Goal: Task Accomplishment & Management: Use online tool/utility

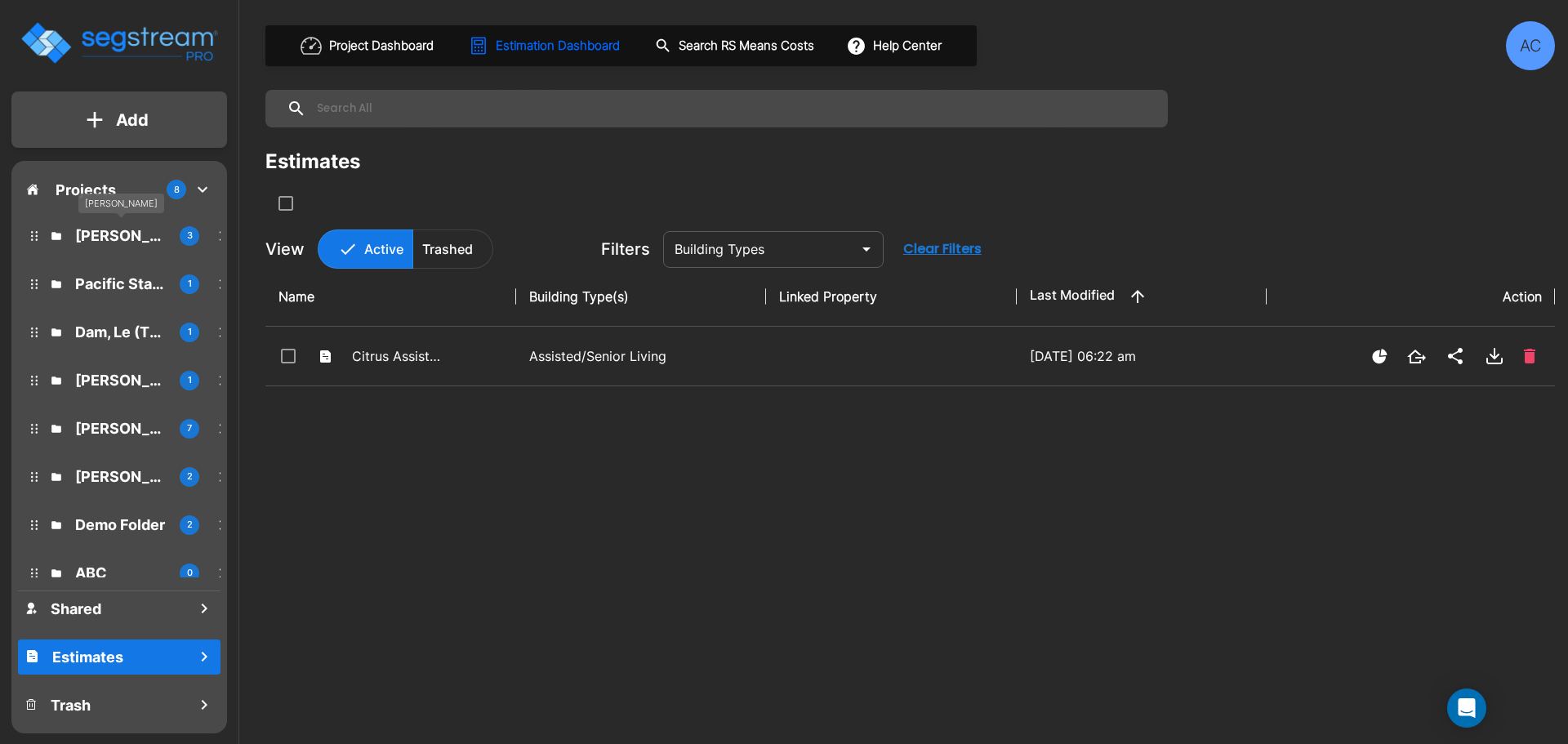
click at [95, 225] on p "[PERSON_NAME]" at bounding box center [121, 236] width 92 height 22
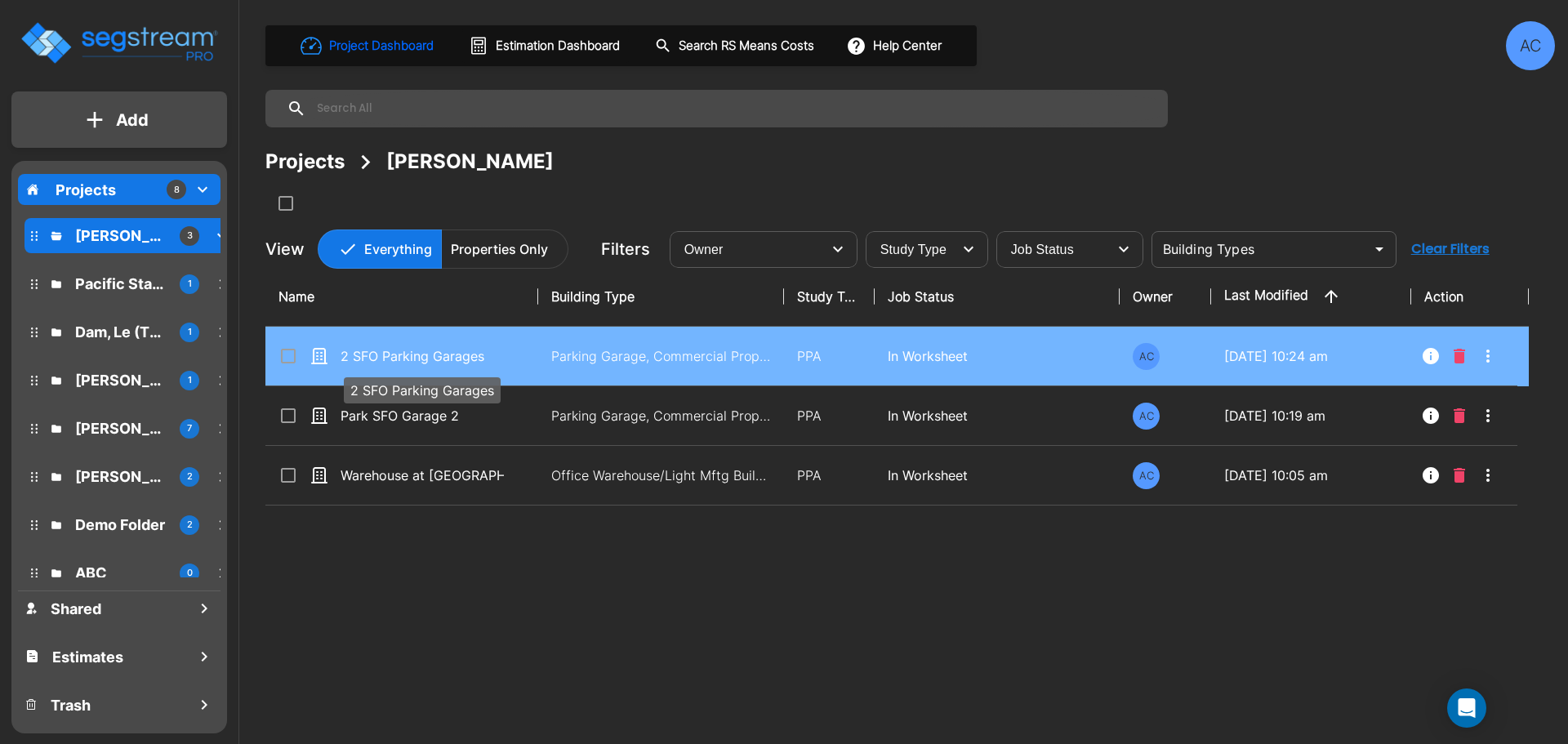
click at [428, 357] on p "2 SFO Parking Garages" at bounding box center [422, 356] width 163 height 20
checkbox input "true"
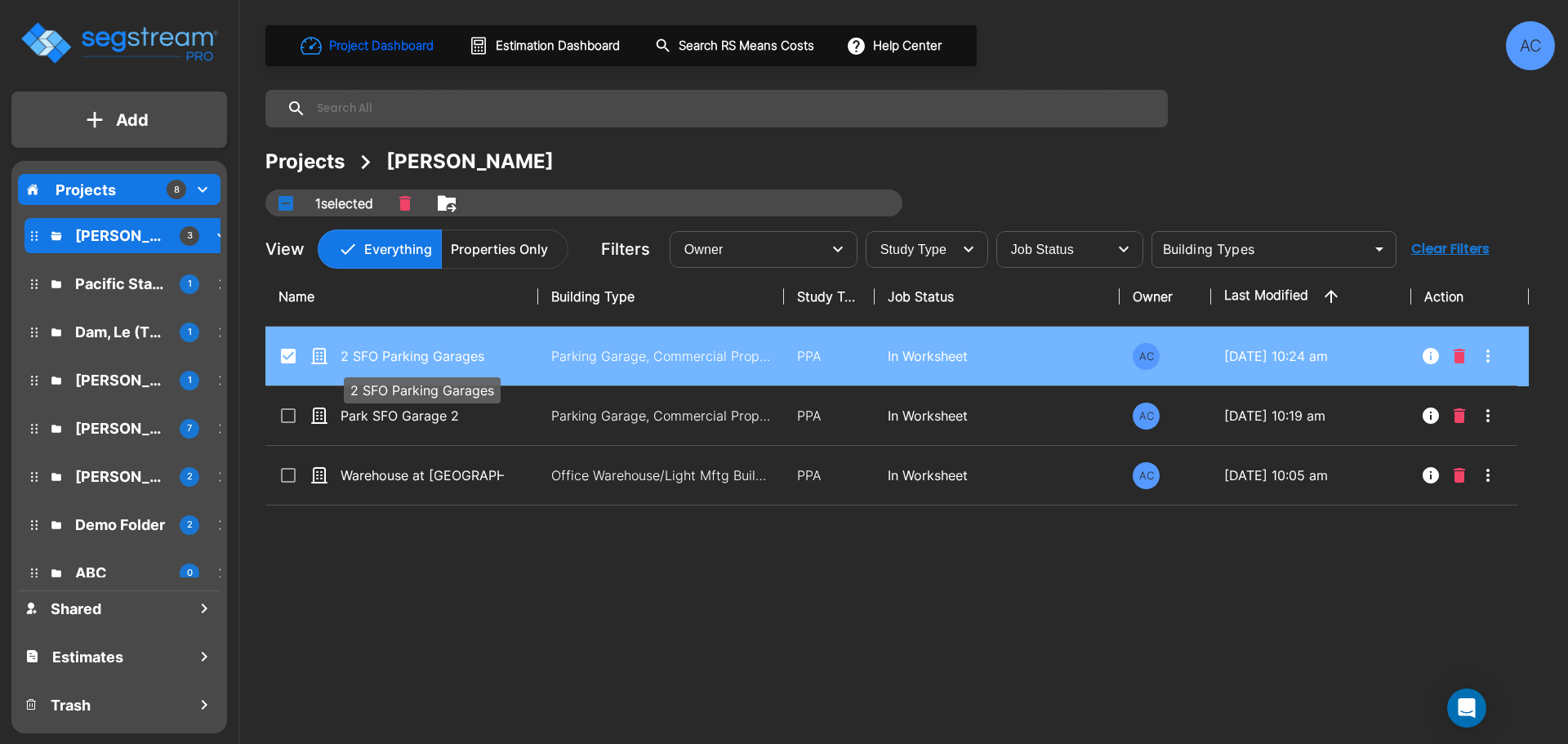
click at [428, 357] on p "2 SFO Parking Garages" at bounding box center [422, 356] width 163 height 20
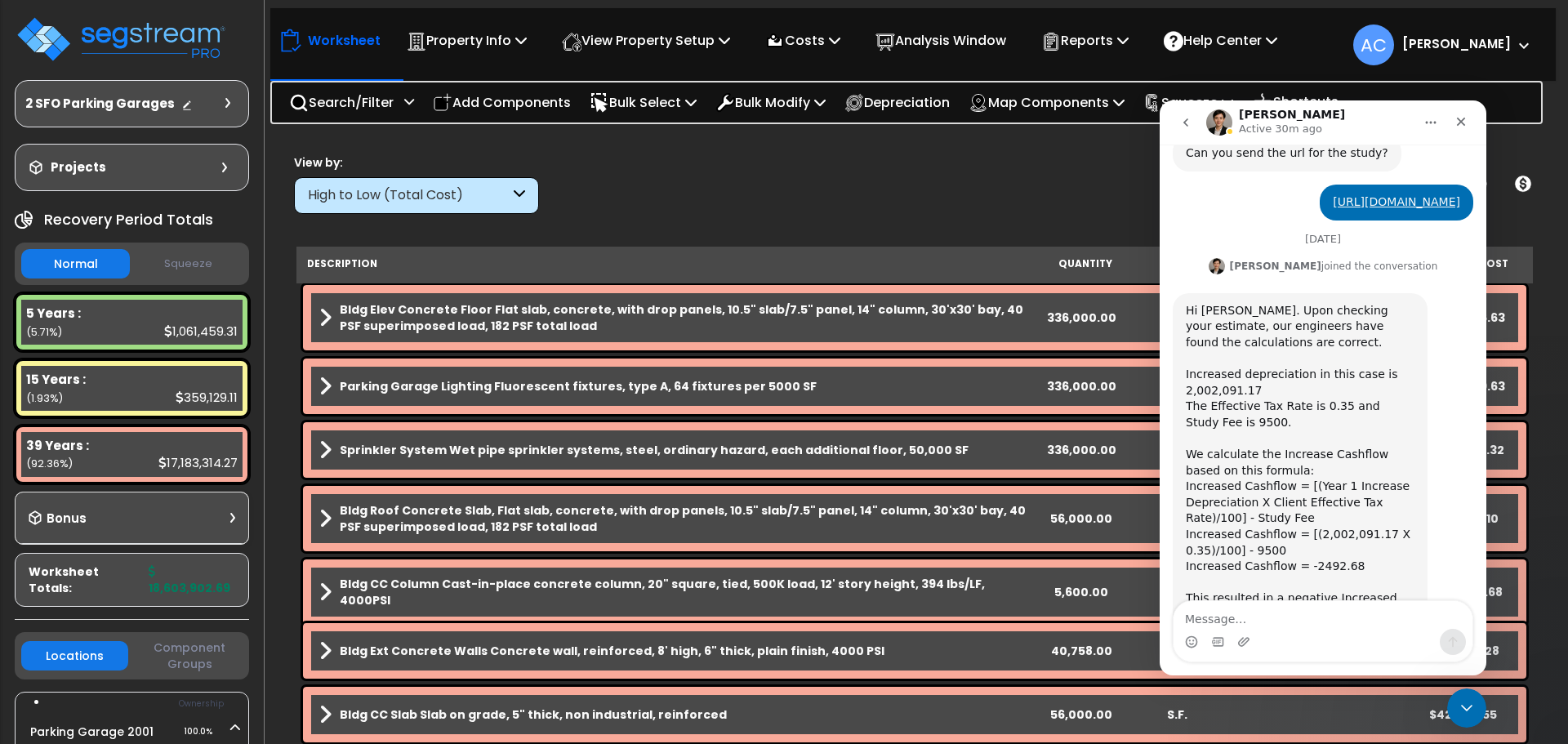
scroll to position [692, 0]
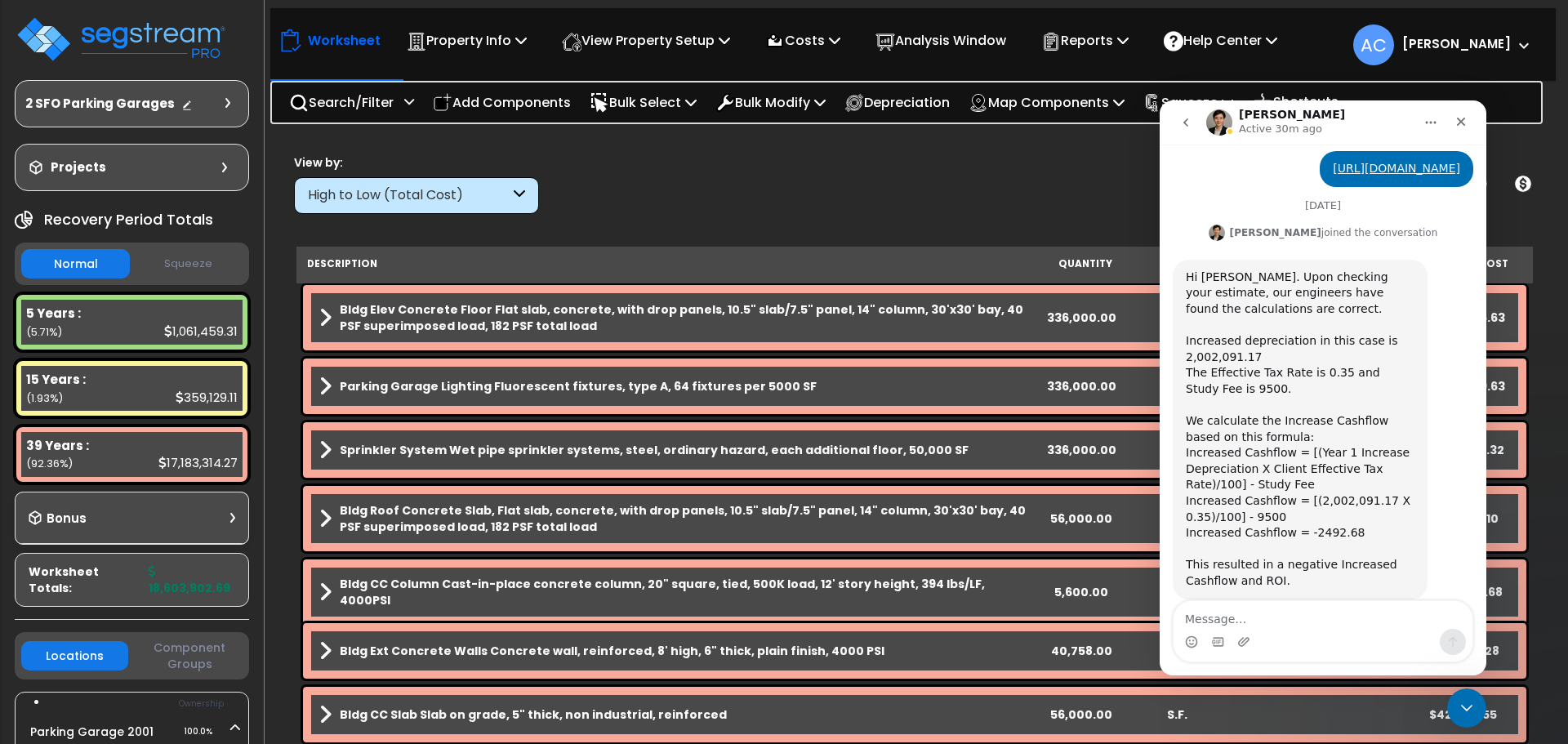
click at [1240, 620] on textarea "Message…" at bounding box center [1323, 615] width 299 height 28
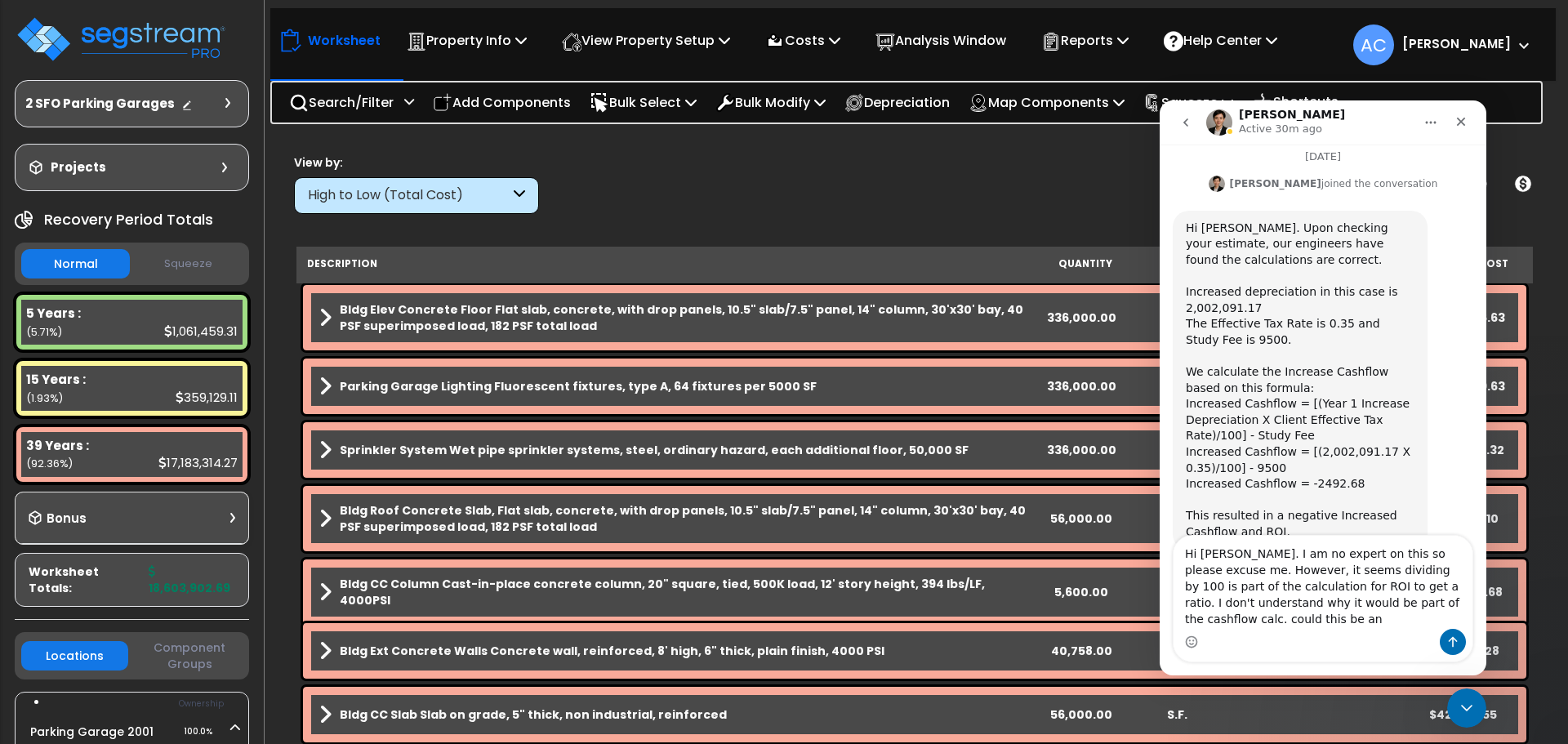
scroll to position [757, 0]
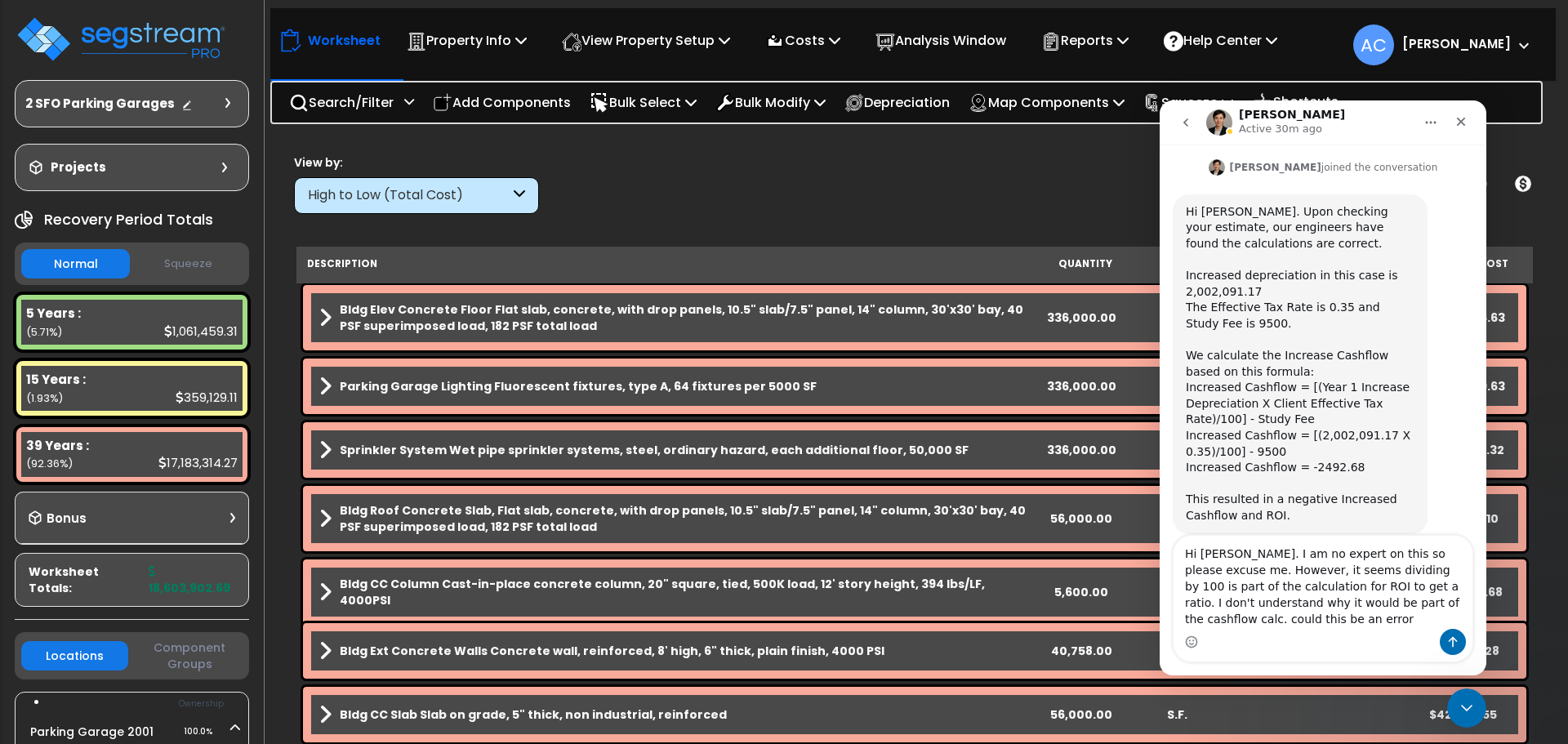
type textarea "Hi Denise. I am no expert on this so please excuse me. However, it seems dividi…"
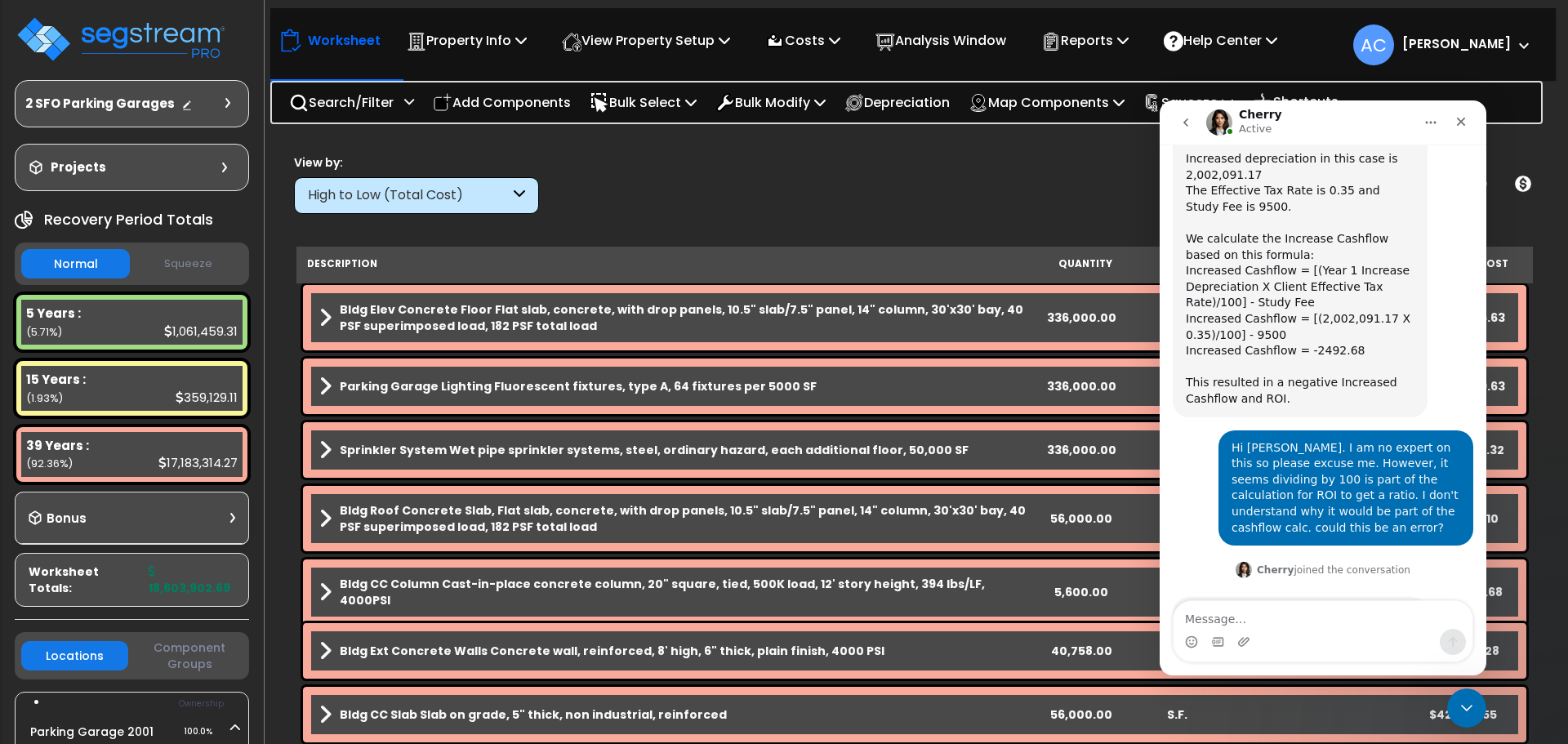
scroll to position [892, 0]
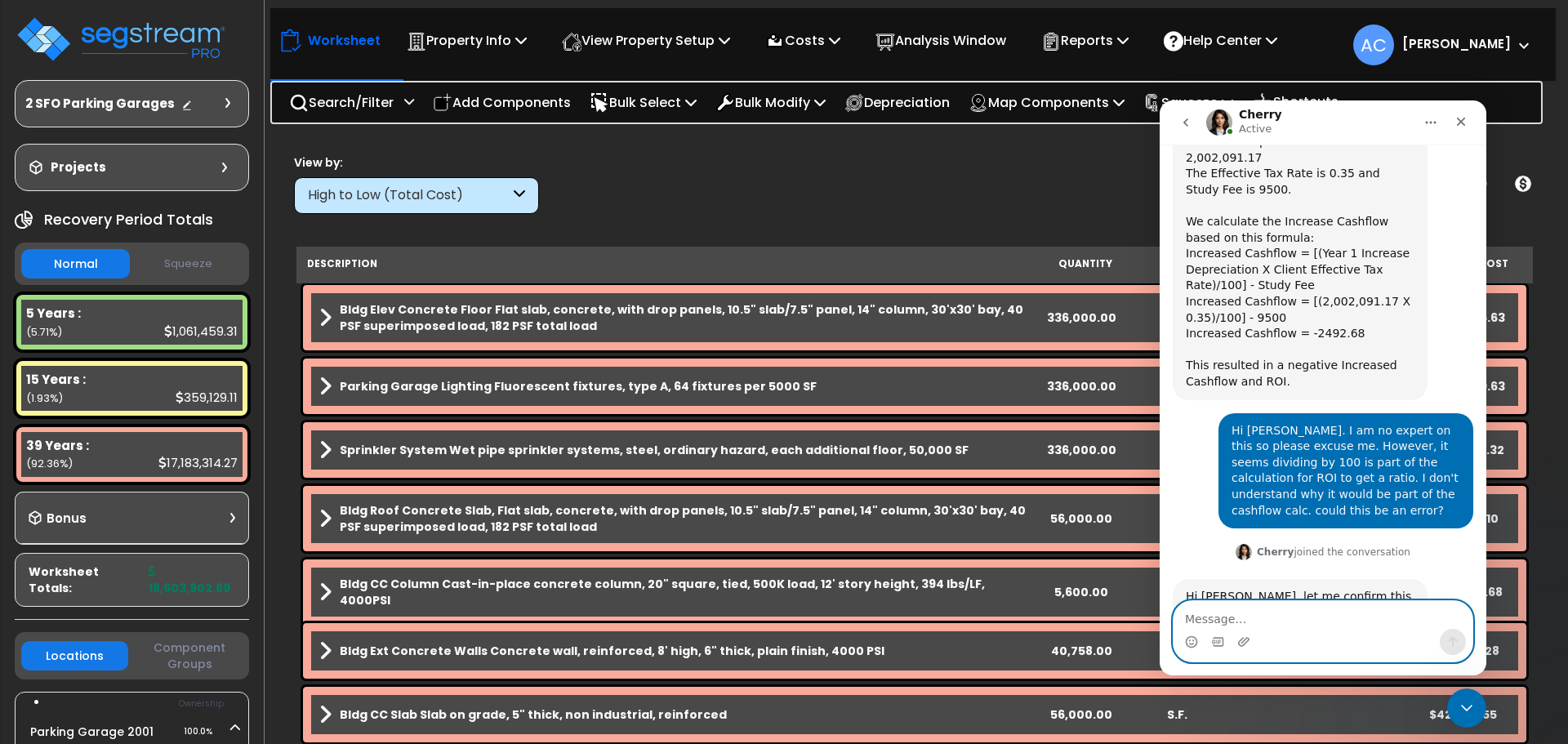
click at [1229, 613] on textarea "Message…" at bounding box center [1323, 615] width 299 height 28
click at [1229, 613] on textarea "thanks, CHerry!" at bounding box center [1323, 615] width 299 height 28
type textarea "thanks, Cherry!"
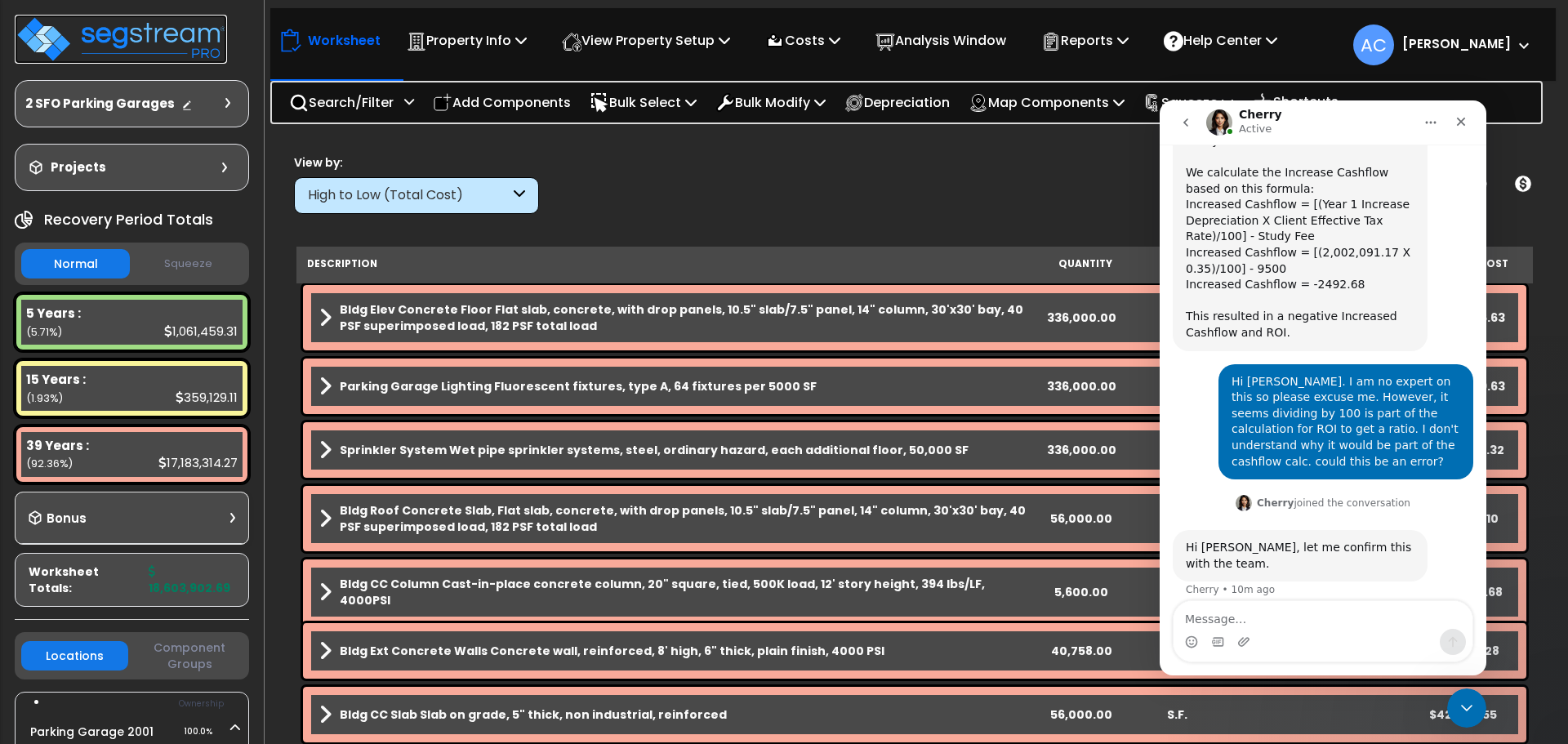
click at [103, 21] on img at bounding box center [121, 39] width 213 height 49
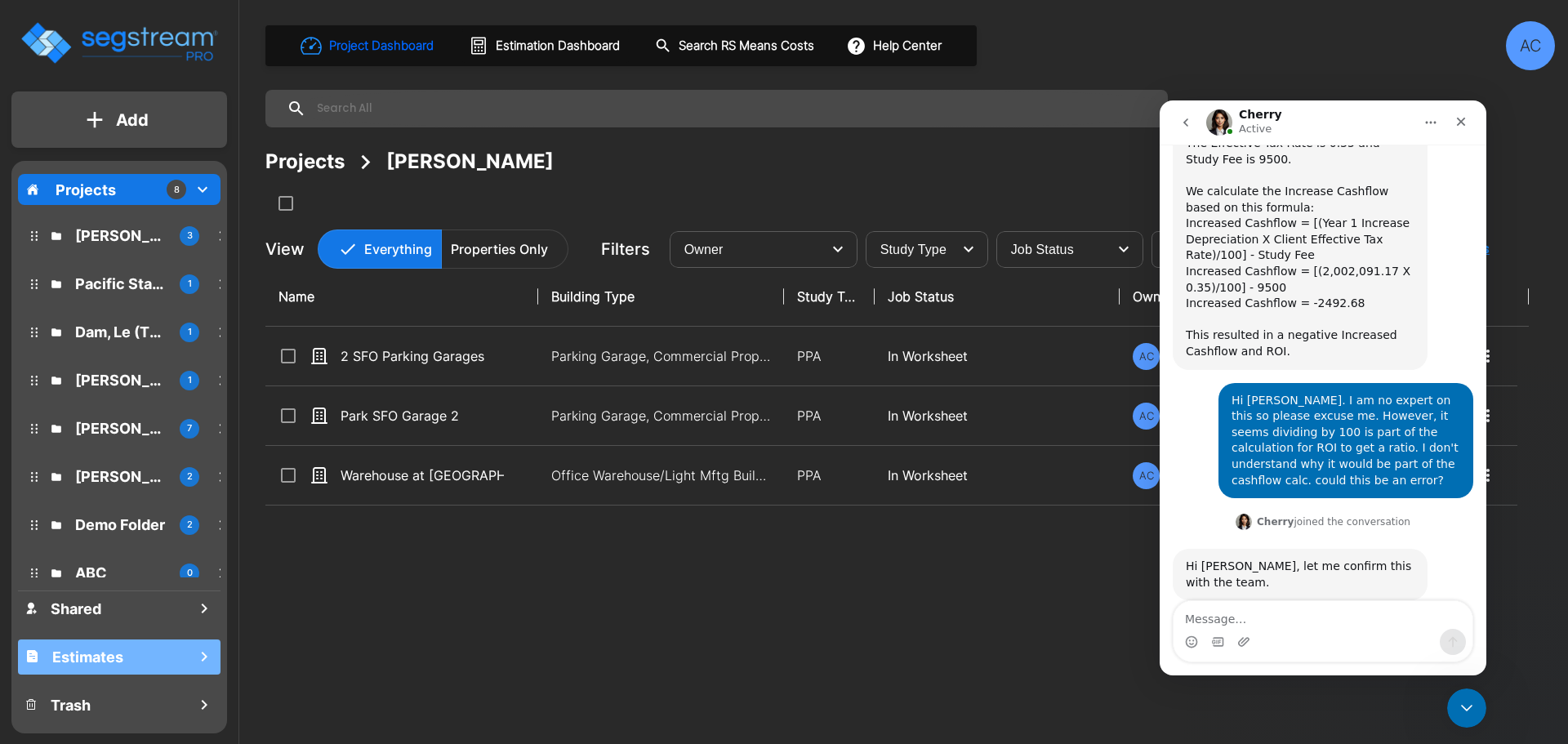
scroll to position [941, 0]
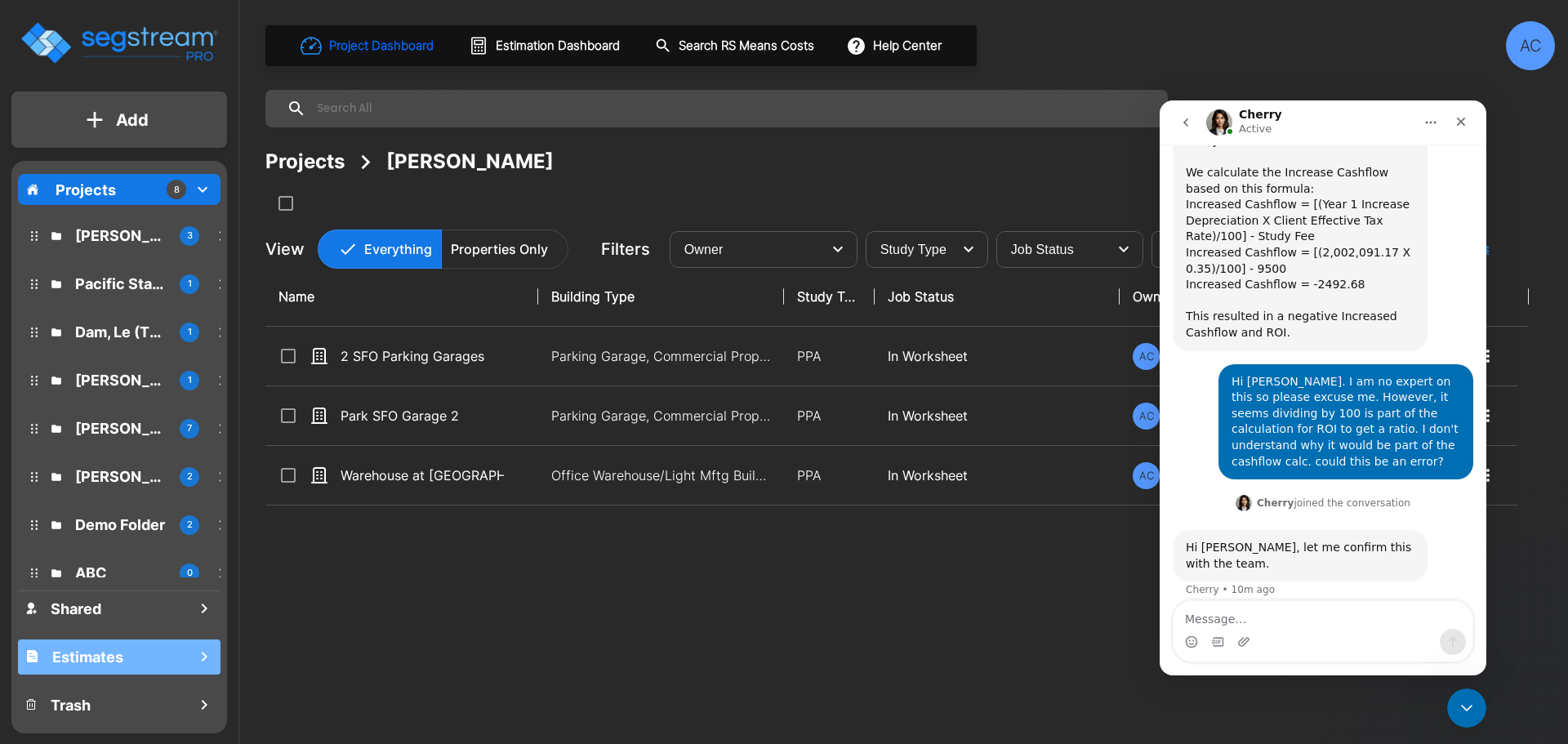
click at [119, 656] on h1 "Estimates" at bounding box center [87, 658] width 71 height 22
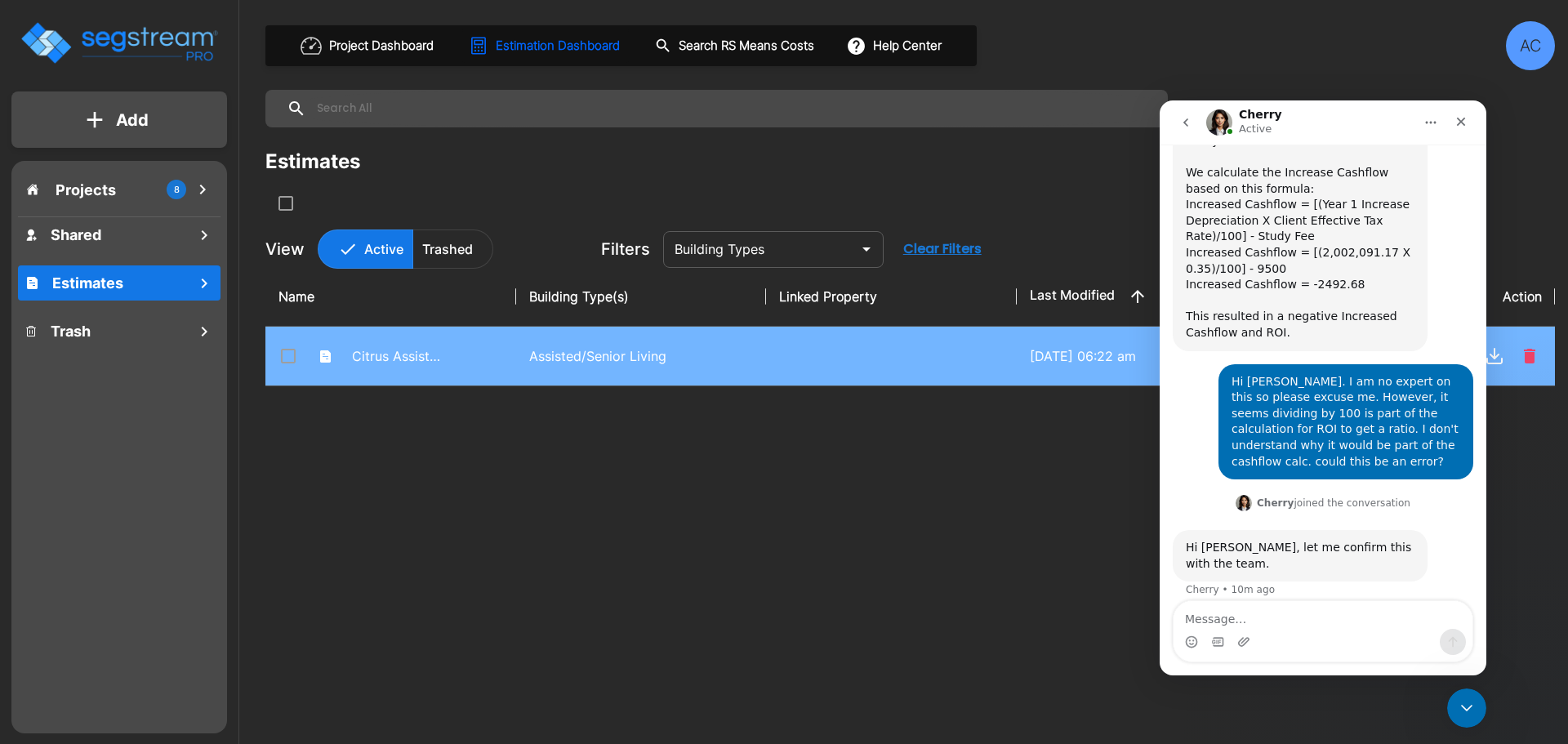
click at [562, 362] on p "Assisted/Senior Living" at bounding box center [641, 356] width 225 height 20
click at [565, 357] on p "Assisted/Senior Living" at bounding box center [641, 356] width 225 height 20
checkbox input "false"
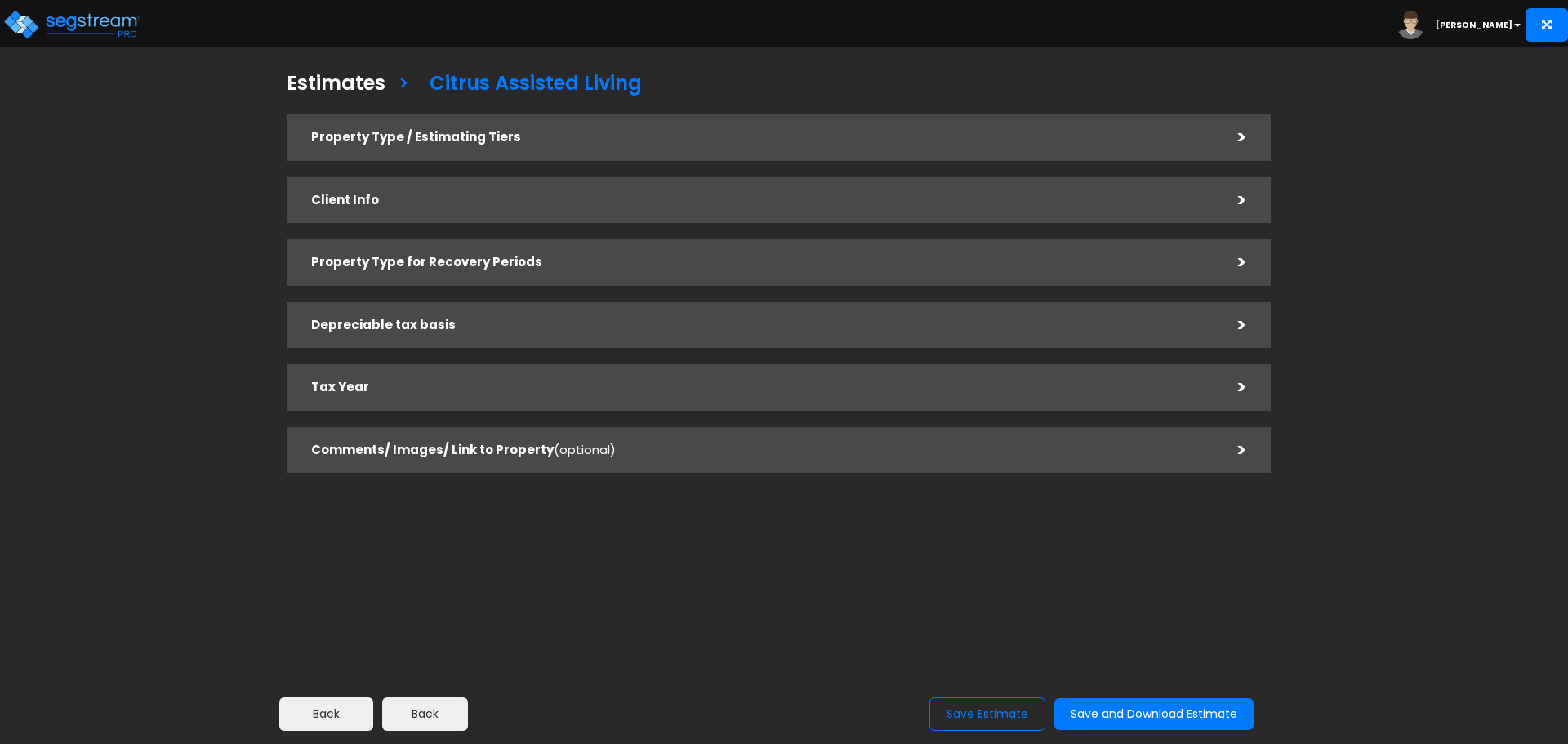
checkbox input "true"
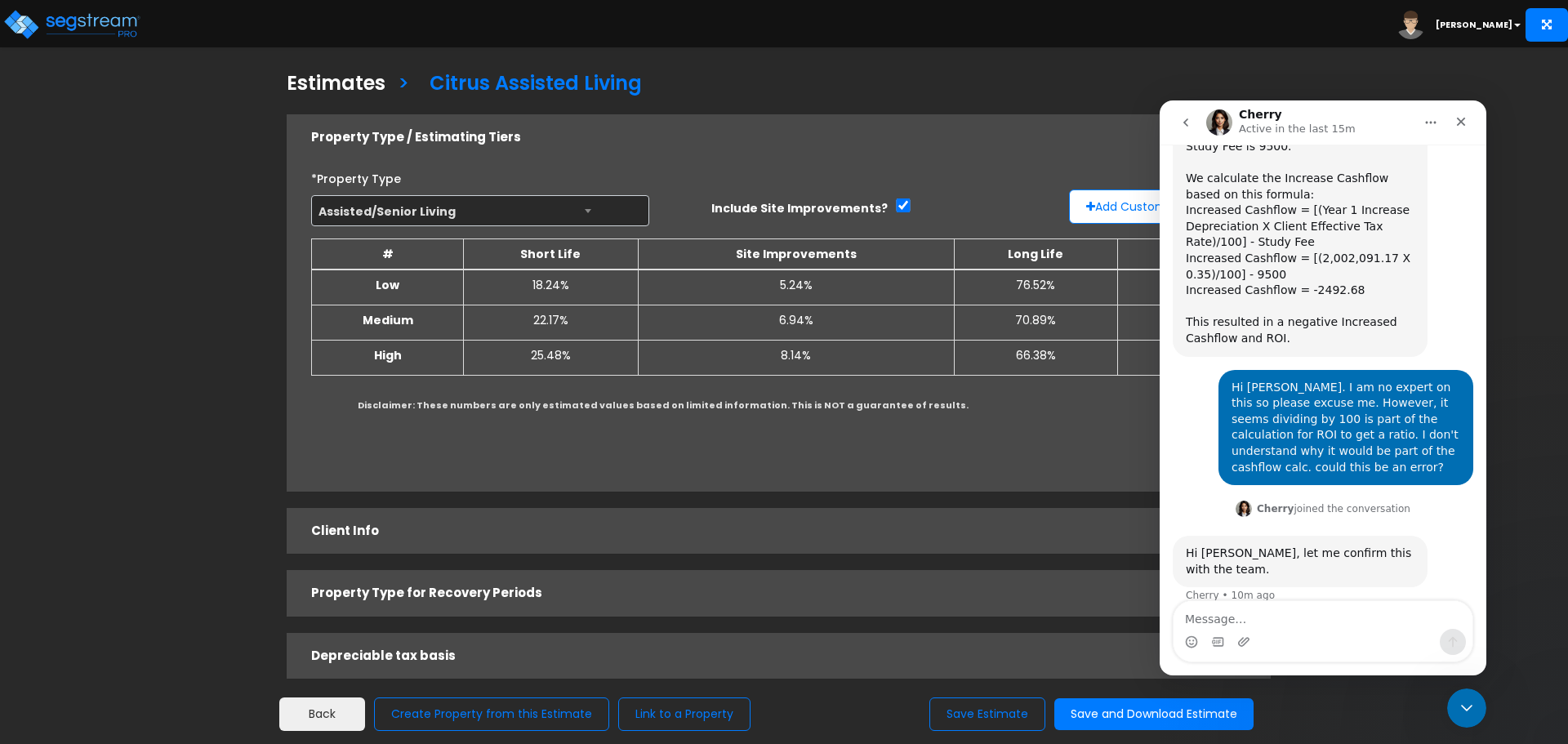
scroll to position [941, 0]
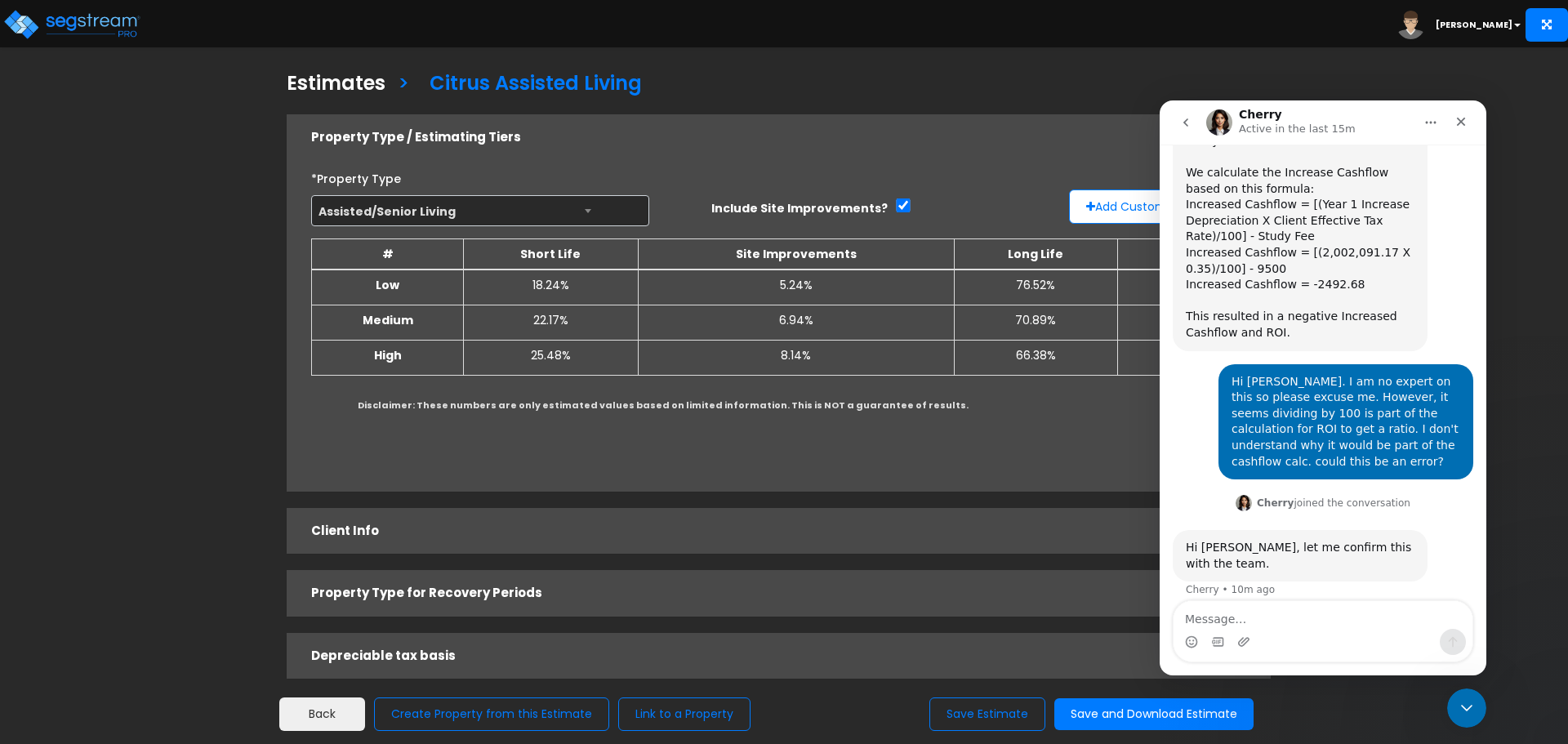
click at [452, 595] on h5 "Property Type for Recovery Periods" at bounding box center [762, 594] width 902 height 14
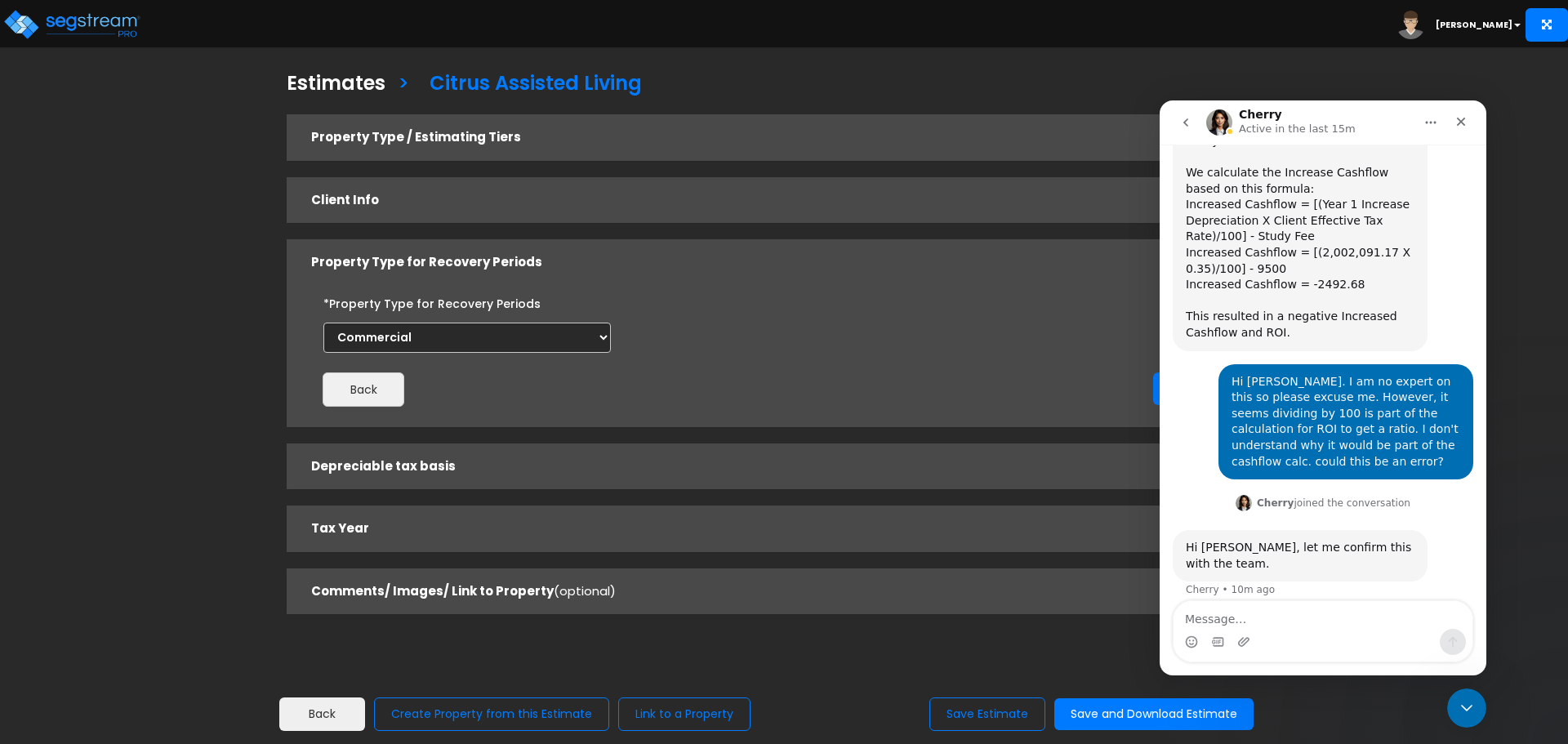
click at [473, 469] on h5 "Depreciable tax basis" at bounding box center [762, 466] width 902 height 14
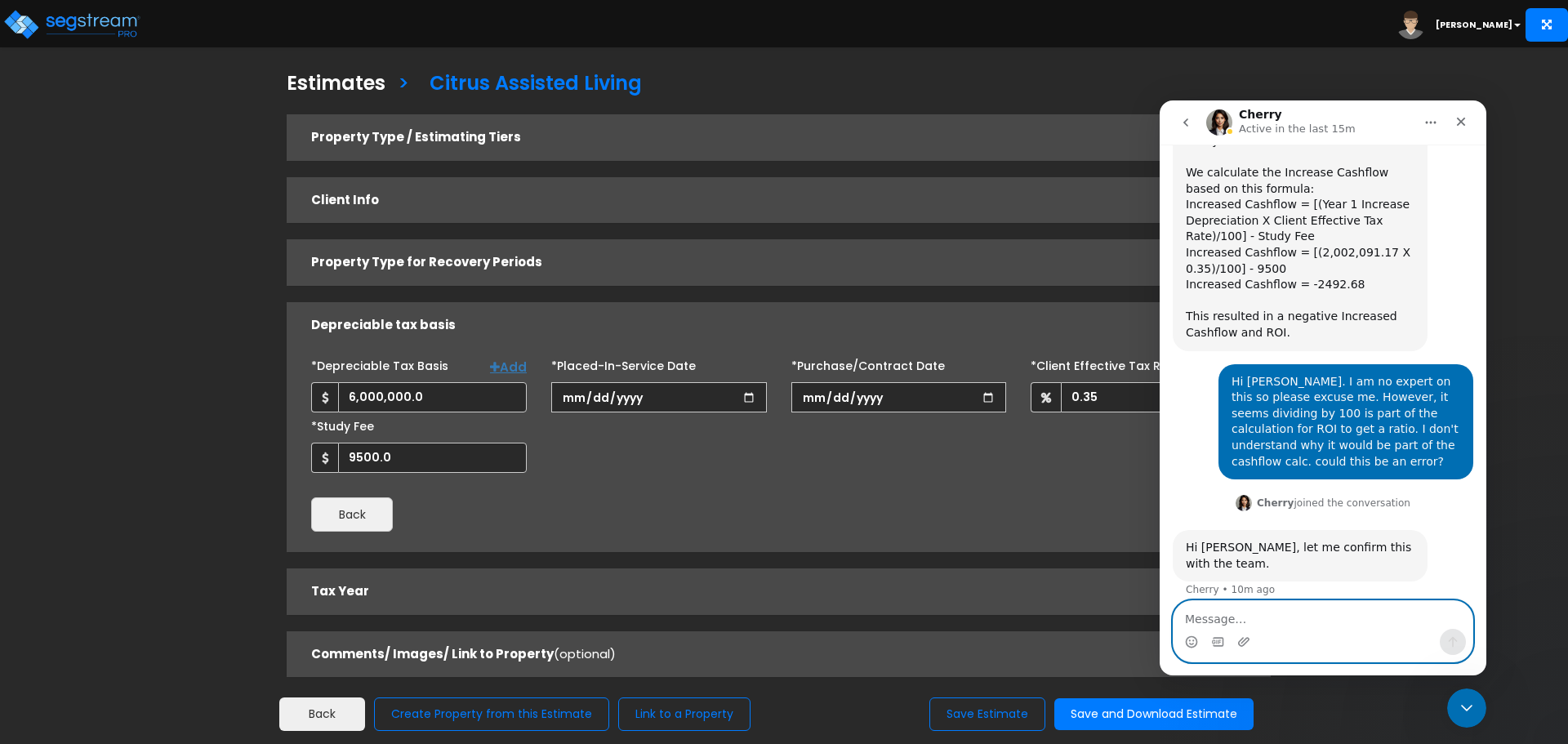
click at [1282, 612] on textarea "Message…" at bounding box center [1323, 615] width 299 height 28
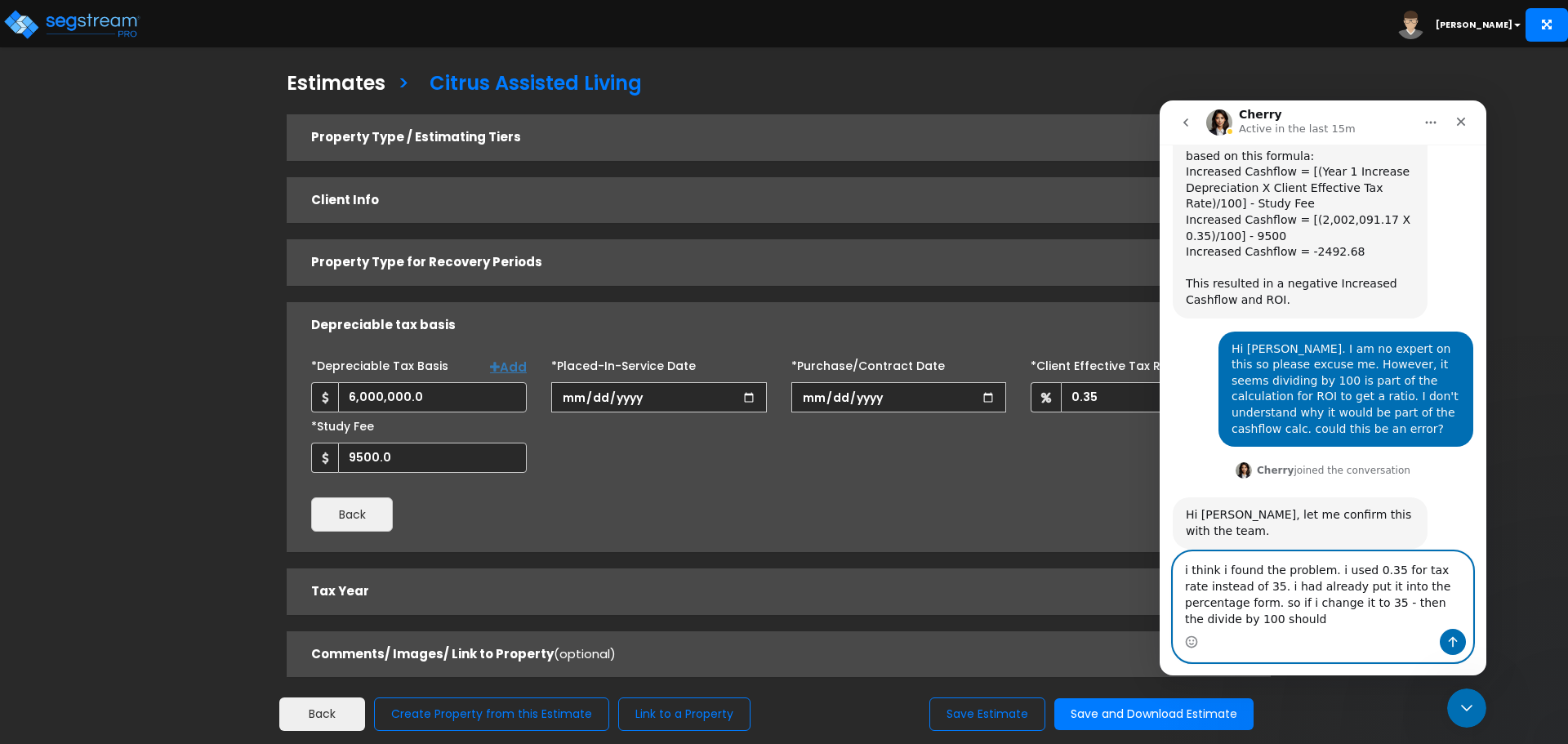
scroll to position [989, 0]
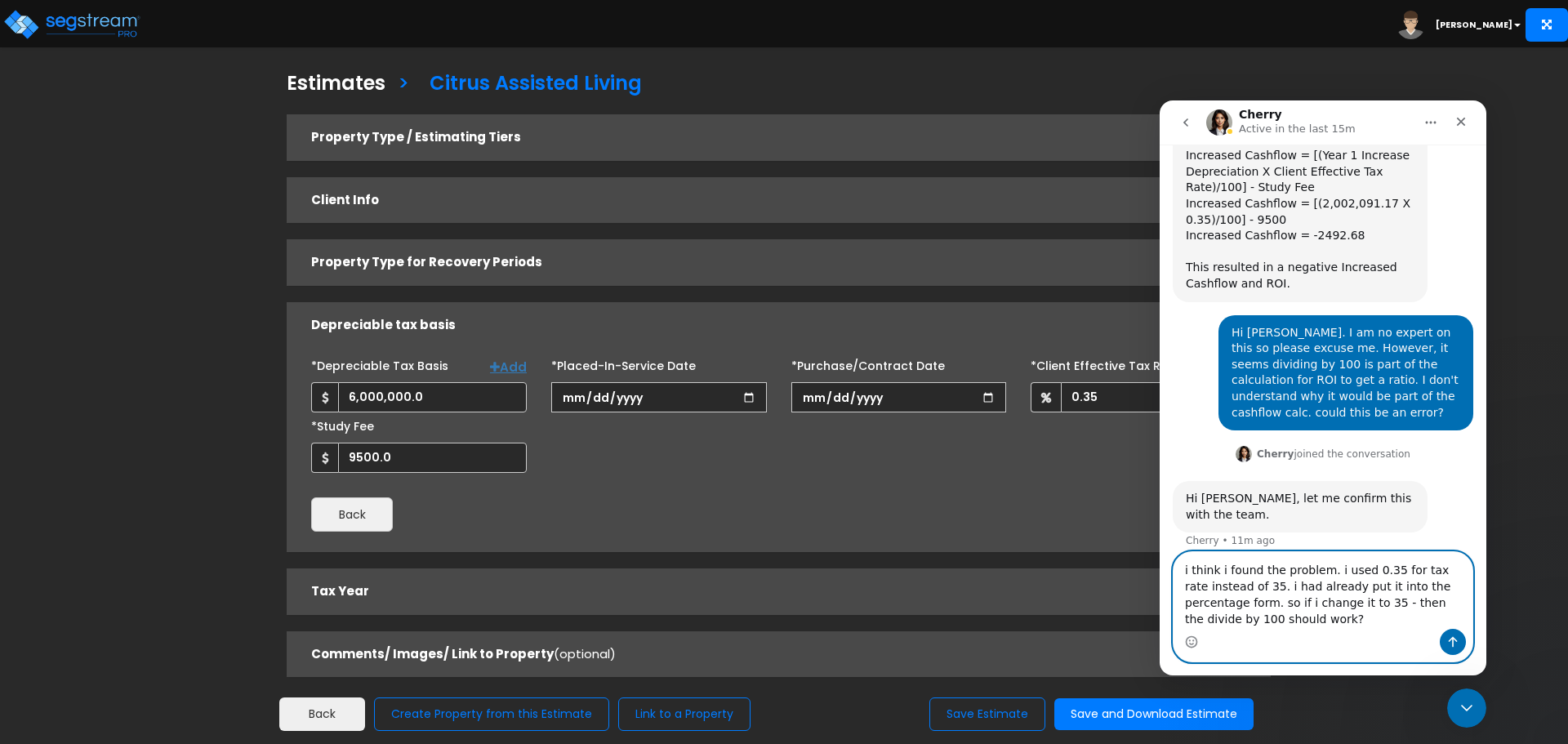
type textarea "i think i found the problem. i used 0.35 for tax rate instead of 35. i had alre…"
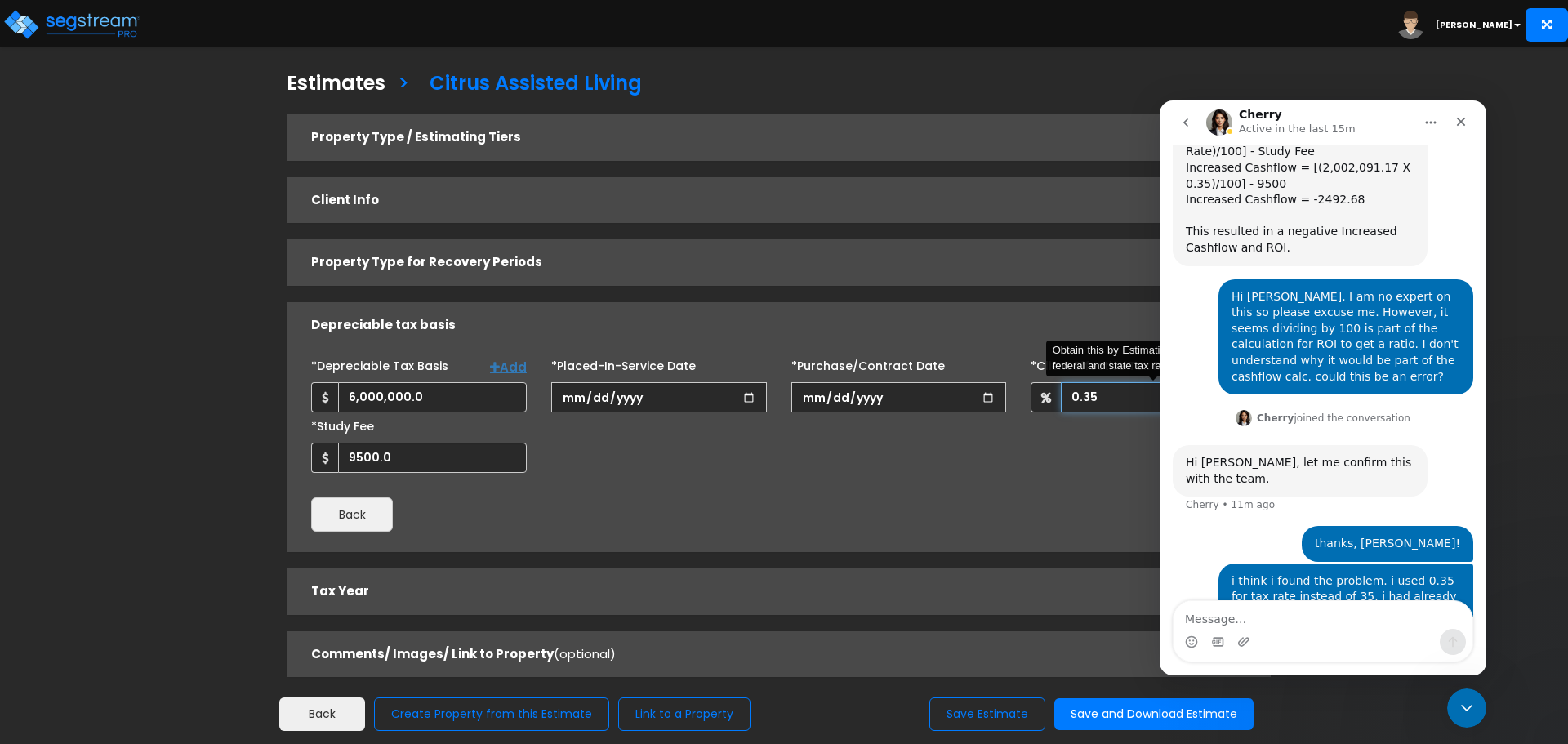
click at [1131, 398] on input "0.35" at bounding box center [1154, 398] width 186 height 31
type input "0"
type input "35"
click at [1095, 701] on button "Save and Download Estimate" at bounding box center [1154, 714] width 200 height 32
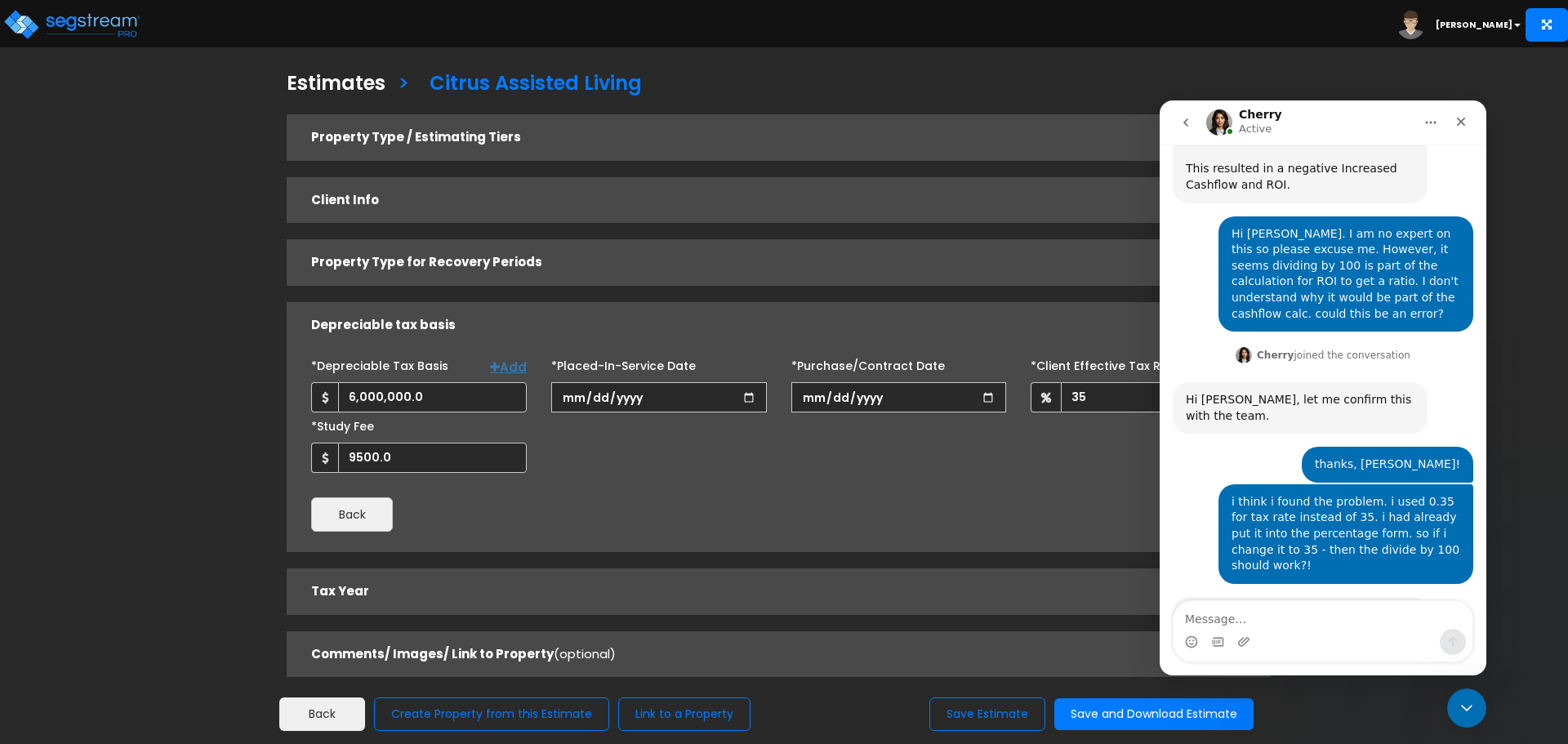
scroll to position [1106, 0]
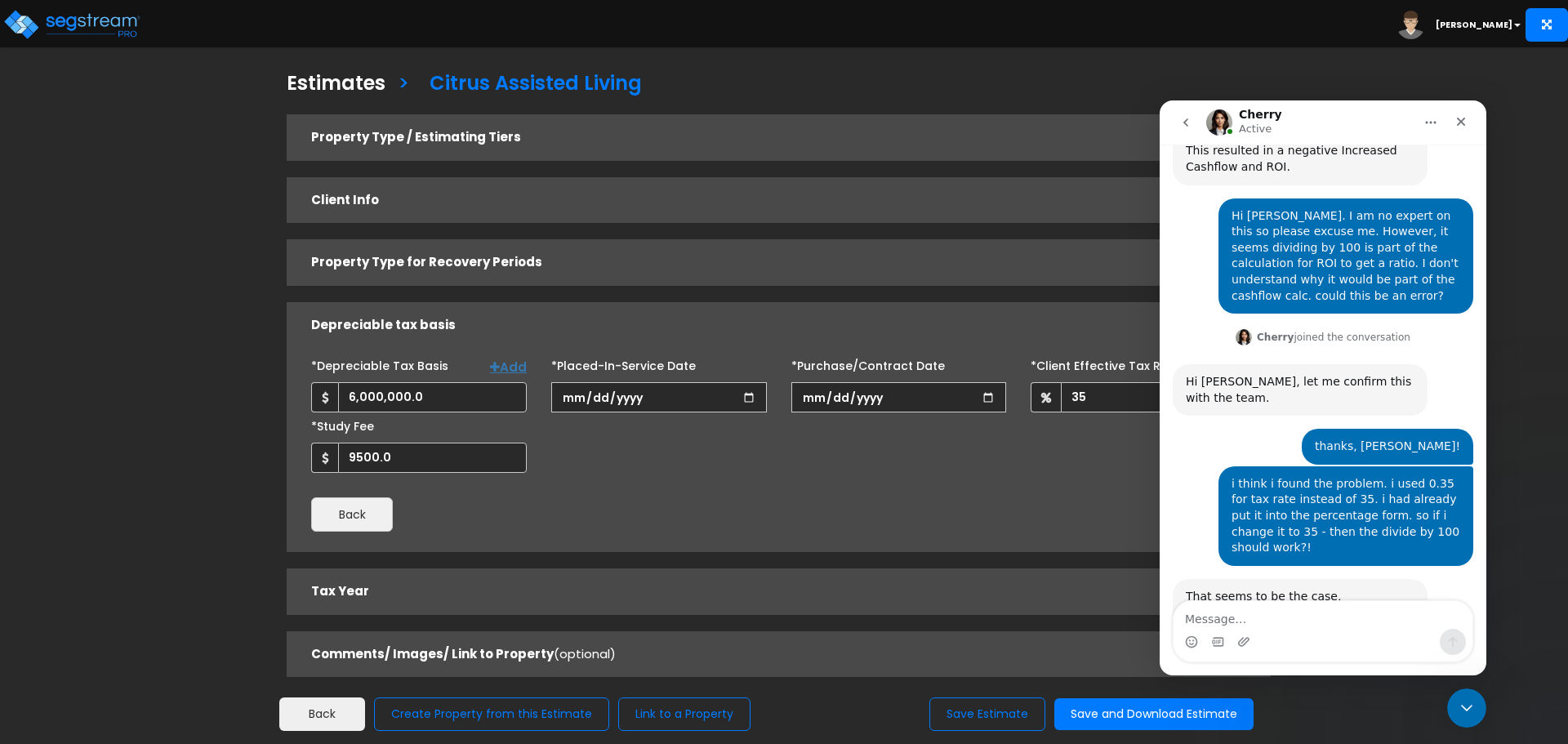
click at [1289, 613] on textarea "Message…" at bounding box center [1323, 615] width 299 height 28
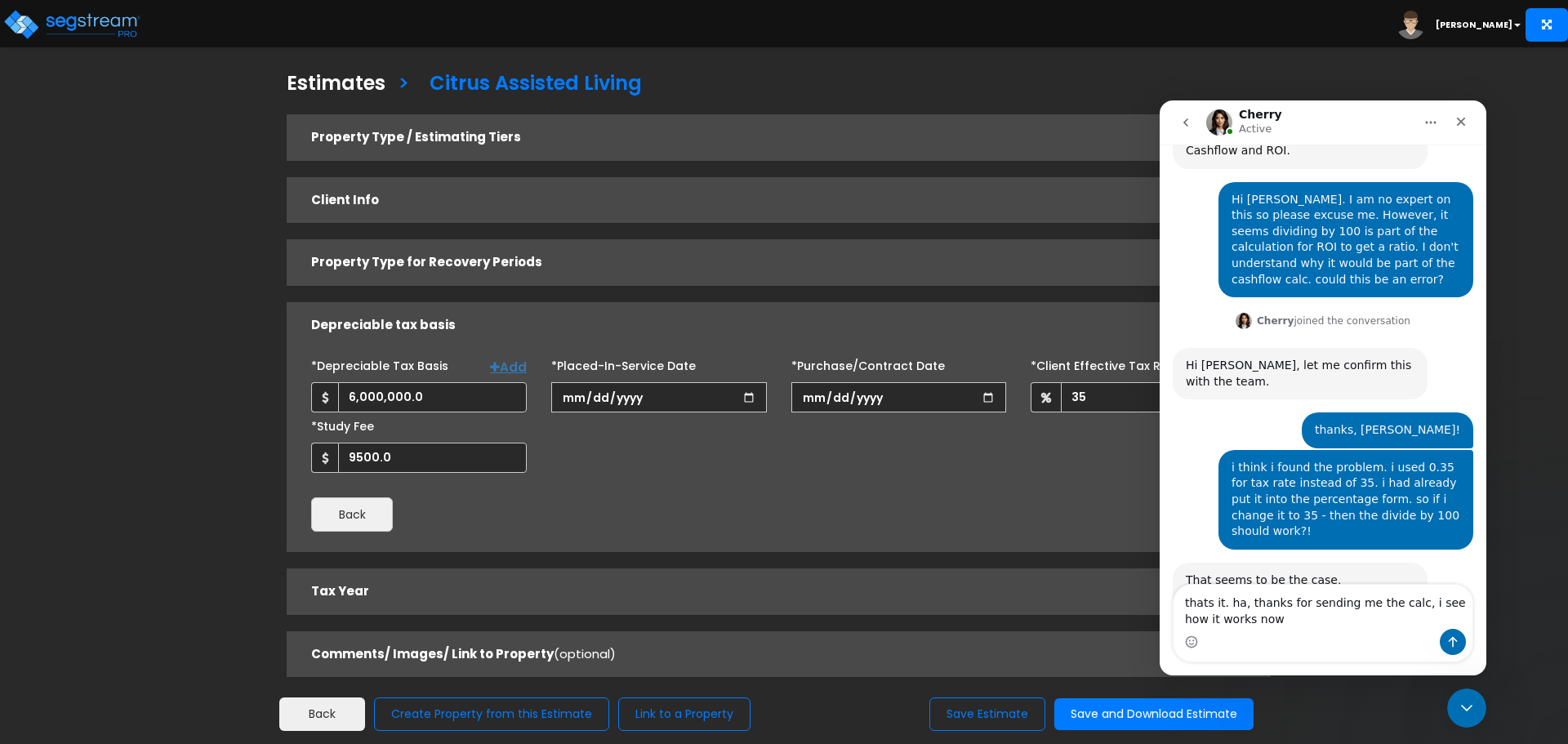
type textarea "thats it. ha, thanks for sending me the calc, i see how it works now!"
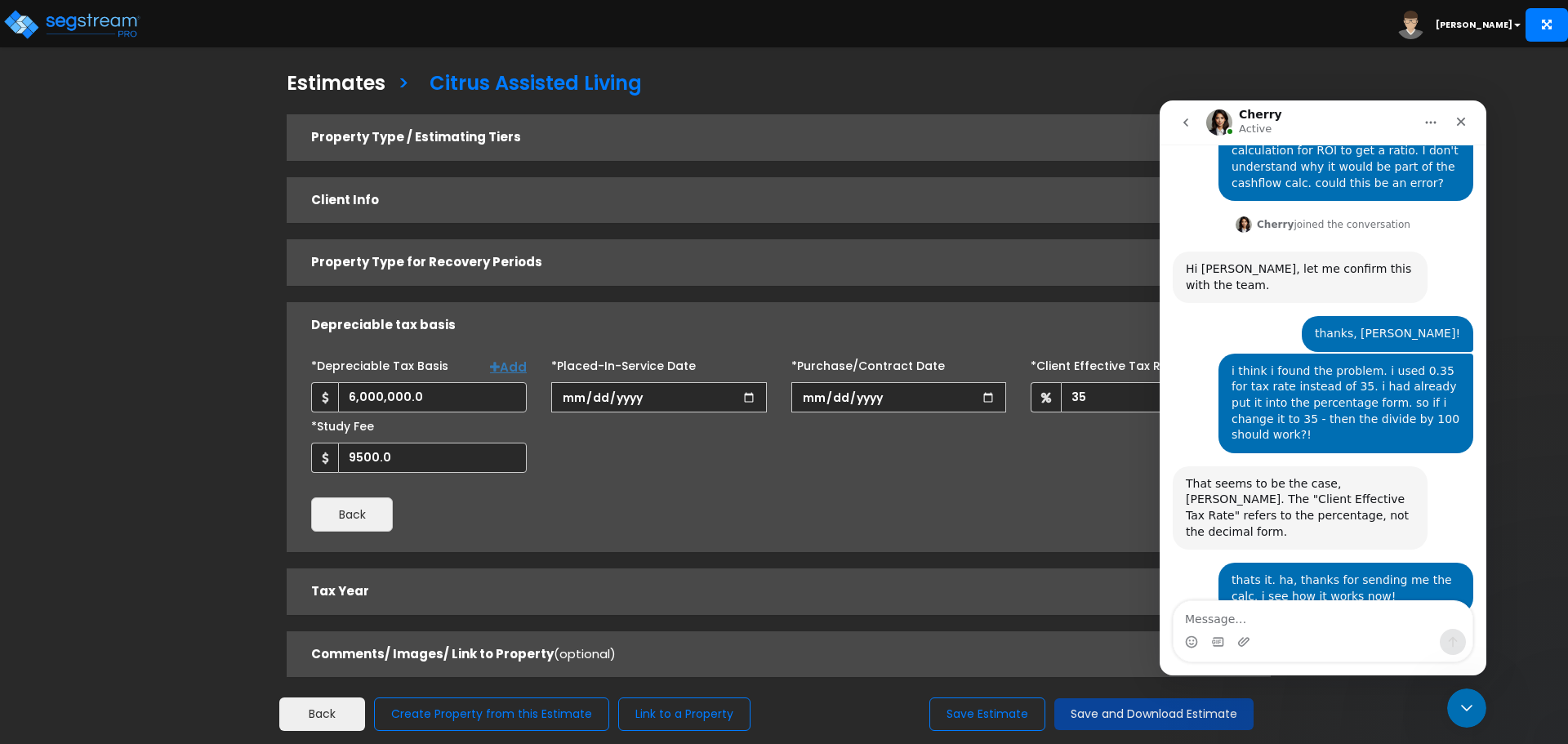
scroll to position [1220, 0]
click at [1463, 123] on icon "Close" at bounding box center [1461, 123] width 9 height 9
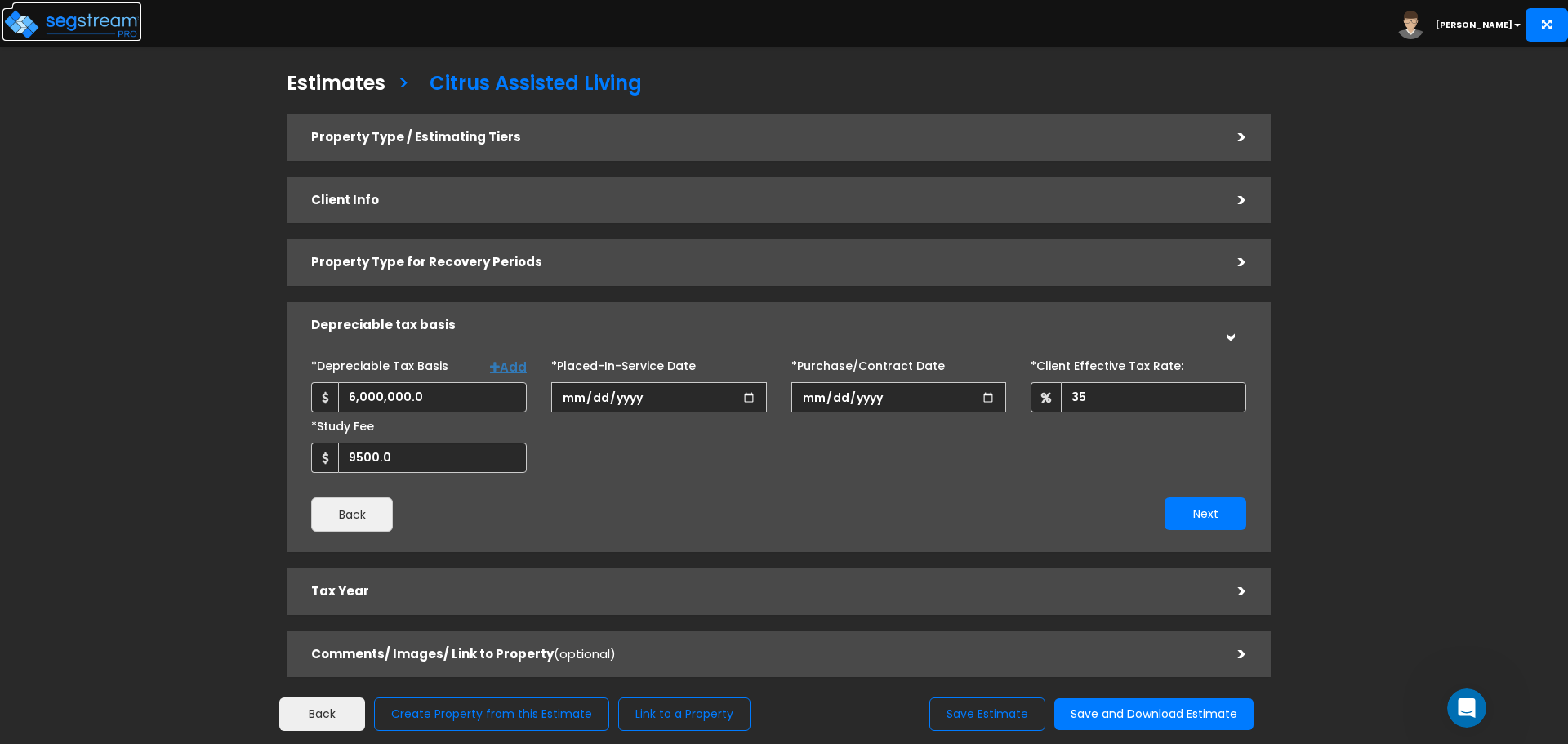
click at [105, 23] on img at bounding box center [72, 24] width 139 height 33
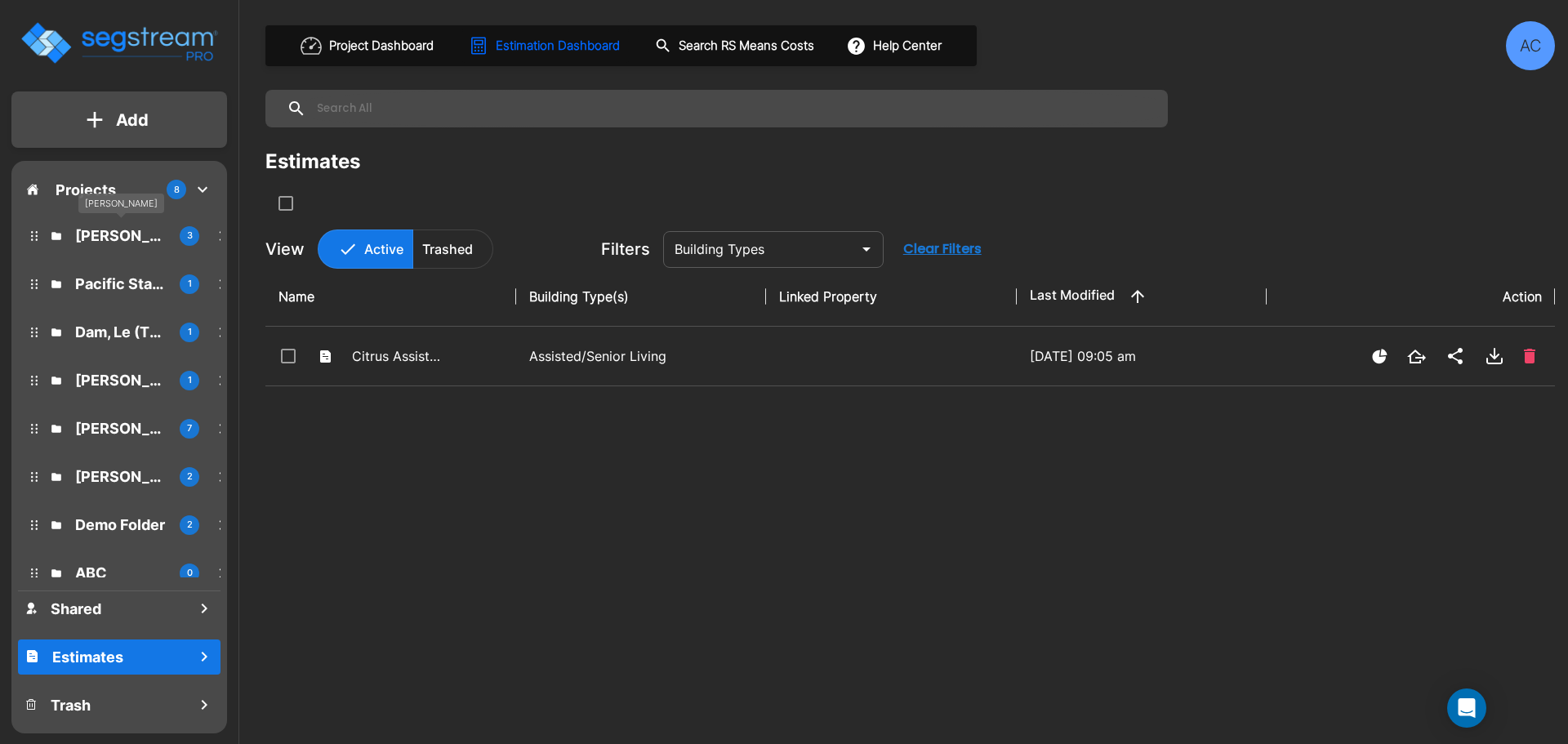
click at [114, 235] on p "[PERSON_NAME]" at bounding box center [121, 236] width 92 height 22
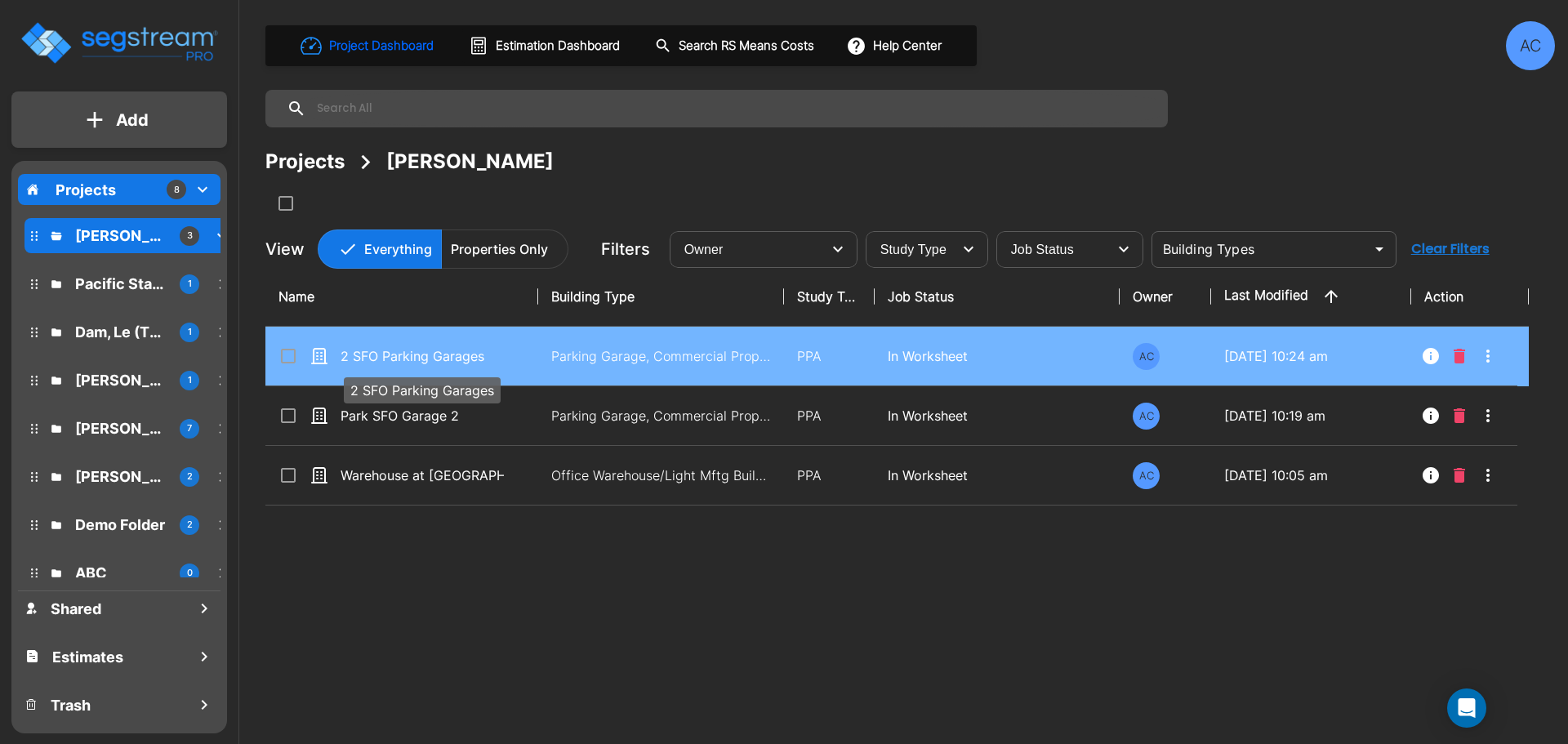
click at [440, 356] on p "2 SFO Parking Garages" at bounding box center [422, 356] width 163 height 20
checkbox input "true"
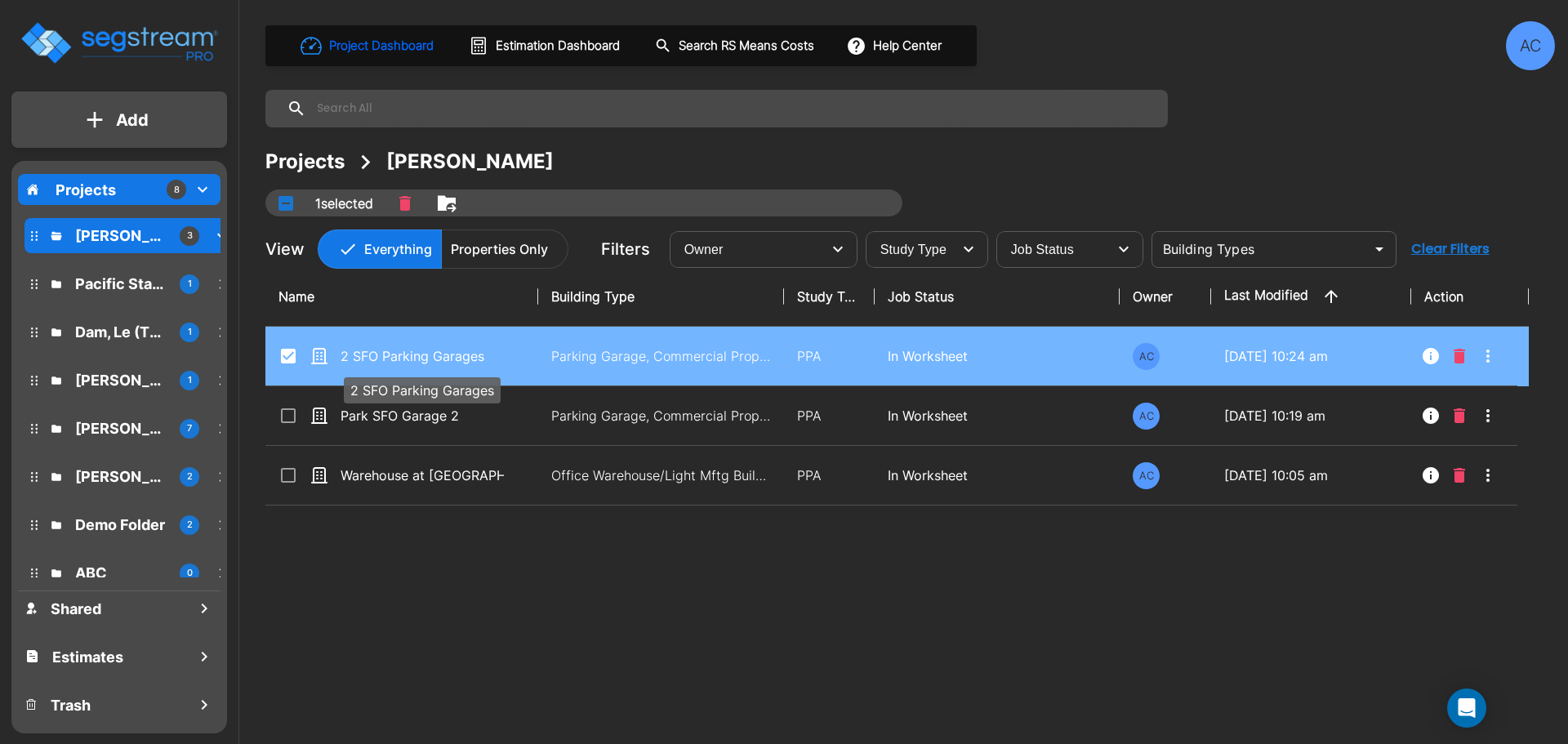
click at [440, 356] on p "2 SFO Parking Garages" at bounding box center [422, 356] width 163 height 20
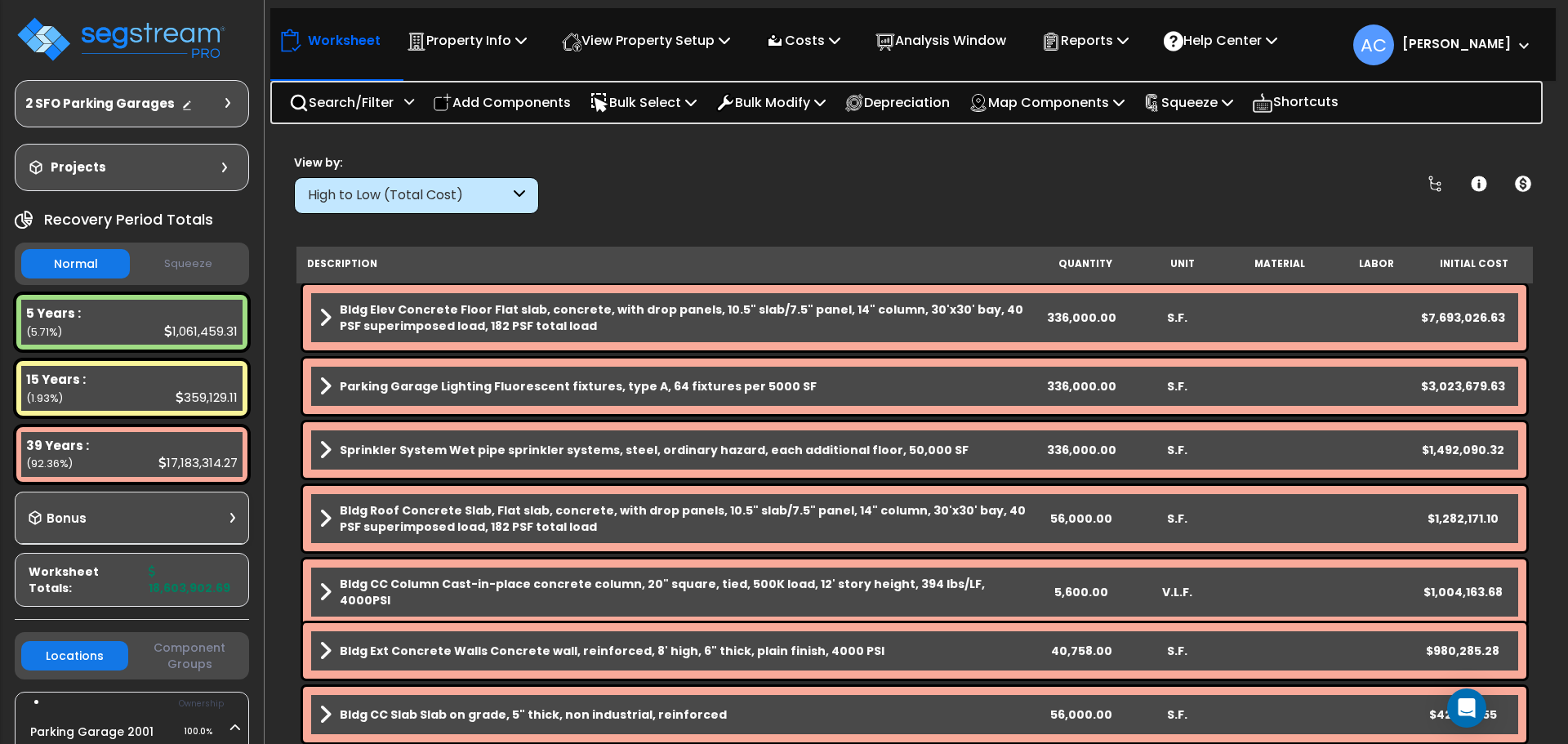
click at [516, 190] on icon at bounding box center [519, 196] width 11 height 19
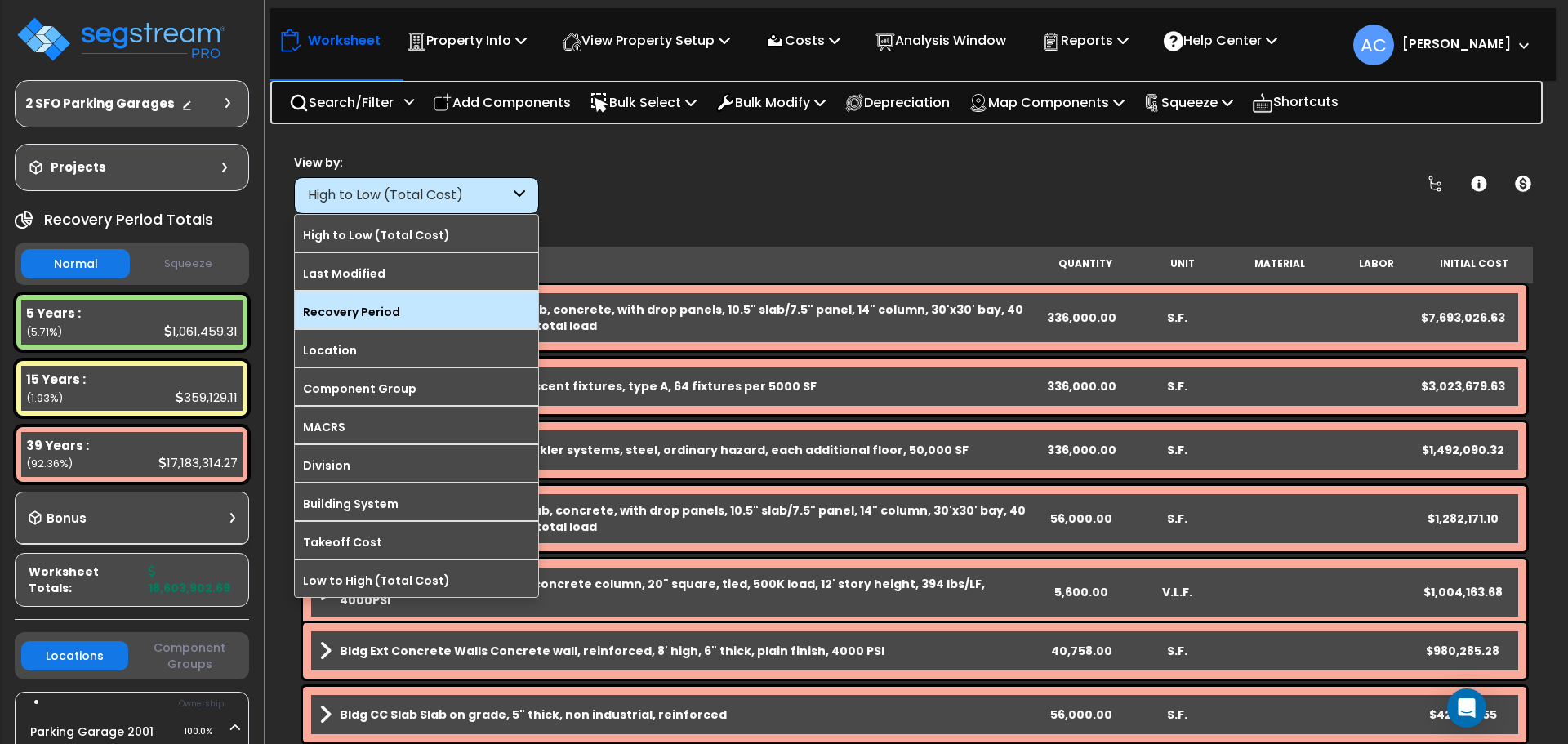
click at [445, 305] on label "Recovery Period" at bounding box center [417, 312] width 243 height 24
click at [0, 0] on input "Recovery Period" at bounding box center [0, 0] width 0 height 0
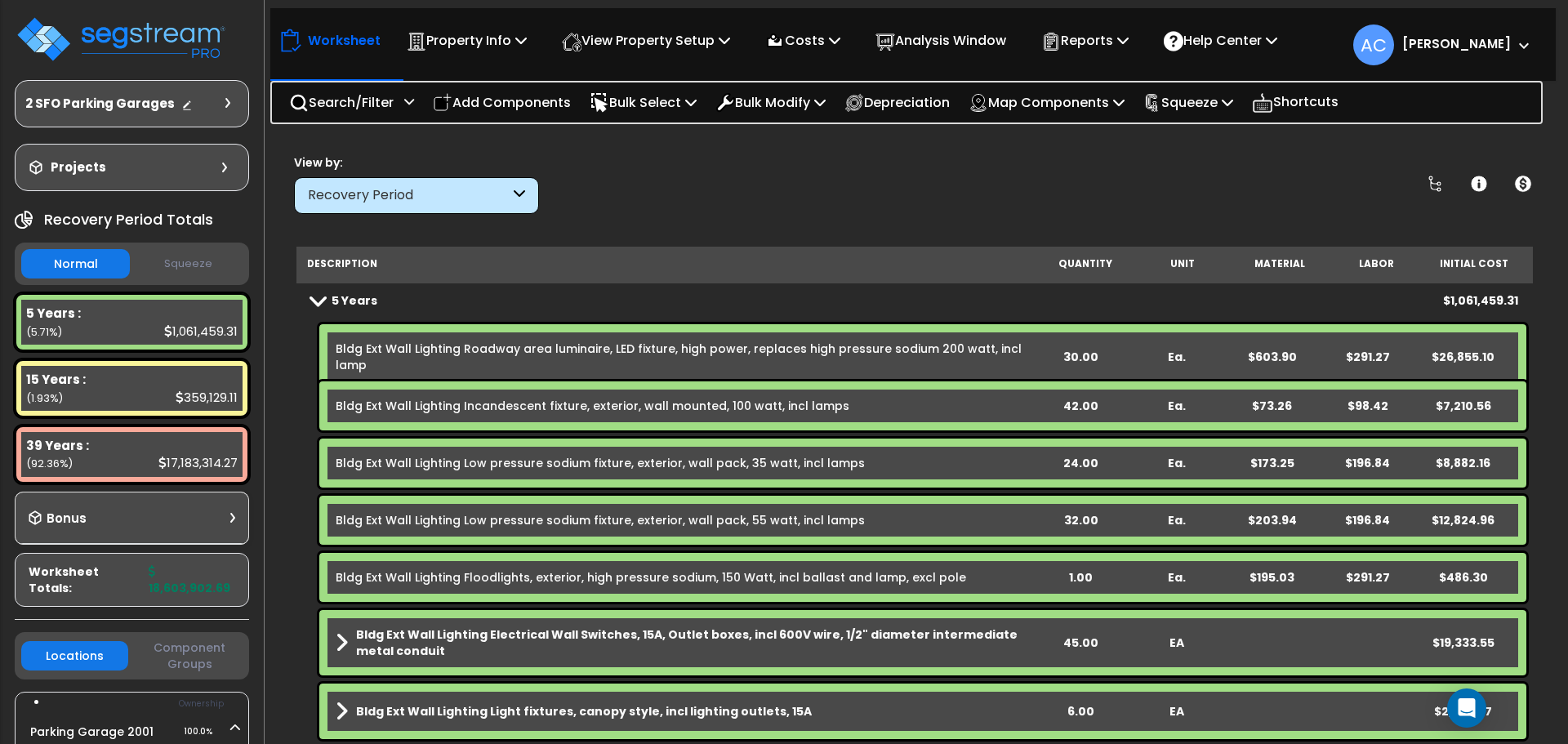
scroll to position [452, 0]
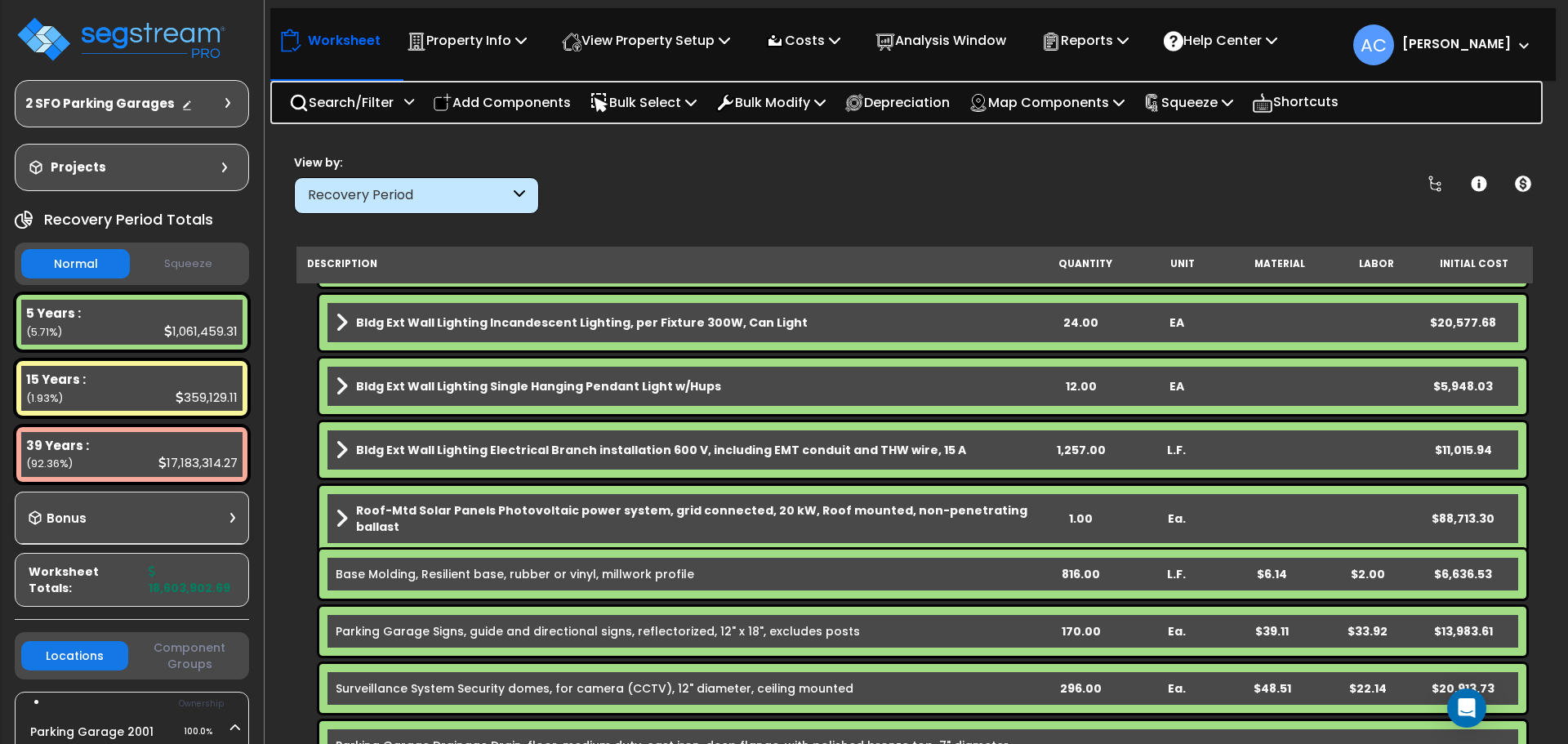
click at [1072, 511] on div "1.00" at bounding box center [1081, 519] width 94 height 17
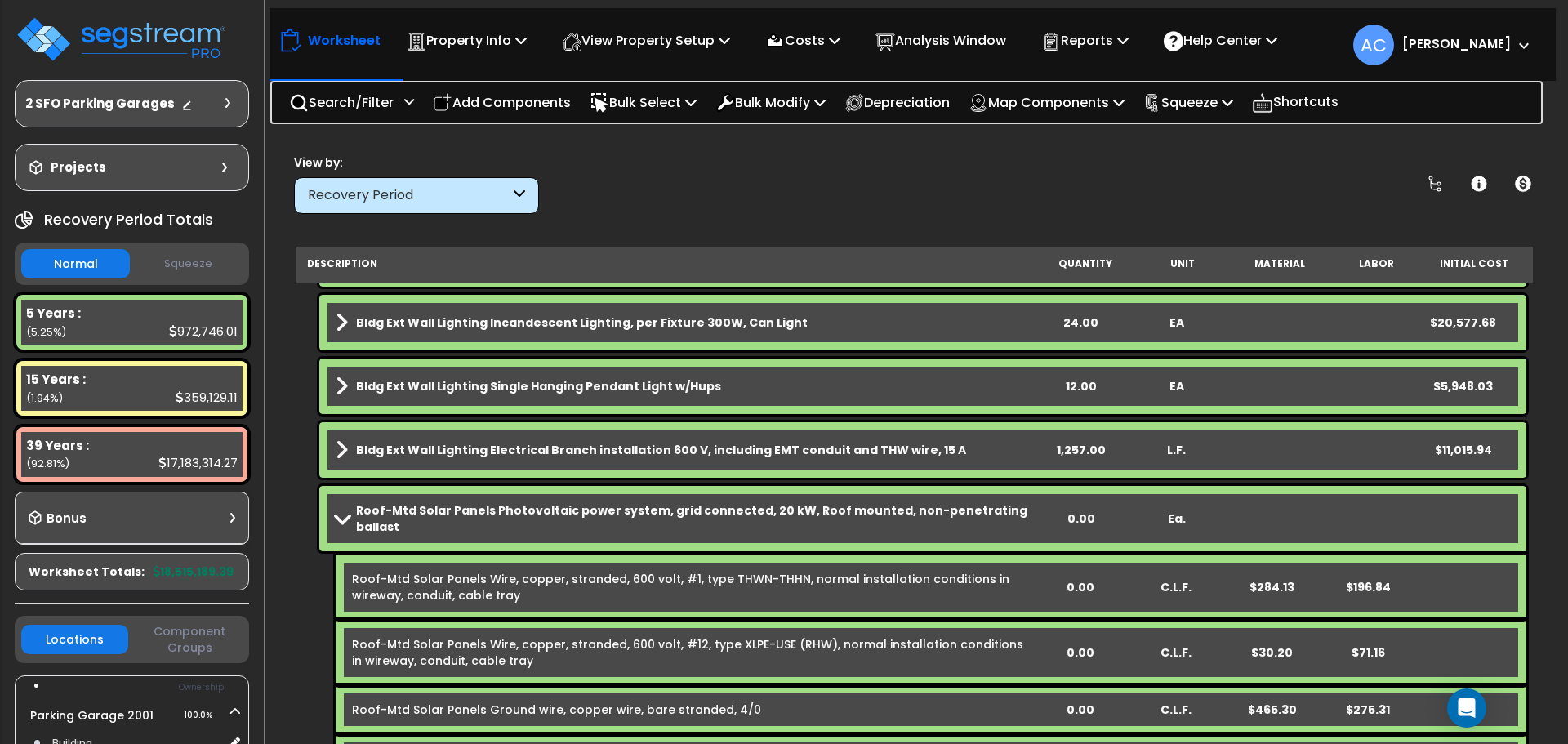
click at [346, 513] on span at bounding box center [342, 518] width 23 height 12
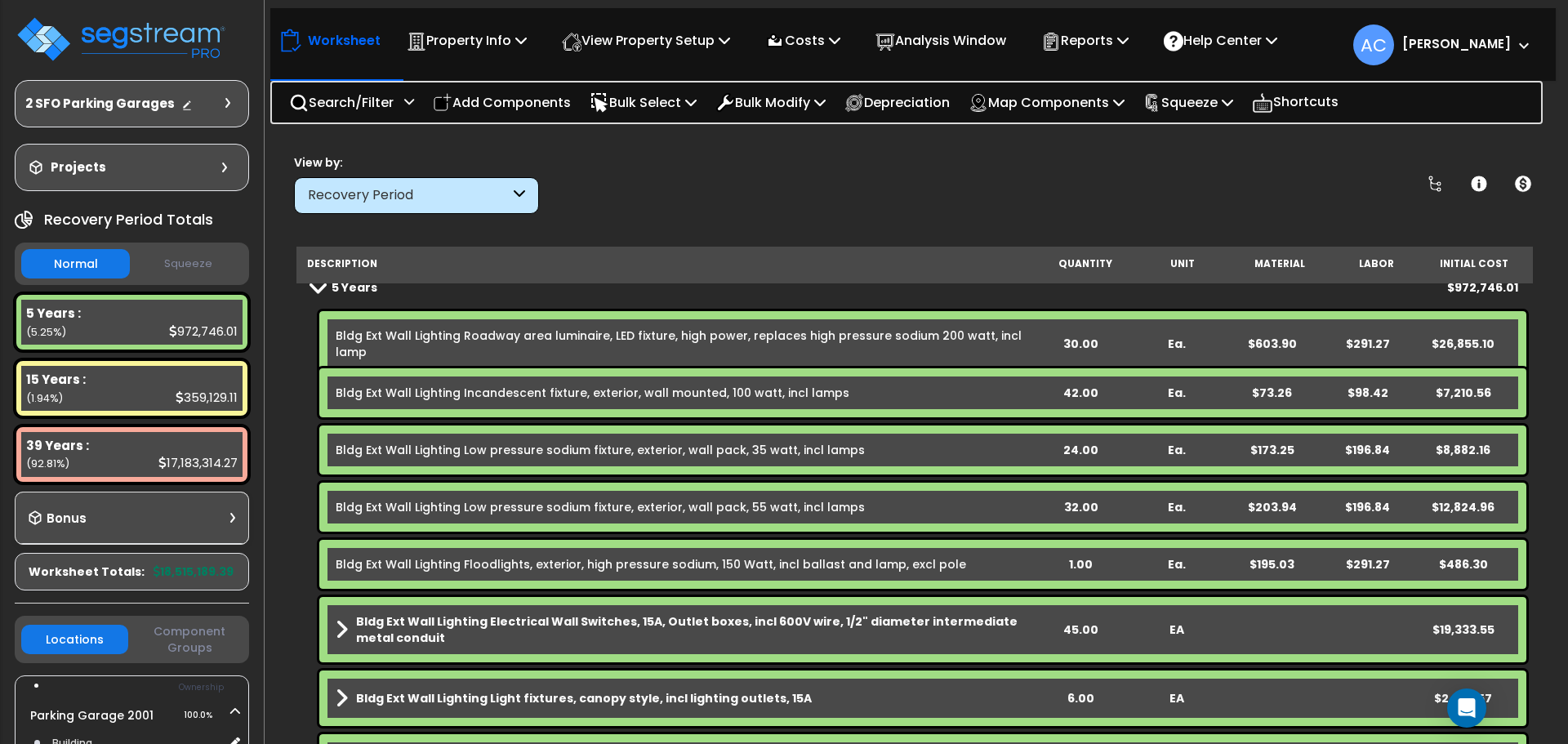
scroll to position [0, 0]
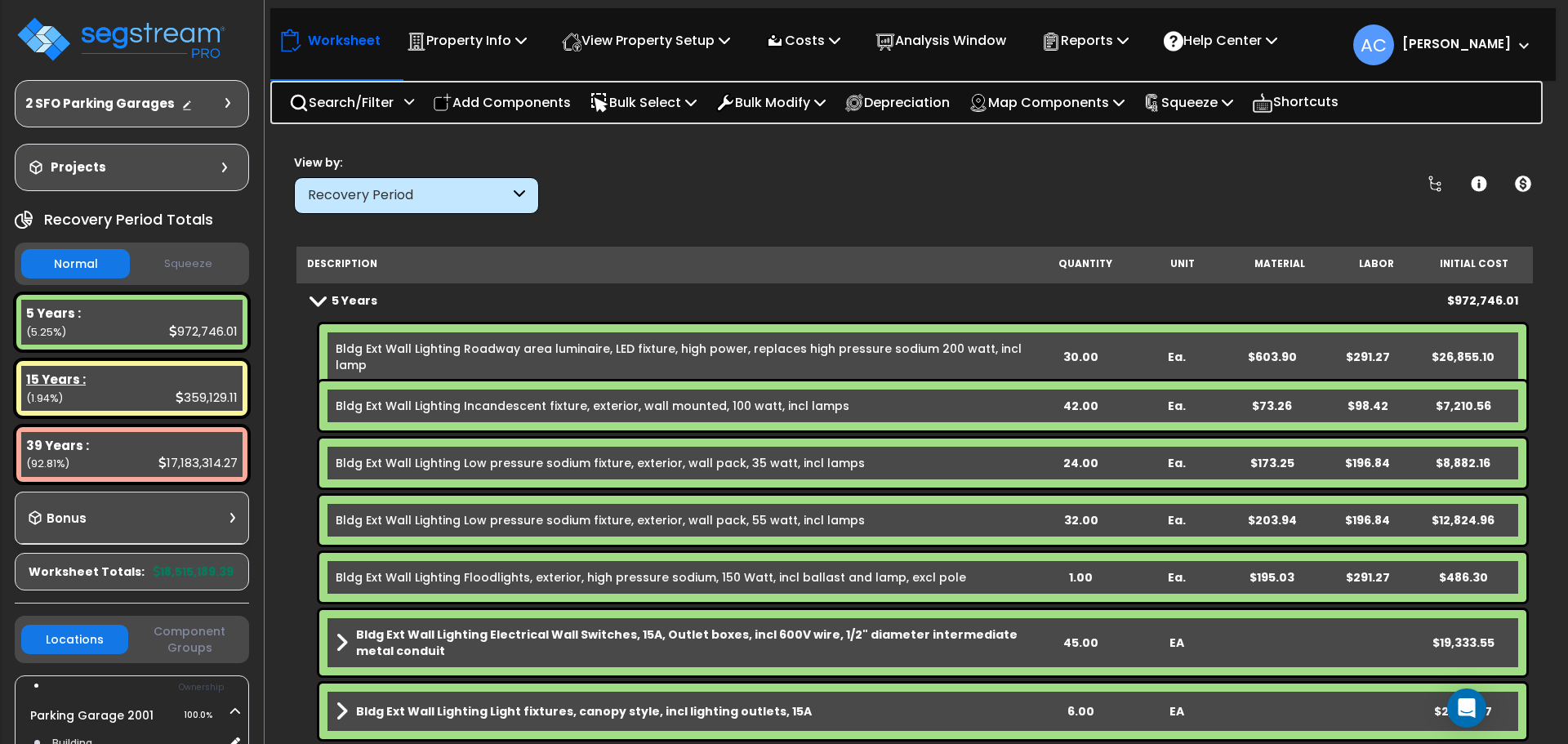
click at [51, 385] on b "15 Years :" at bounding box center [56, 379] width 59 height 17
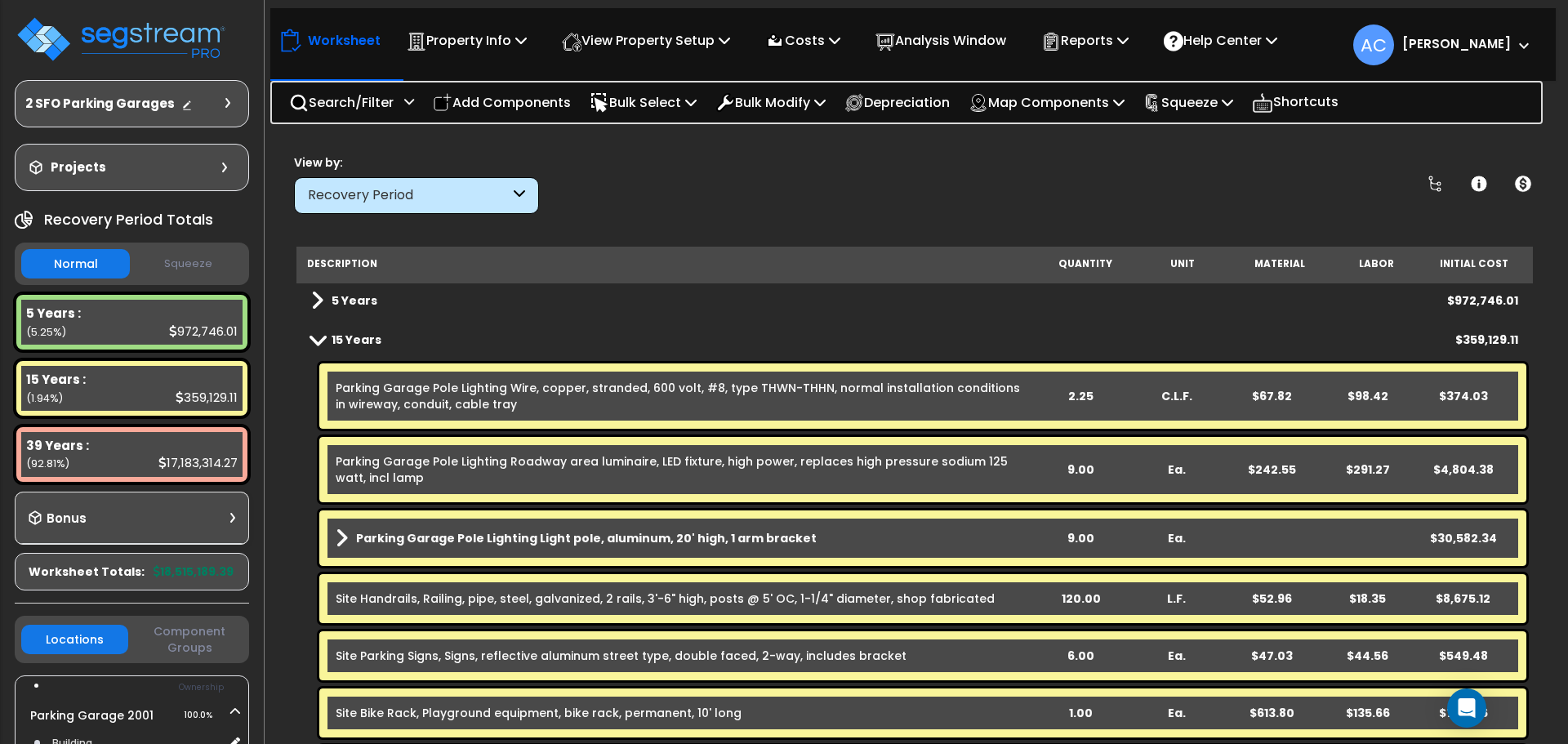
click at [317, 306] on span at bounding box center [317, 300] width 12 height 23
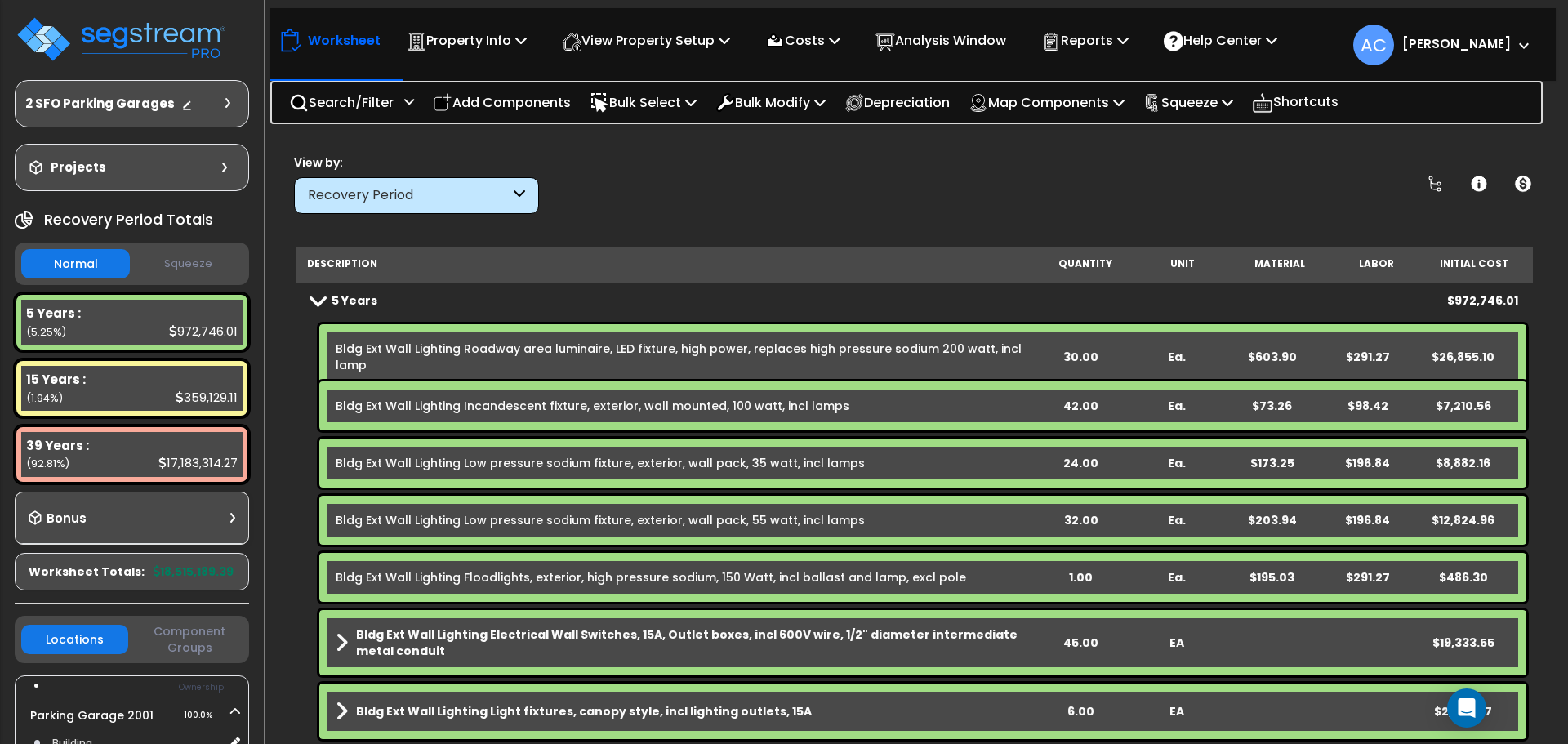
click at [291, 407] on div "Description Quantity Unit Material Labor Initial Cost 5 Years $972,746.01 Bldg …" at bounding box center [914, 496] width 1252 height 499
click at [316, 301] on span at bounding box center [317, 300] width 23 height 12
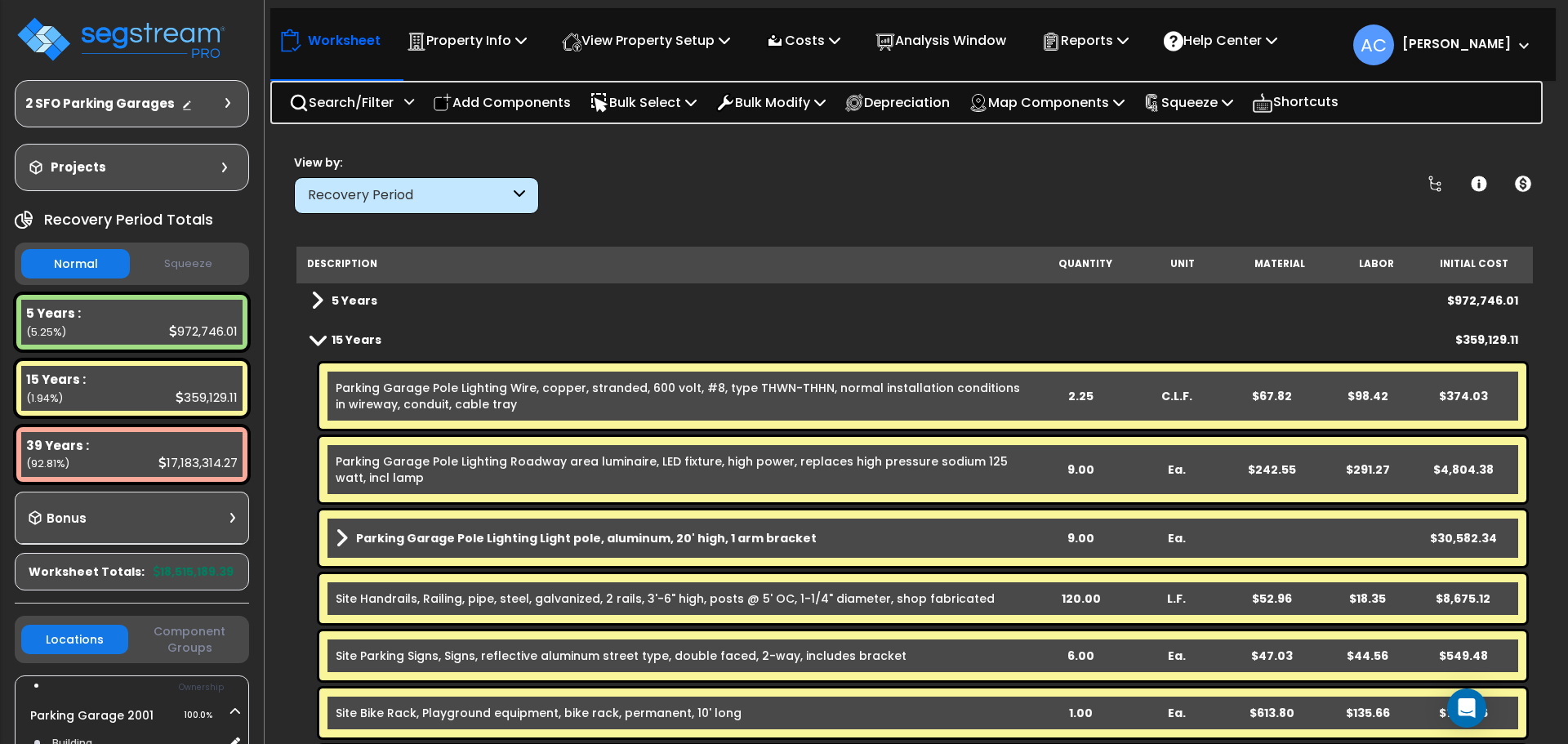
click at [311, 343] on span at bounding box center [317, 339] width 23 height 12
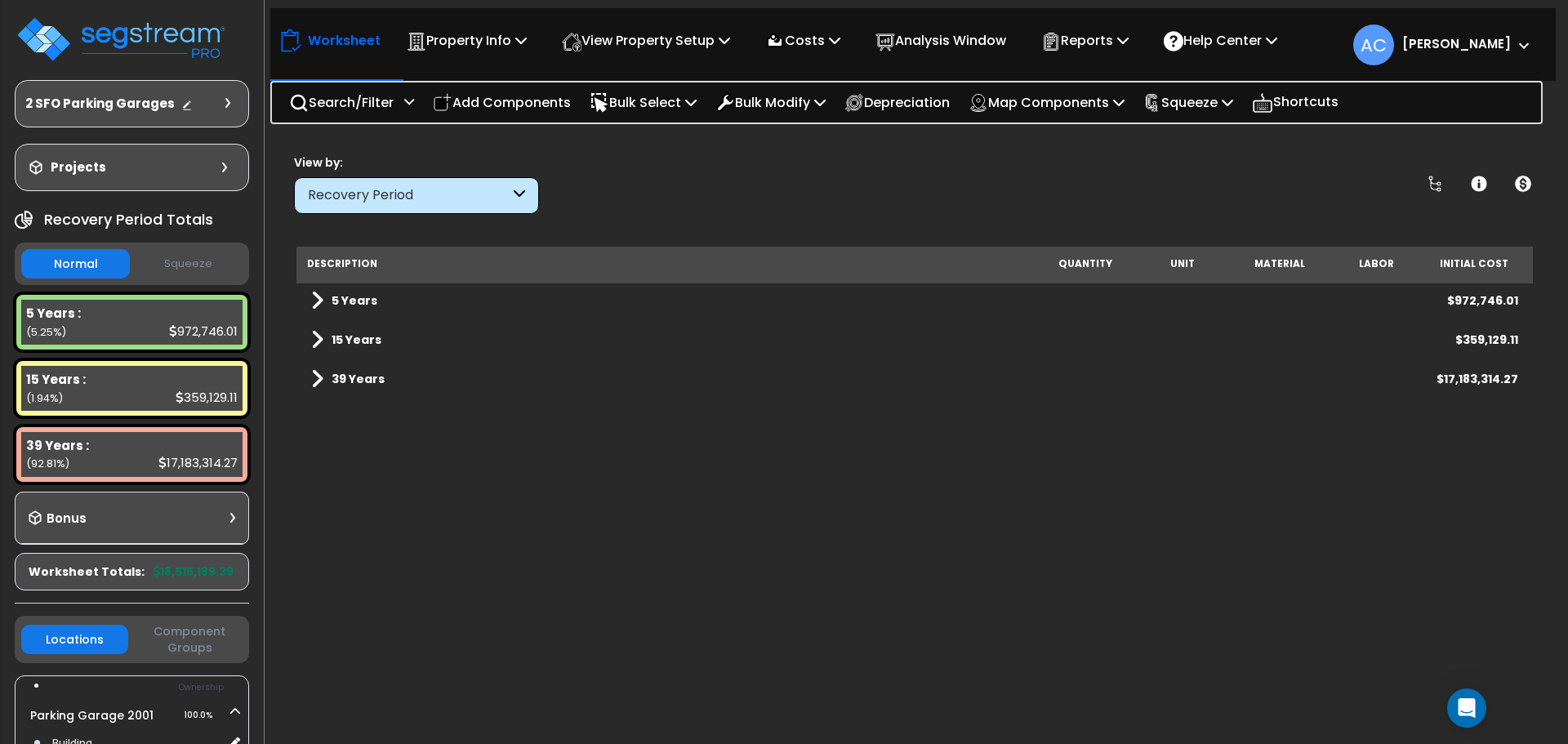
click at [316, 380] on span at bounding box center [317, 379] width 12 height 23
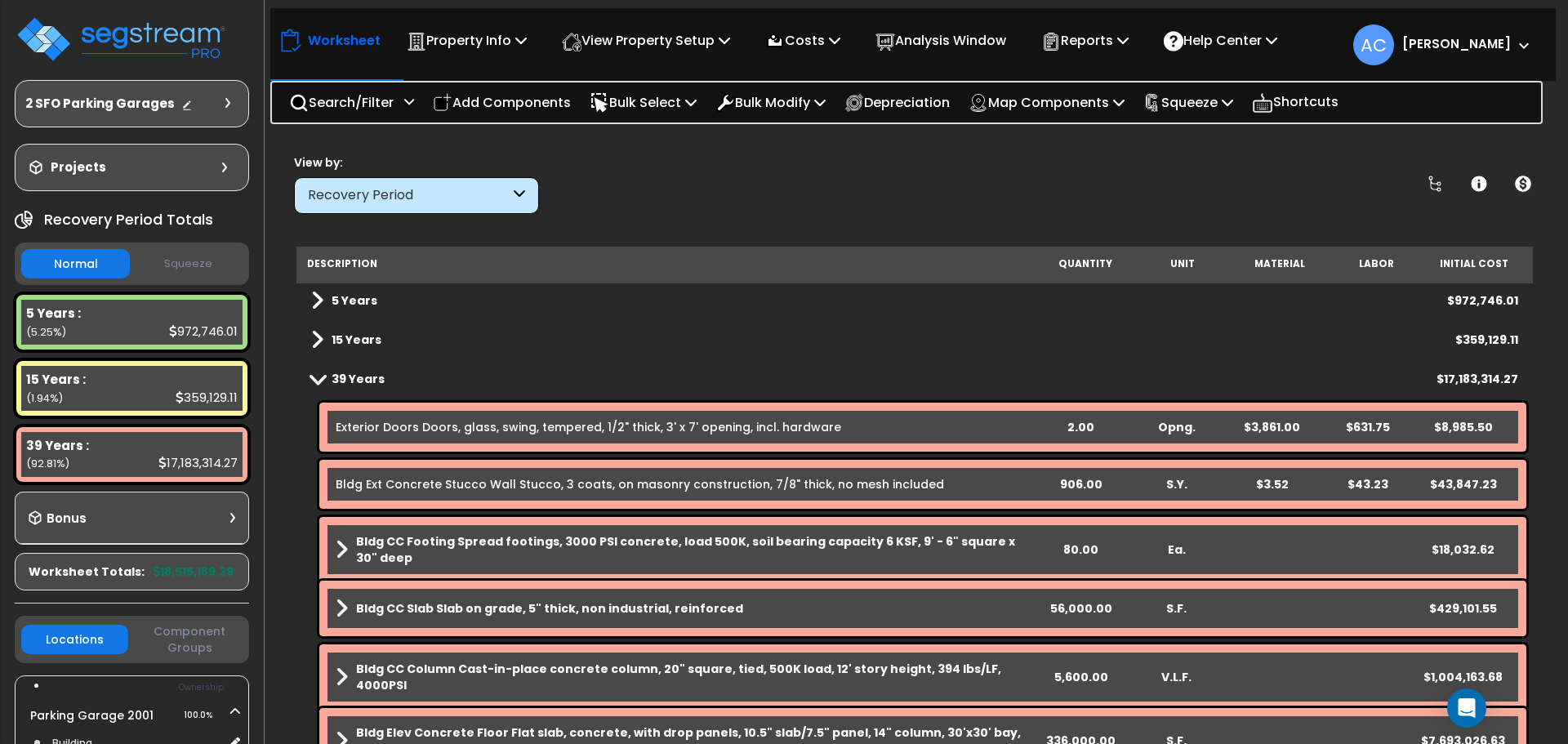
click at [316, 380] on span at bounding box center [317, 378] width 23 height 12
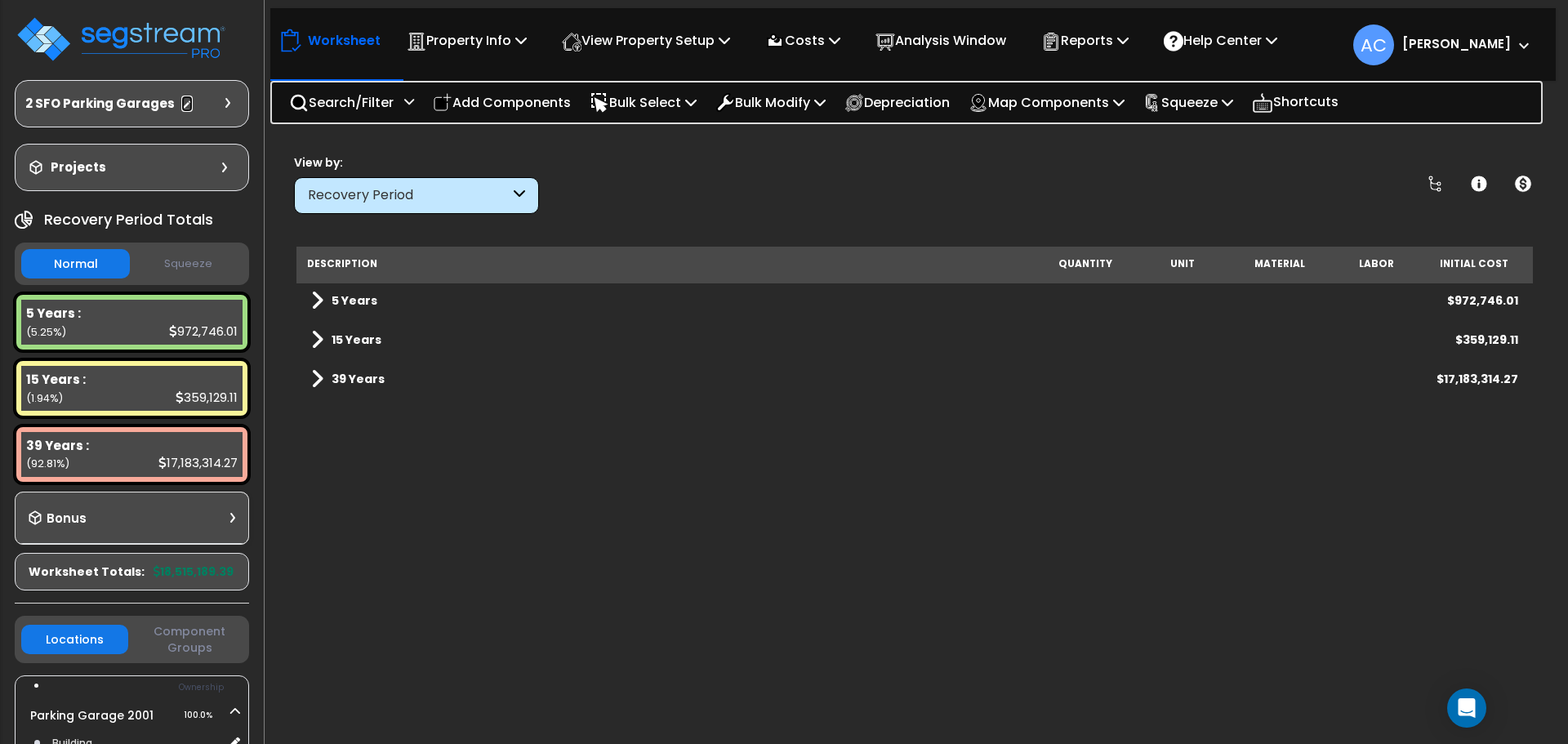
click at [185, 105] on icon at bounding box center [187, 105] width 11 height 11
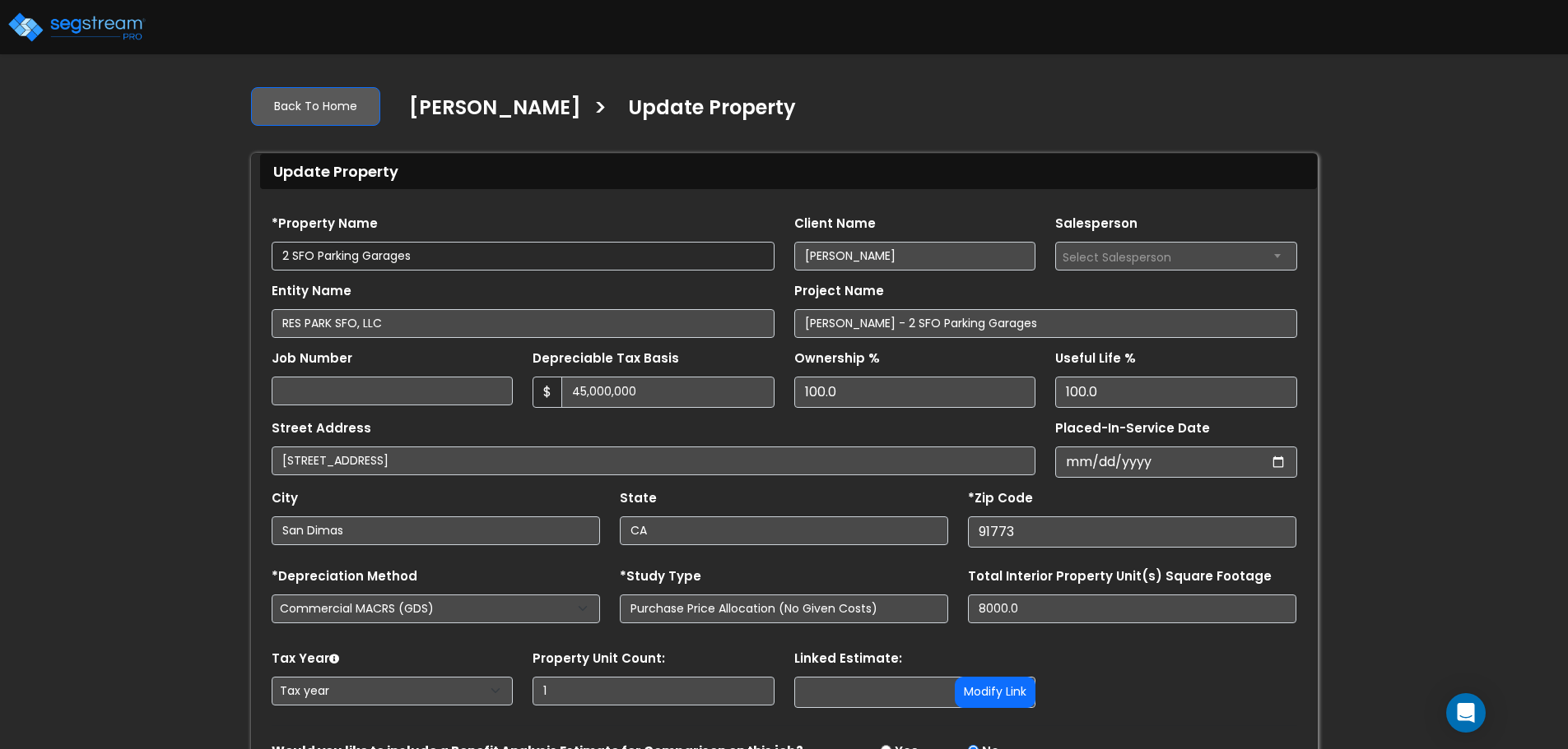
drag, startPoint x: 455, startPoint y: 250, endPoint x: 72, endPoint y: 239, distance: 383.2
click at [72, 239] on div "We are Building your Property. So please grab a coffee and let us do the heavy …" at bounding box center [784, 456] width 1568 height 770
type input "Building - Parking Garage"
click at [849, 258] on input "Robert E Simms" at bounding box center [915, 256] width 242 height 29
type input "Robert E. Simms"
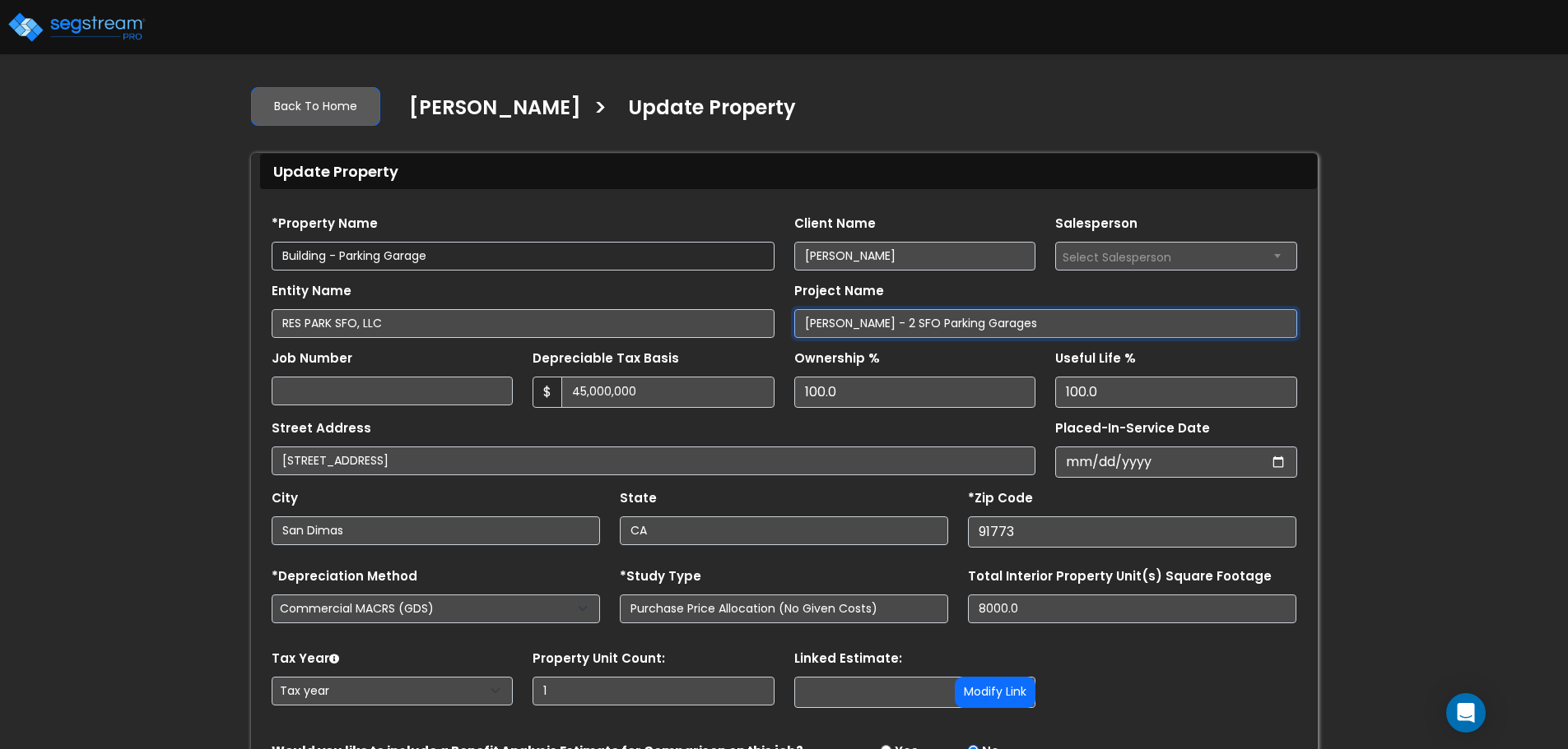
drag, startPoint x: 894, startPoint y: 320, endPoint x: 791, endPoint y: 318, distance: 103.0
click at [791, 318] on div "Project Name Simms, Robert E - 2 SFO Parking Garages" at bounding box center [1045, 308] width 523 height 59
type input "Cost Seg 2024 - 2 SFO Parking Garages"
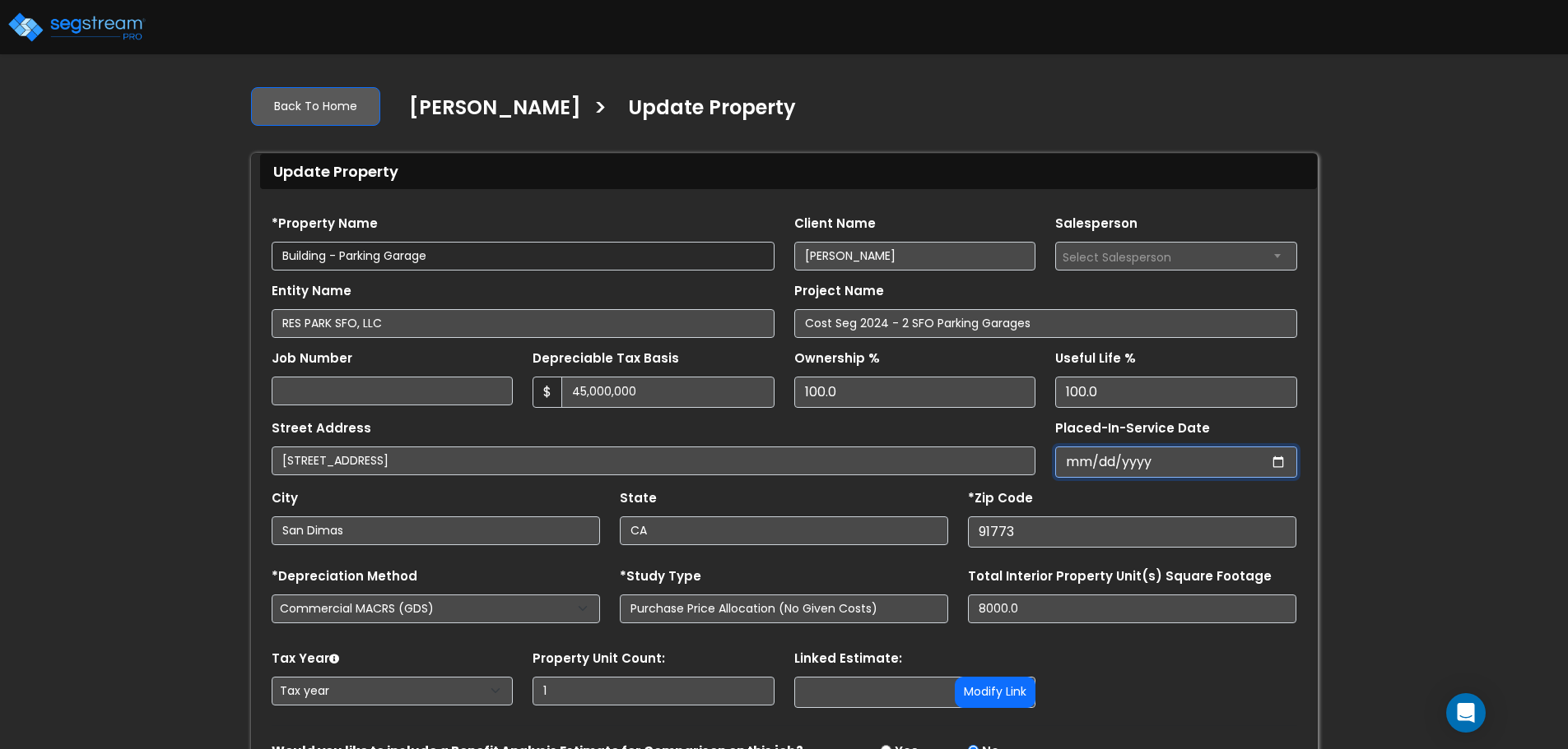
click at [1078, 455] on input "Placed-In-Service Date" at bounding box center [1176, 462] width 242 height 31
click at [891, 256] on input "Robert E. Simms" at bounding box center [915, 256] width 242 height 29
click at [927, 260] on input "Robert E. Simms" at bounding box center [915, 256] width 242 height 29
click at [1075, 462] on input "Placed-In-Service Date" at bounding box center [1176, 462] width 242 height 31
click at [1068, 459] on input "Placed-In-Service Date" at bounding box center [1176, 462] width 242 height 31
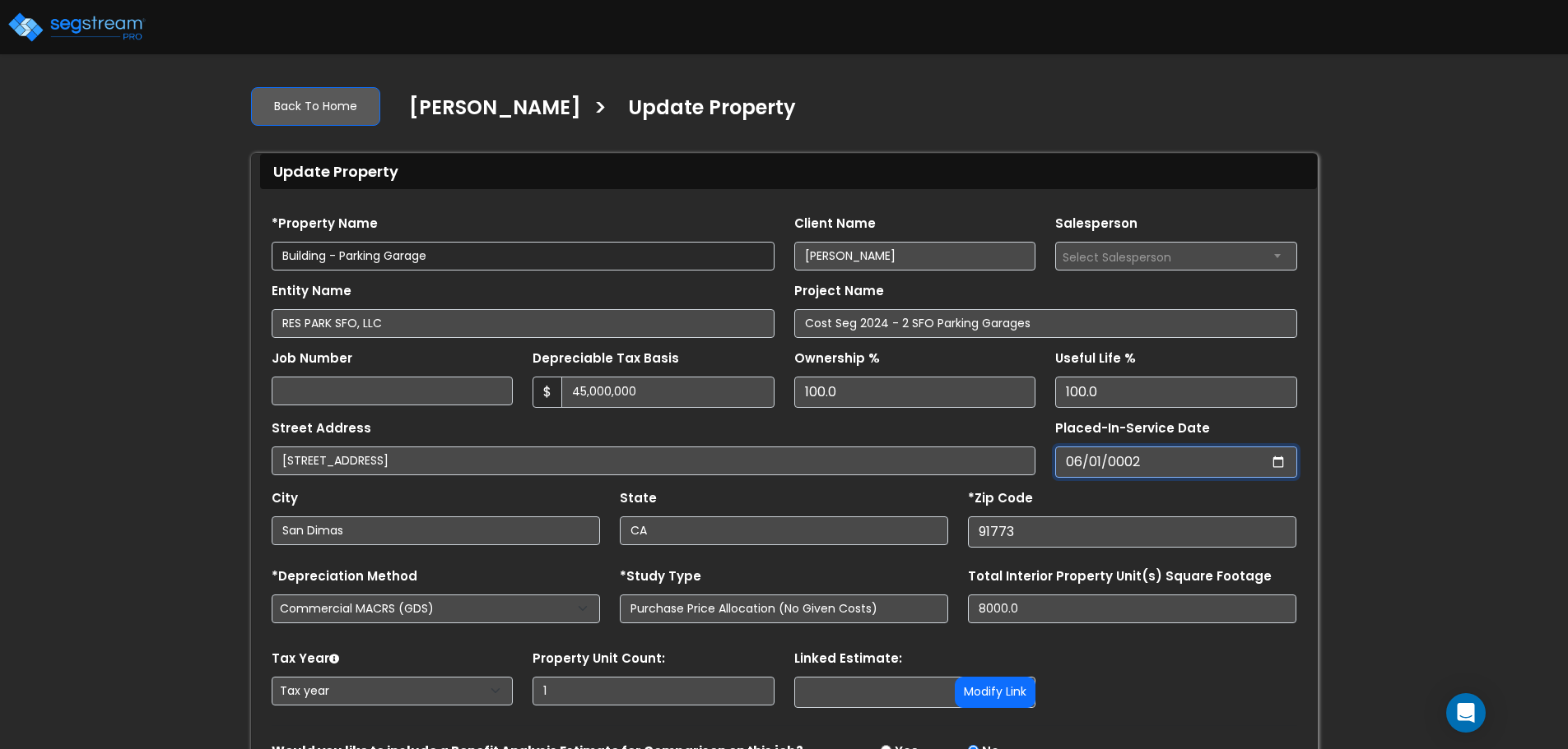
type input "0020-06-01"
select select "20"
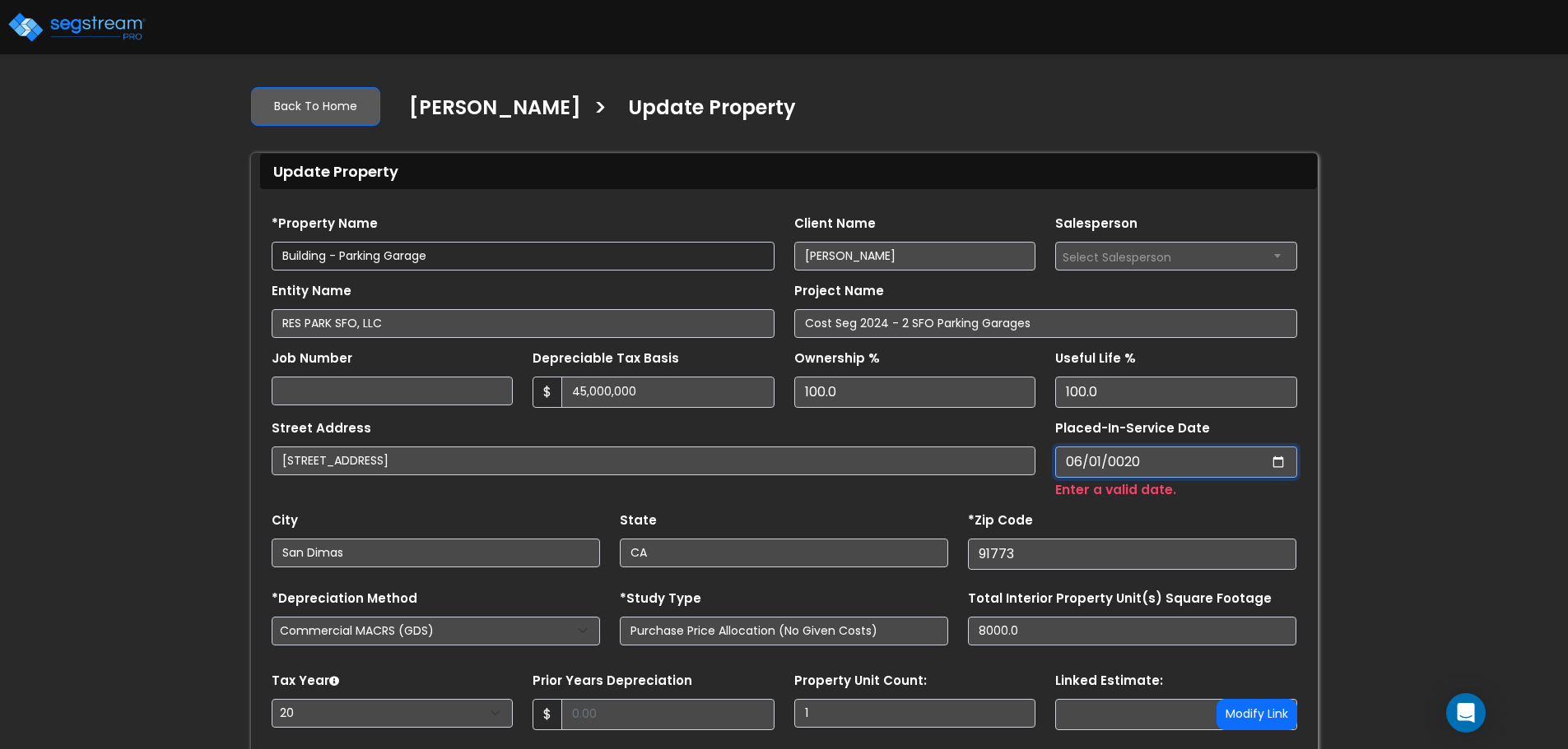
type input "0200-06-01"
select select "200"
type input "2001-06-01"
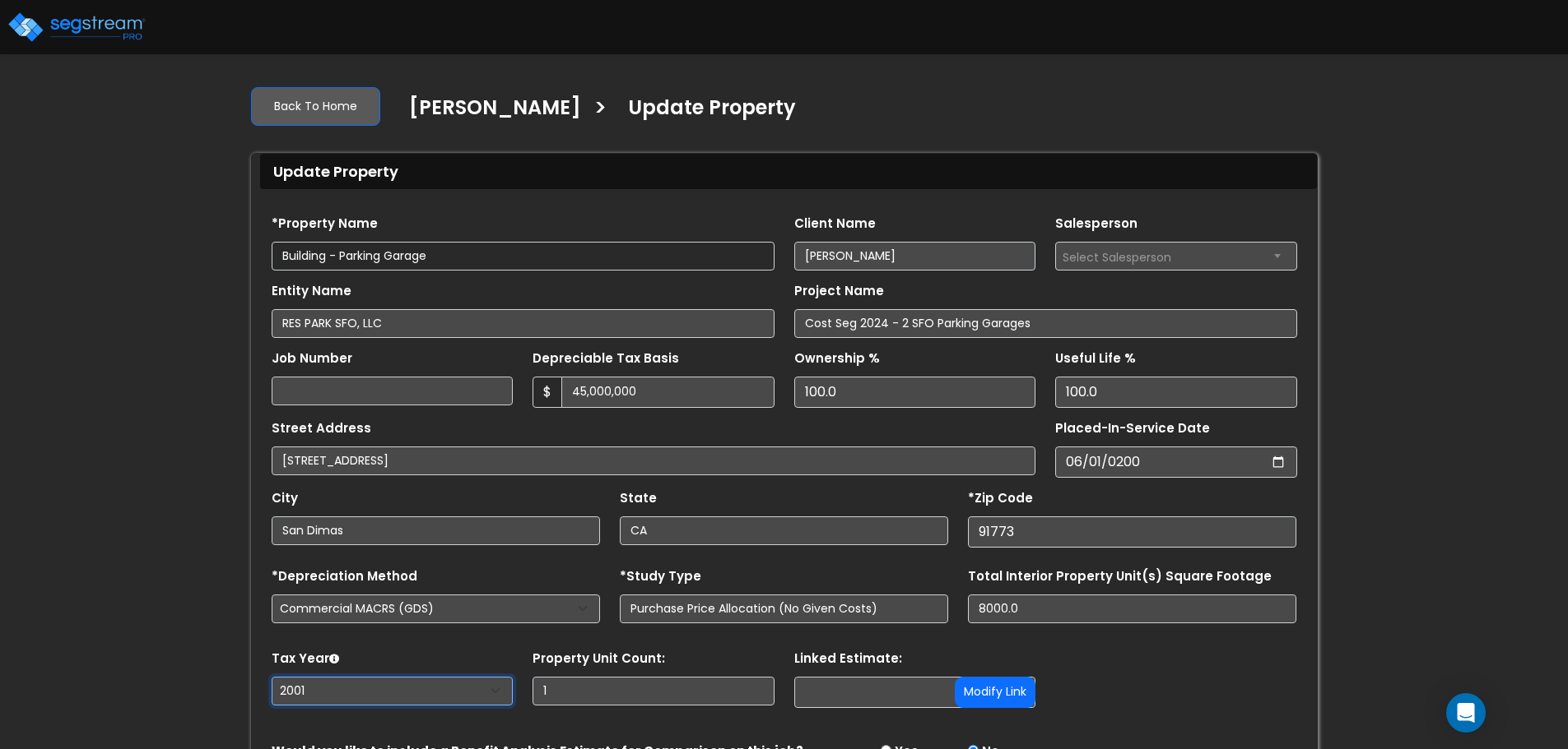
drag, startPoint x: 327, startPoint y: 683, endPoint x: 231, endPoint y: 688, distance: 96.1
click at [231, 688] on div "We are Building your Property. So please grab a coffee and let us do the heavy …" at bounding box center [784, 456] width 1568 height 770
select select "2024"
click at [271, 677] on select "2026 2025 2024 2023 2022 2021 2020 2019 2018 2017 2016 2015 2014 2013 2012 2011…" at bounding box center [392, 691] width 242 height 29
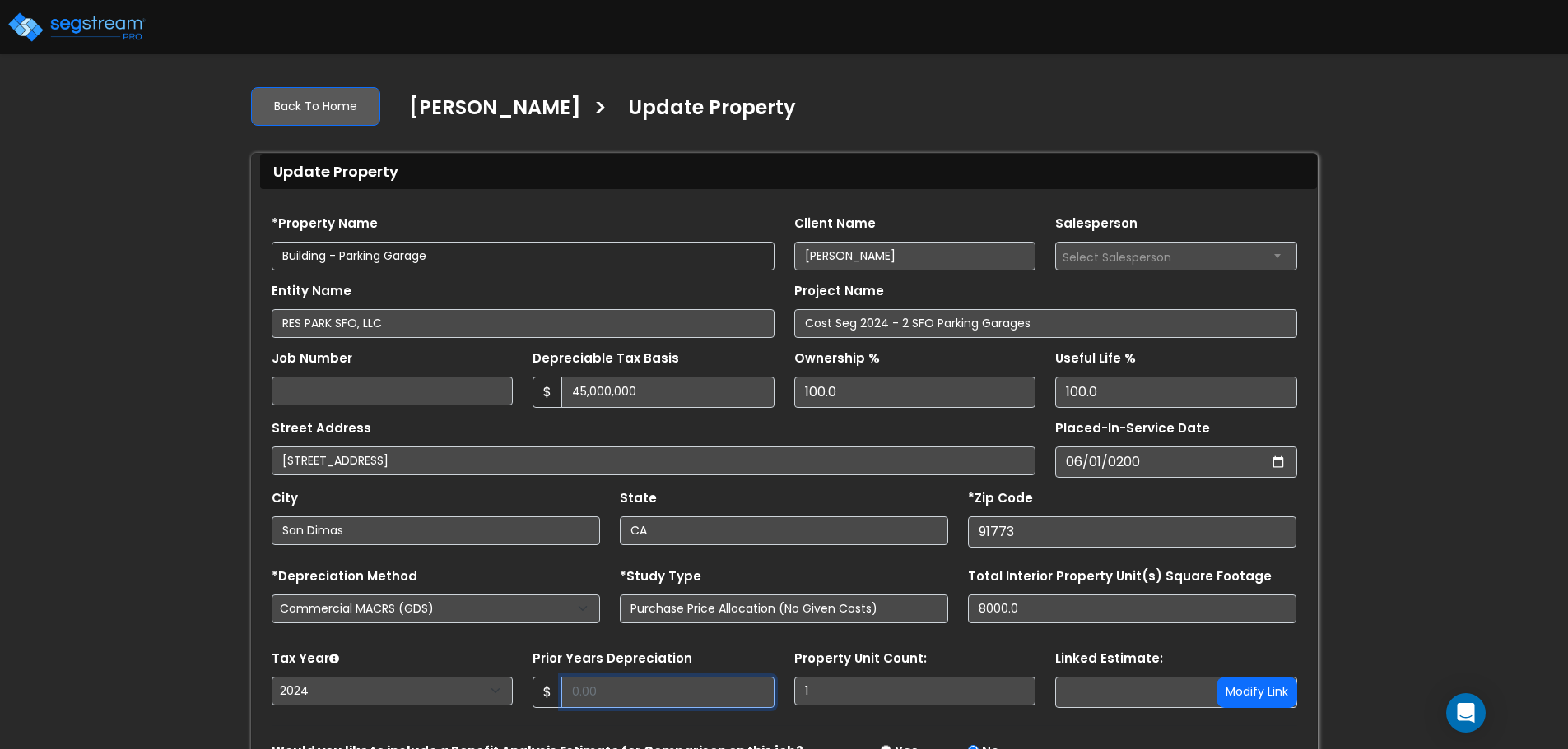
click at [618, 686] on input "Prior Years Depreciation" at bounding box center [668, 692] width 213 height 31
click at [702, 685] on input "Prior Years Depreciation" at bounding box center [668, 692] width 213 height 31
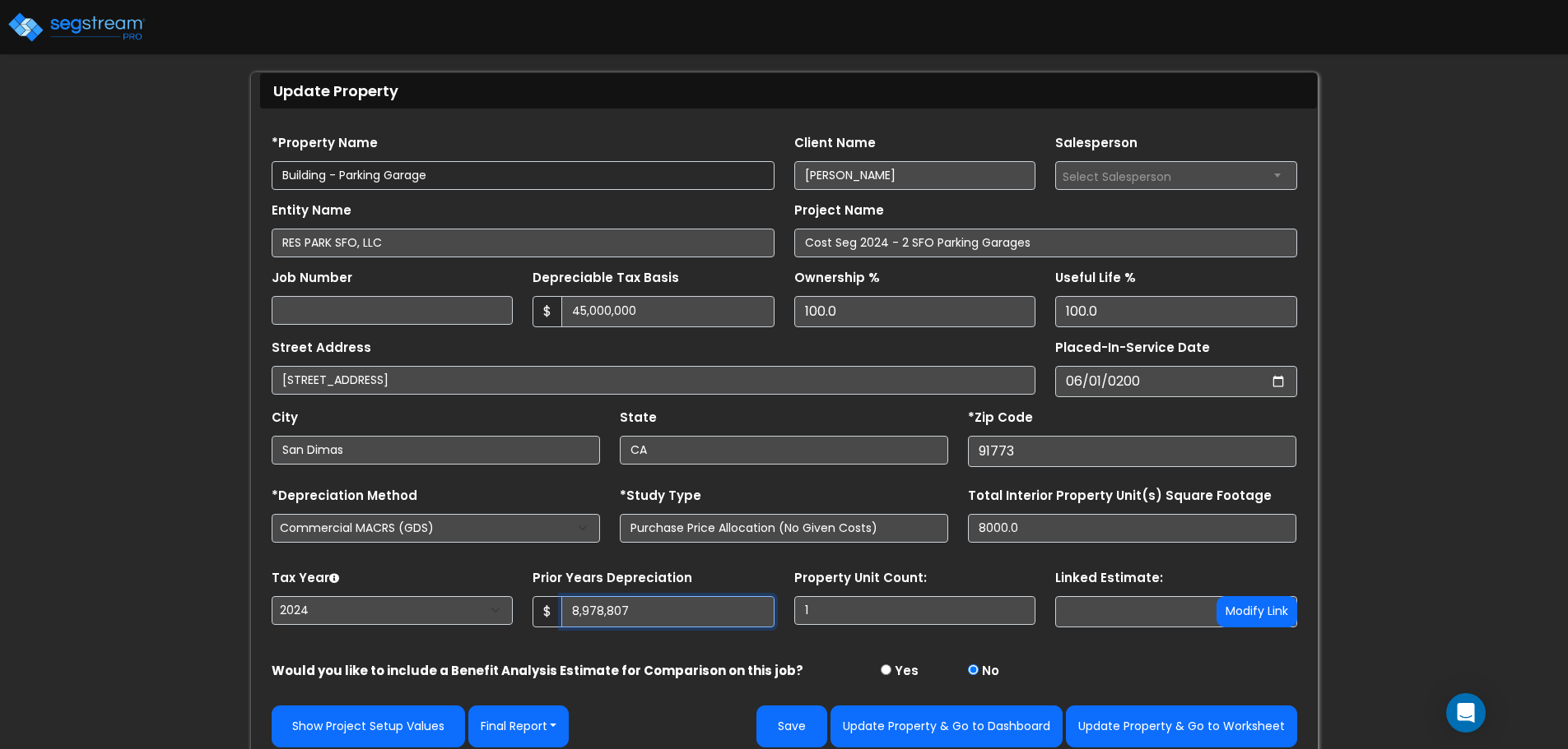
scroll to position [93, 0]
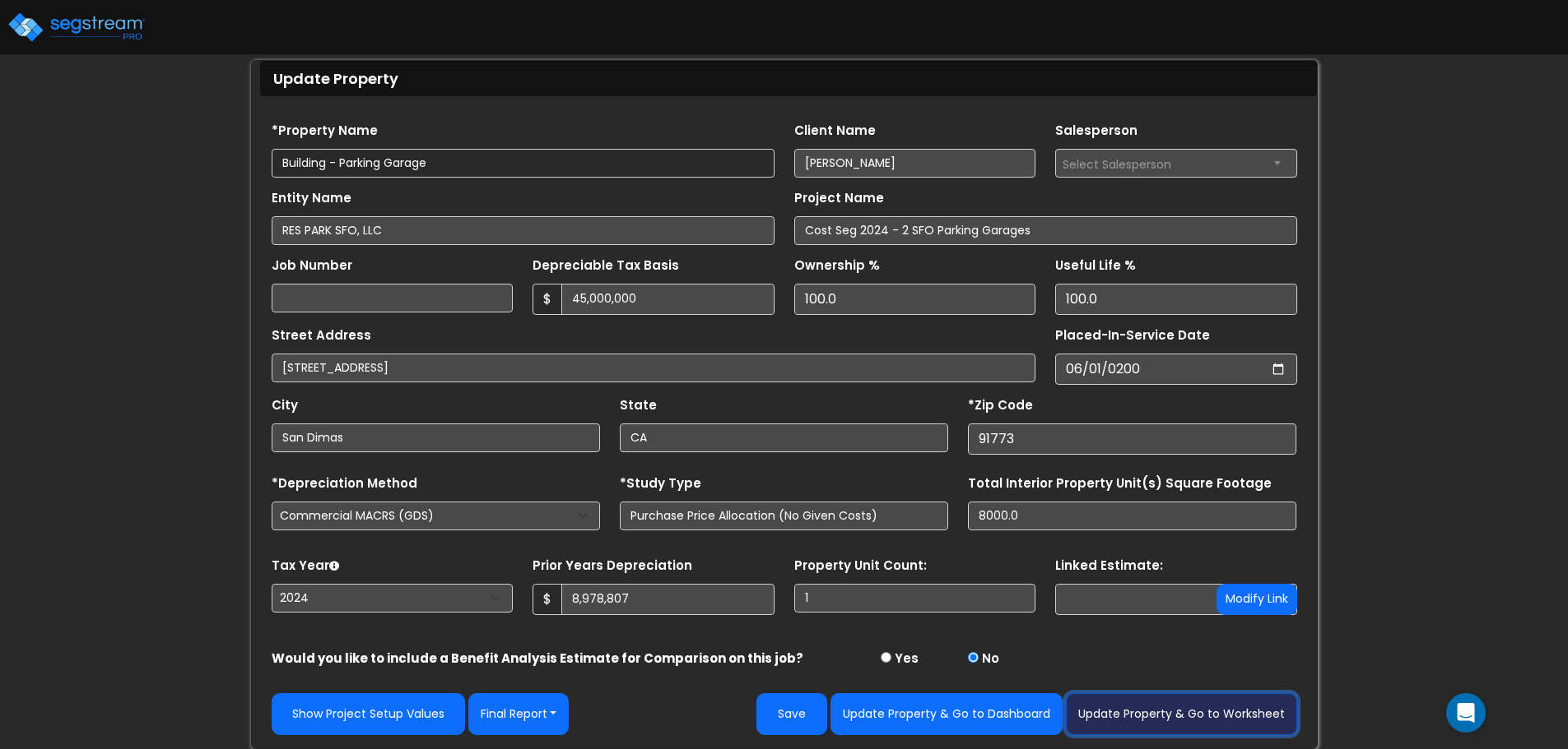
click at [1214, 710] on button "Update Property & Go to Worksheet" at bounding box center [1181, 714] width 231 height 42
type input "8978807"
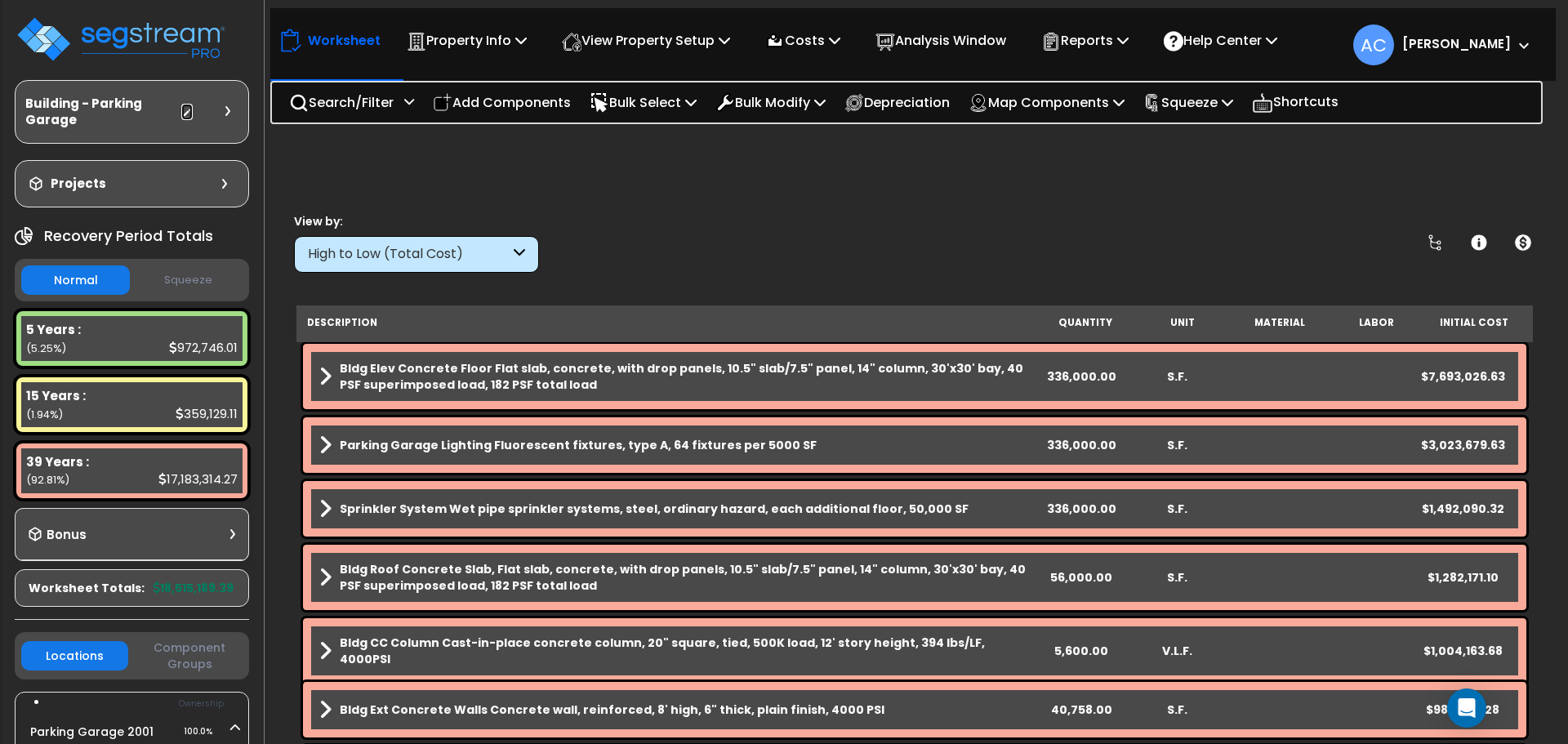
click at [188, 112] on icon at bounding box center [188, 113] width 7 height 10
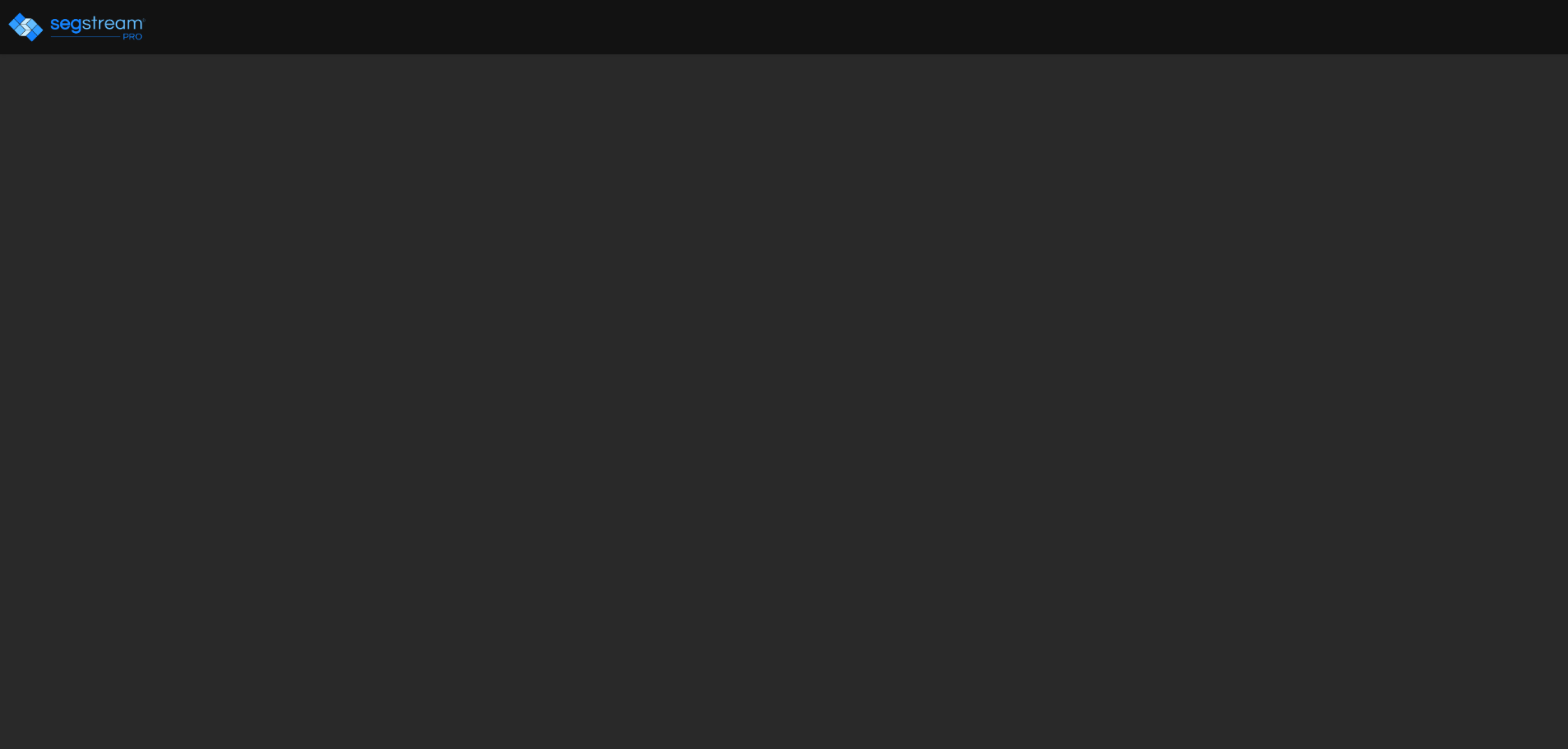
select select "2024"
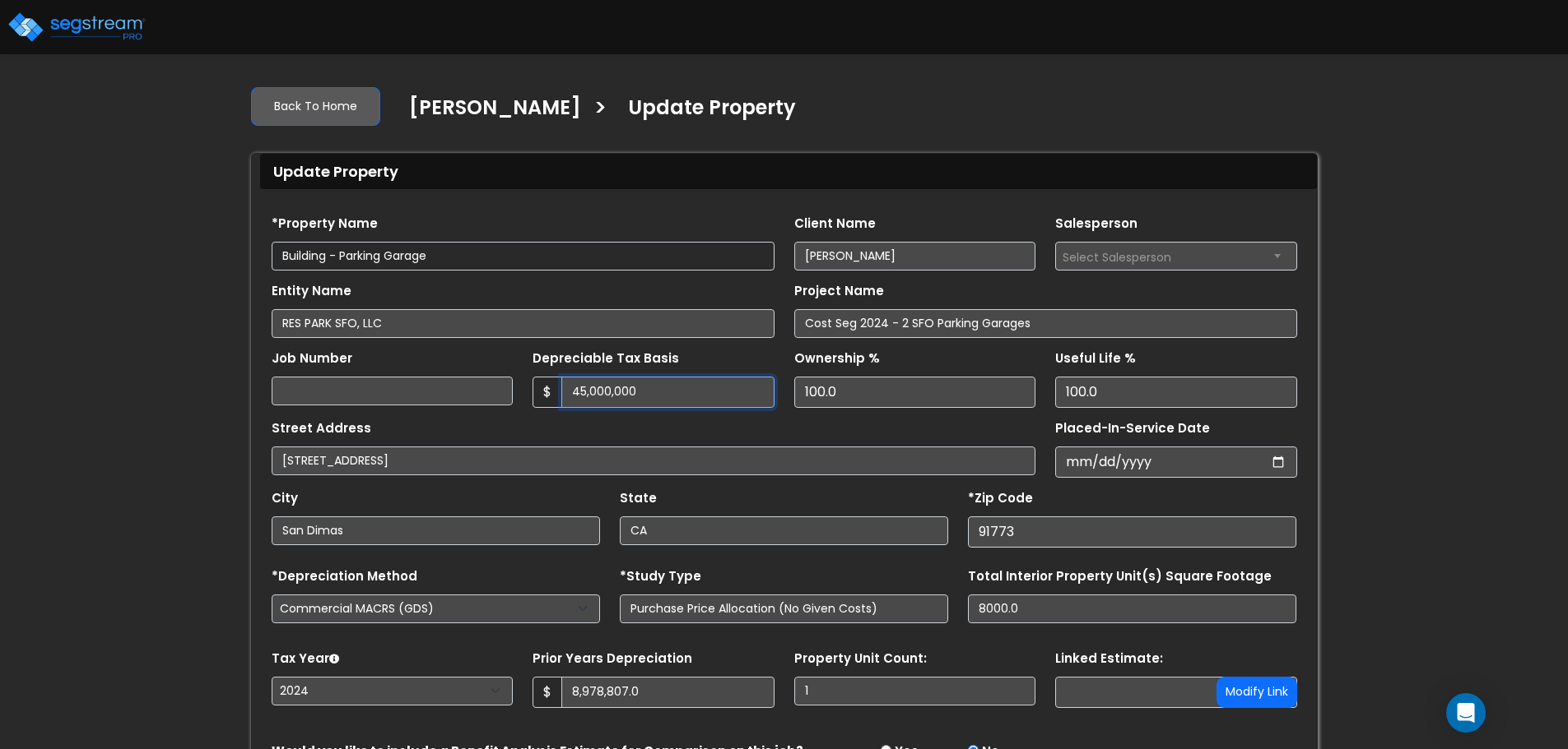
drag, startPoint x: 649, startPoint y: 392, endPoint x: 501, endPoint y: 386, distance: 148.1
click at [501, 386] on div "Job Number Depreciable Tax Basis $ 45,000,000 Ownership %" at bounding box center [784, 373] width 1045 height 70
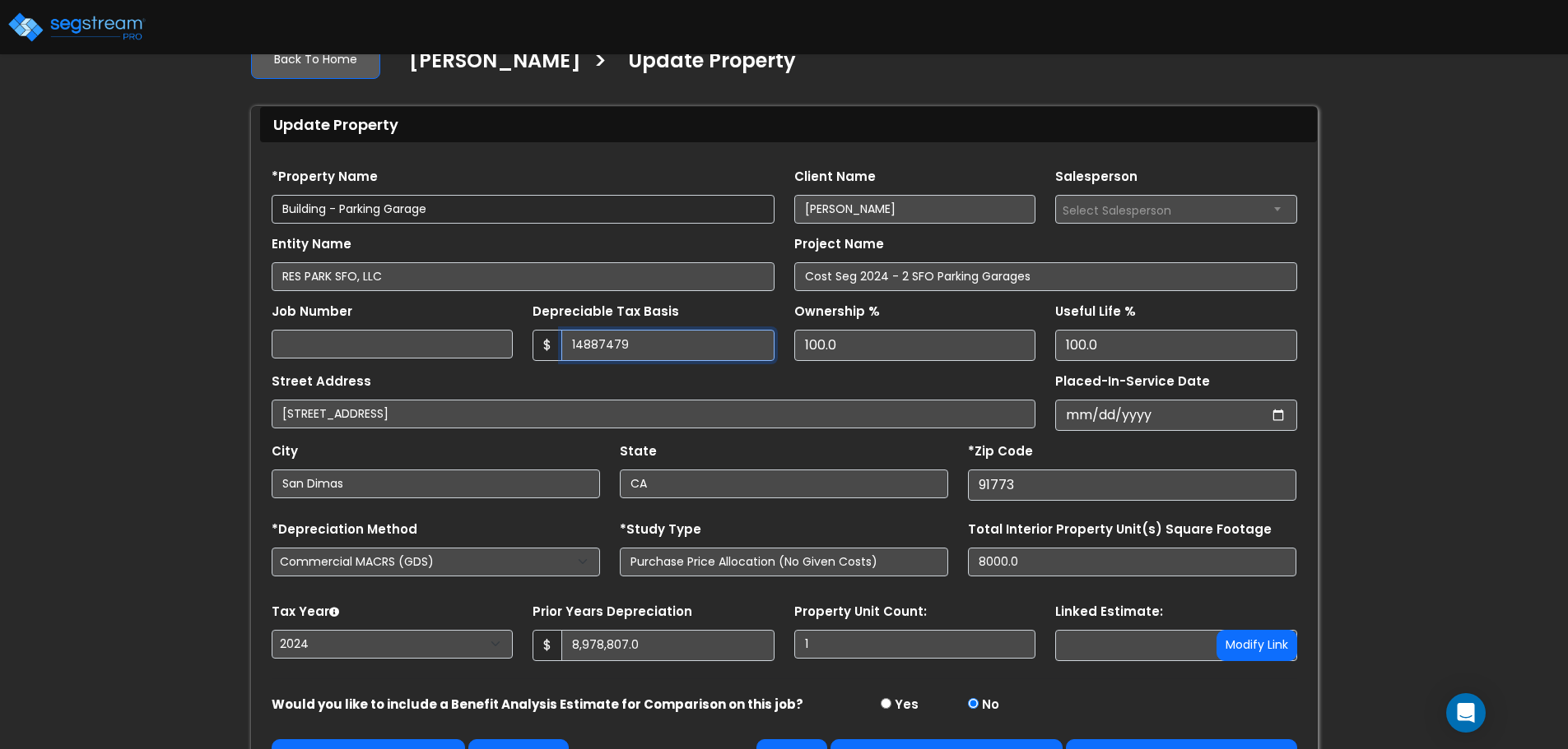
scroll to position [93, 0]
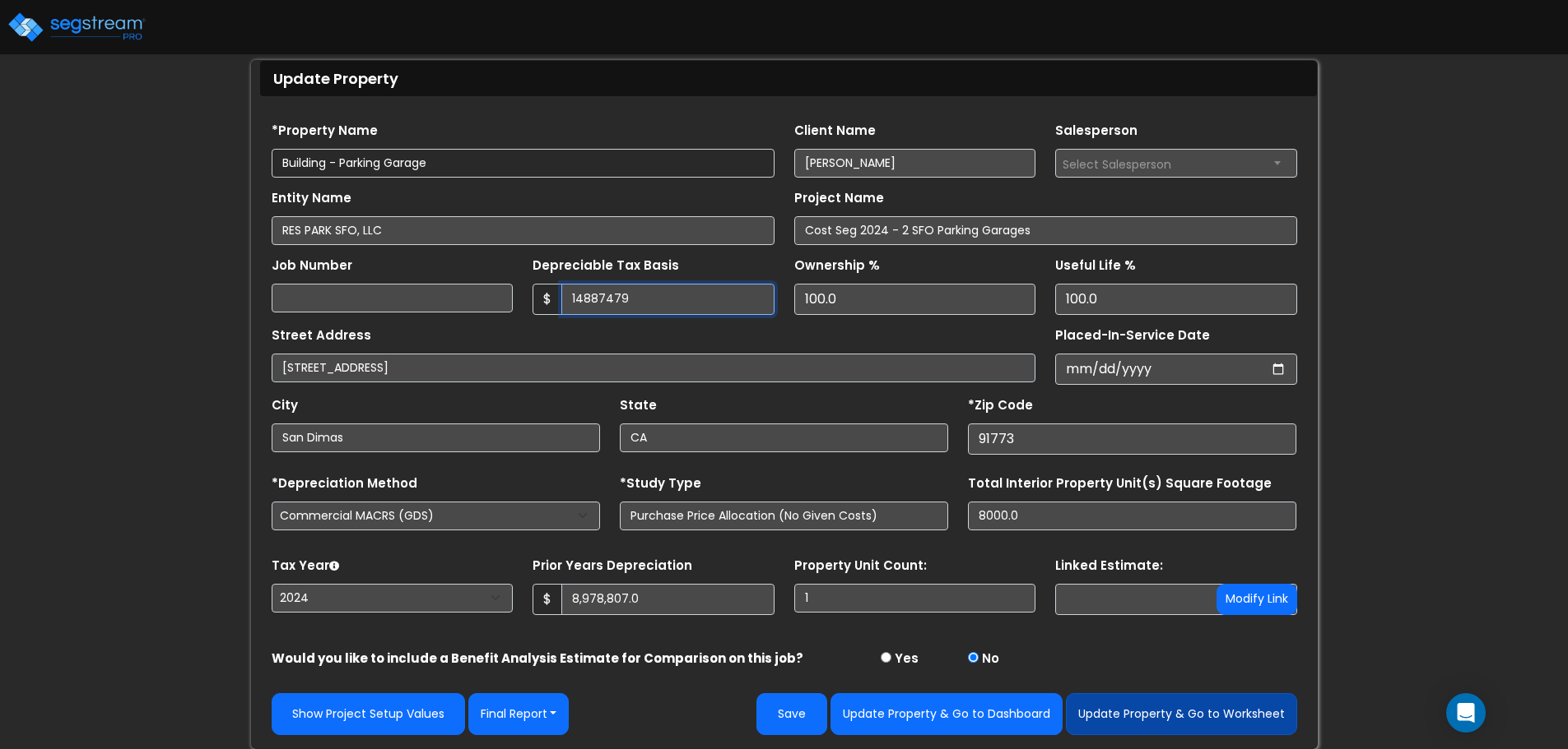
type input "14887479"
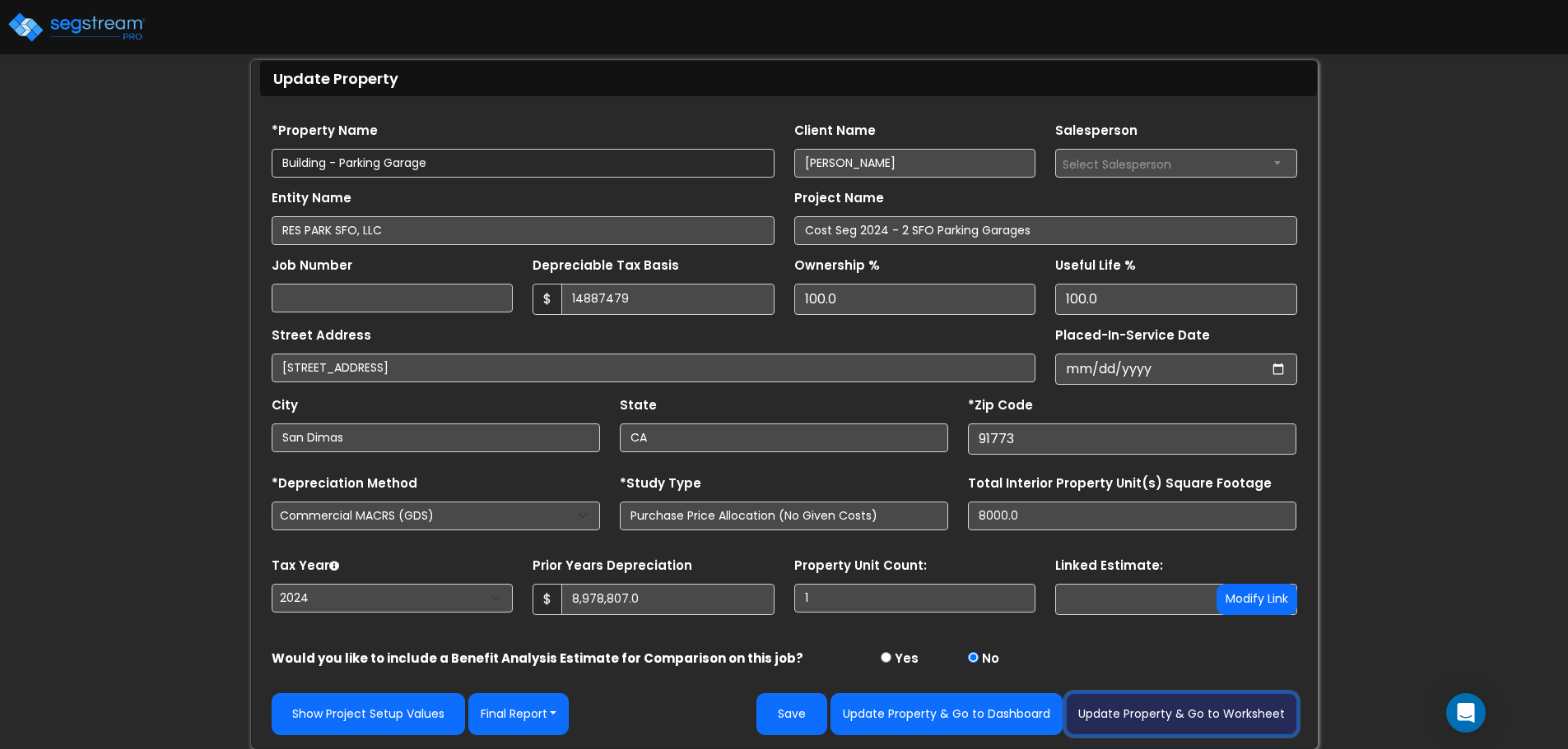
click at [1218, 725] on button "Update Property & Go to Worksheet" at bounding box center [1181, 714] width 231 height 42
type input "8978807"
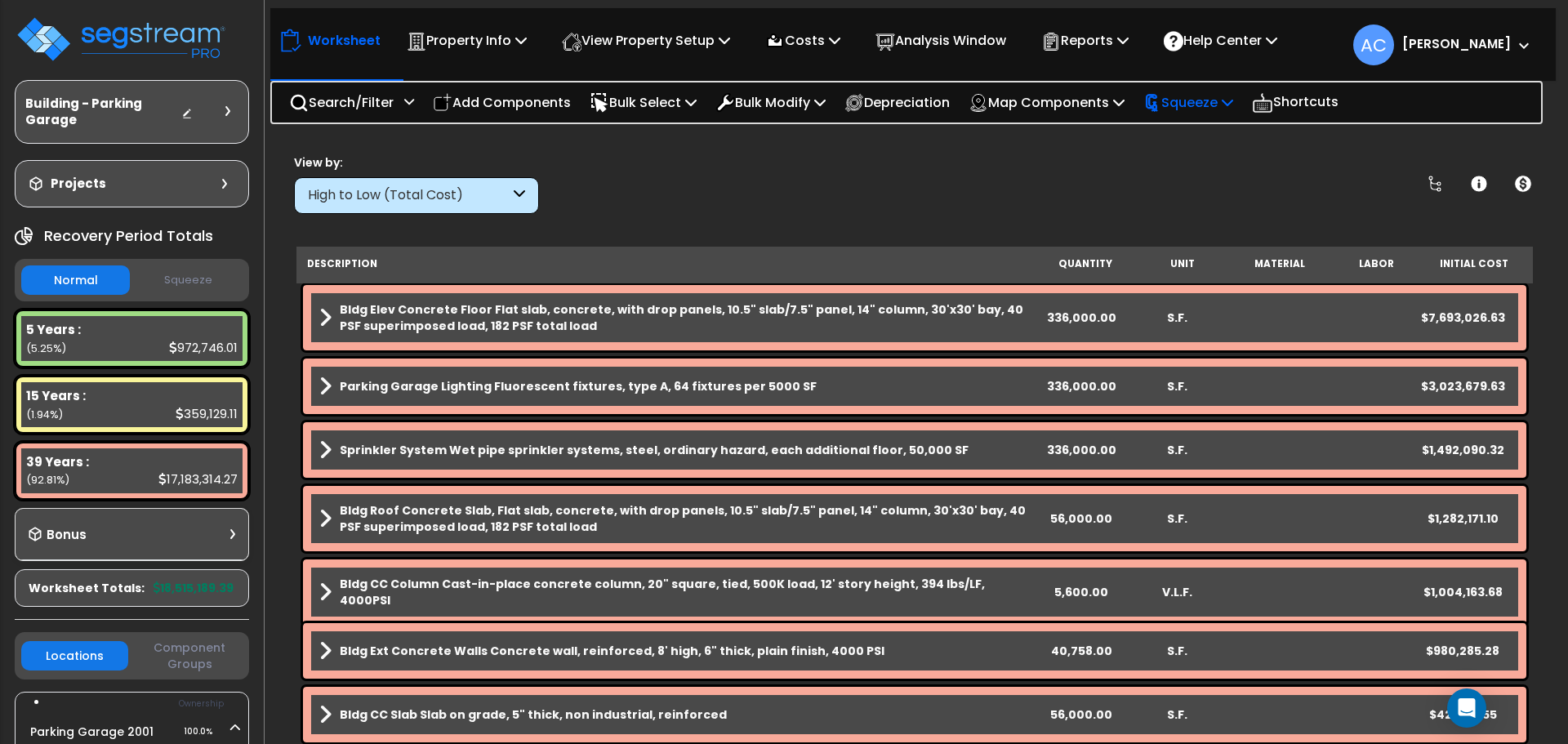
click at [1228, 98] on p "Squeeze" at bounding box center [1188, 103] width 90 height 22
click at [1221, 145] on link "Squeeze" at bounding box center [1216, 138] width 162 height 33
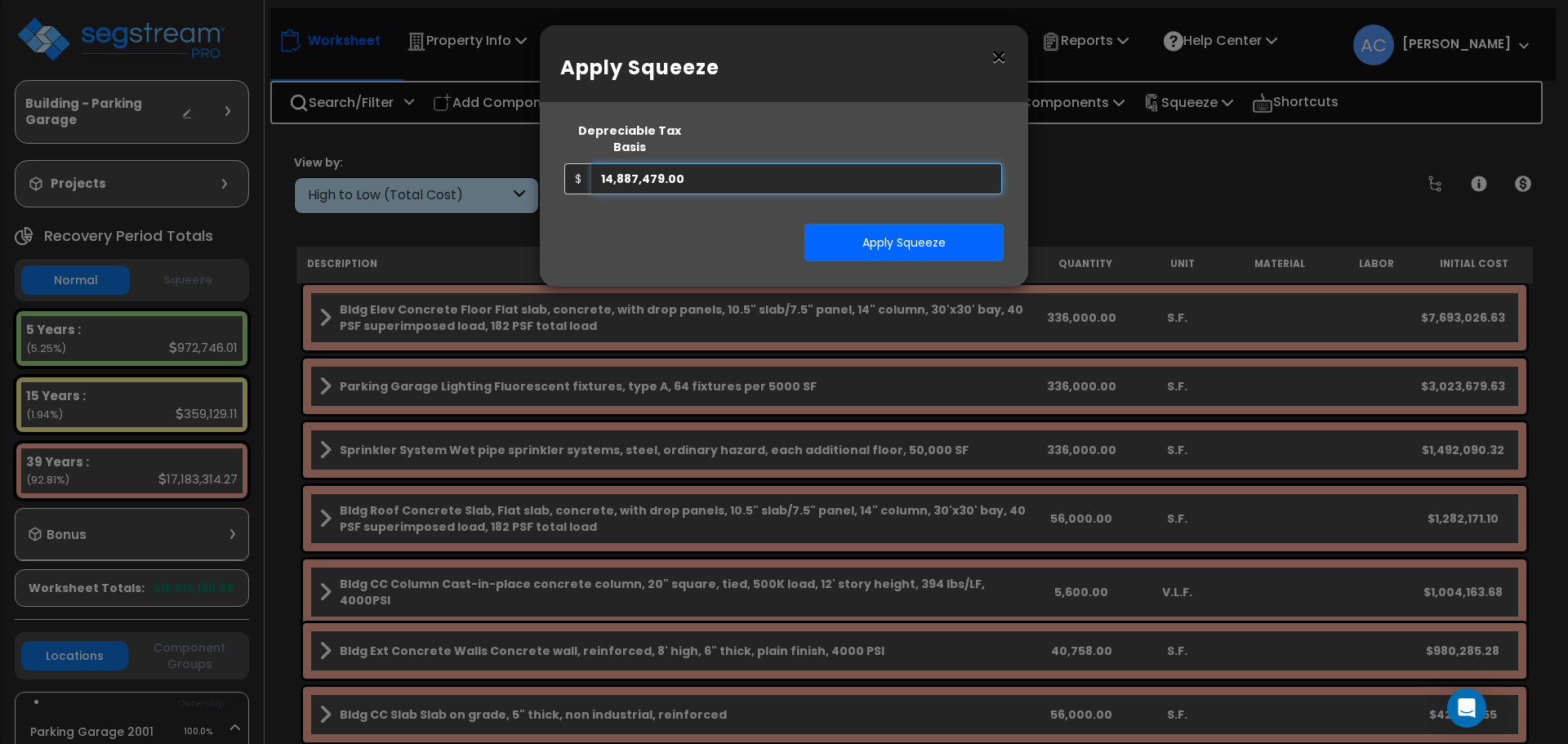
drag, startPoint x: 651, startPoint y: 161, endPoint x: 660, endPoint y: 160, distance: 9.1
click at [660, 163] on input "14,887,479.00" at bounding box center [797, 178] width 410 height 31
type input "14,887,480.00"
click at [874, 228] on button "Apply Squeeze" at bounding box center [904, 242] width 200 height 37
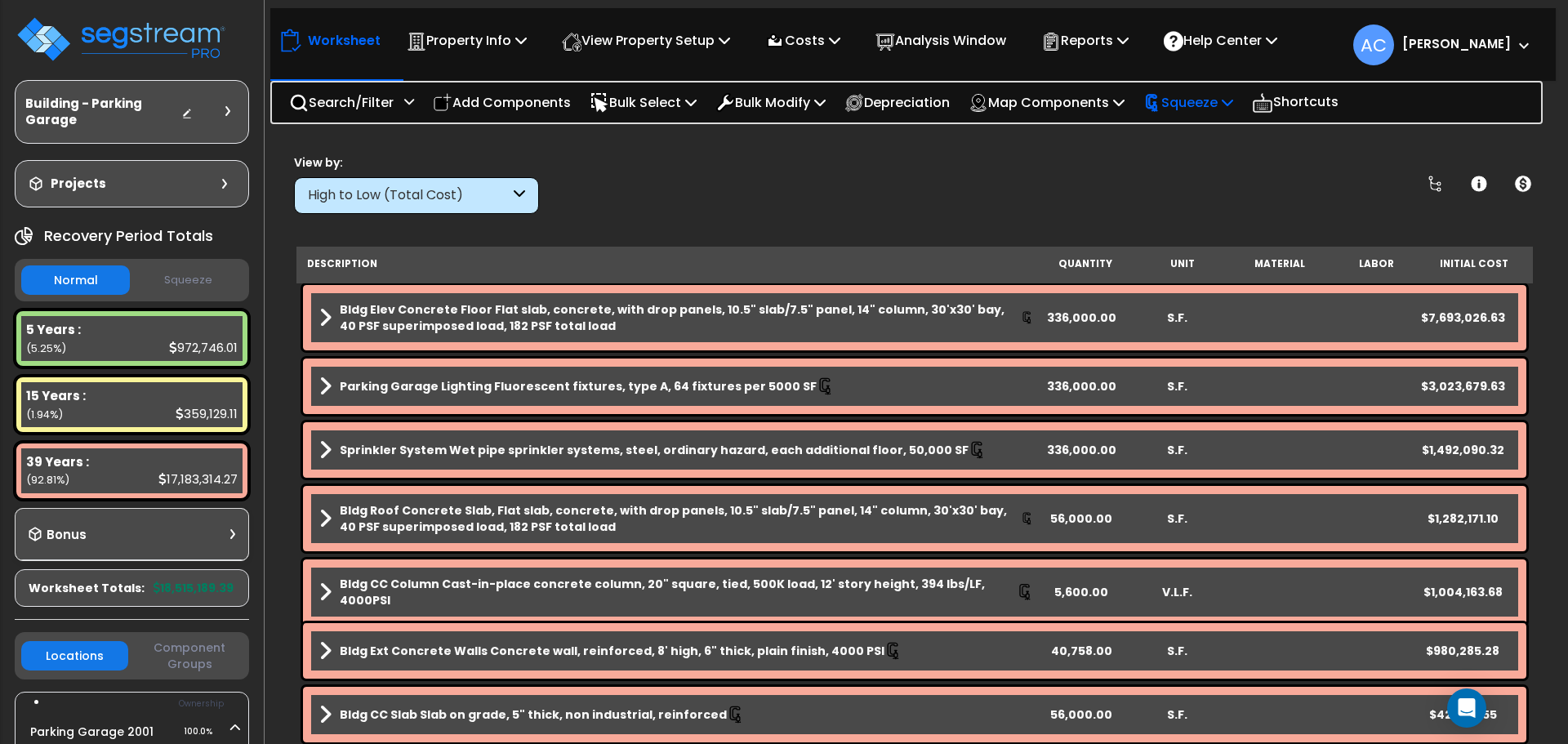
click at [1232, 106] on p "Squeeze" at bounding box center [1188, 103] width 90 height 22
click at [1234, 171] on link "Reset Squeeze" at bounding box center [1216, 173] width 162 height 33
click at [1228, 90] on div "Squeeze" at bounding box center [1188, 102] width 90 height 38
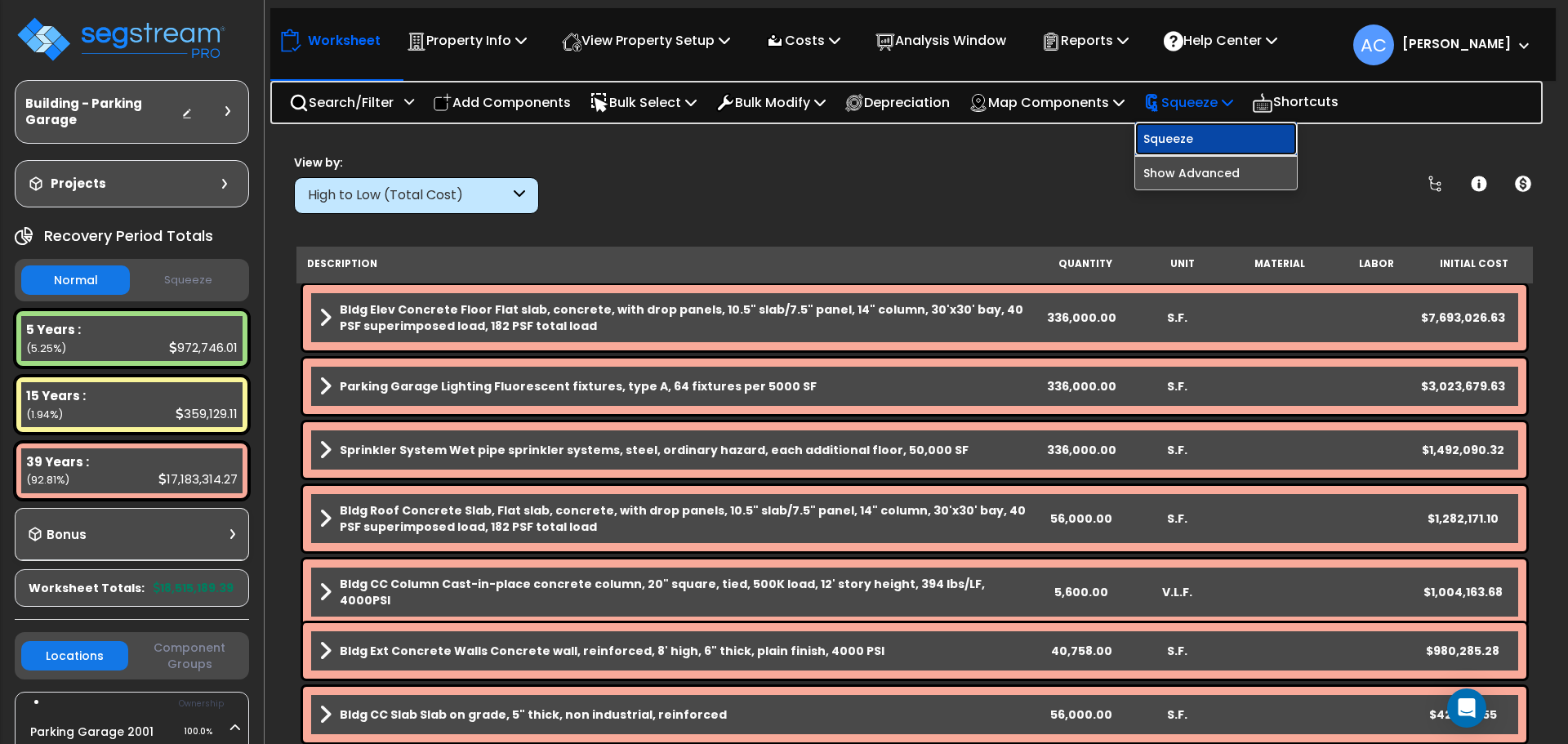
click at [1233, 137] on link "Squeeze" at bounding box center [1216, 138] width 162 height 33
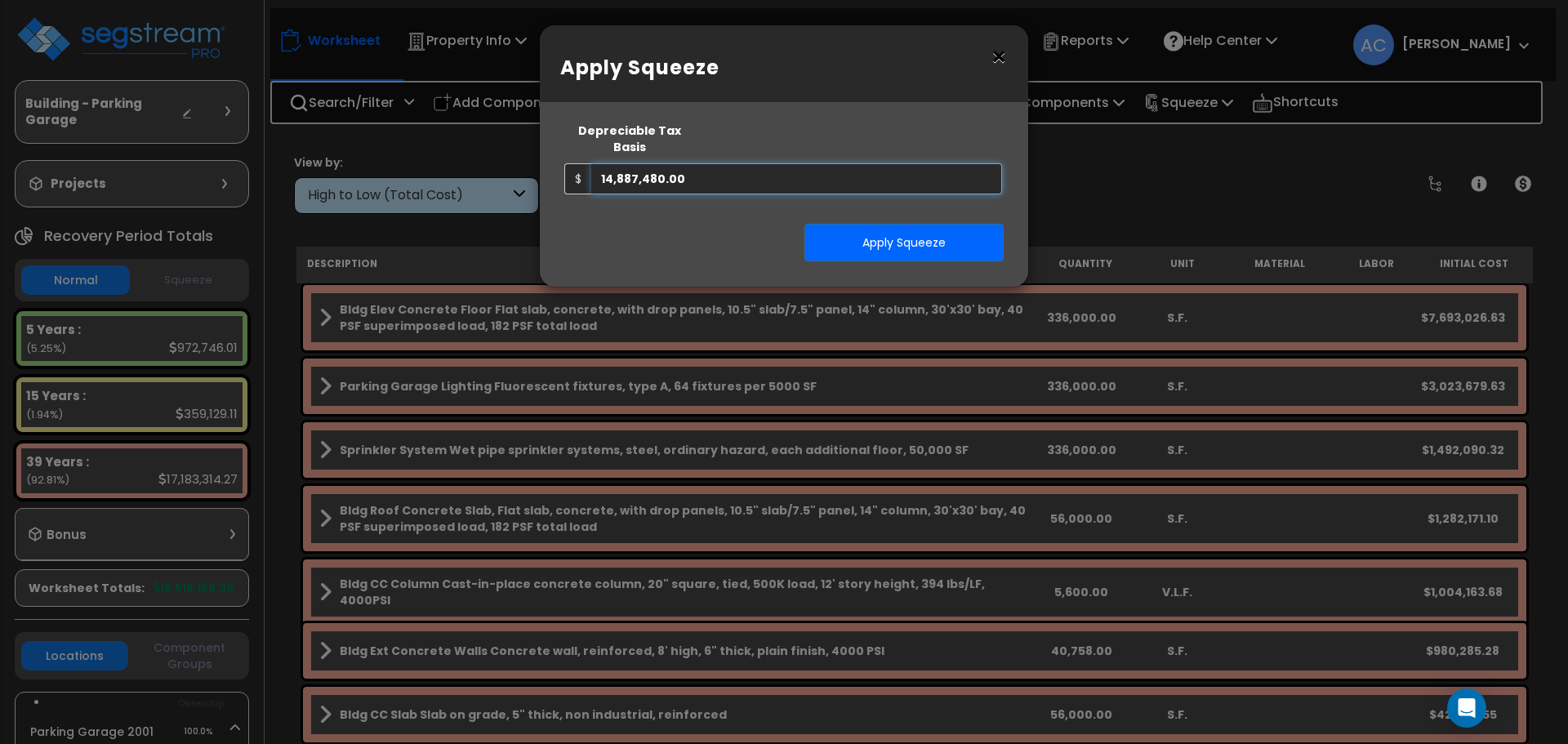
drag, startPoint x: 658, startPoint y: 160, endPoint x: 690, endPoint y: 176, distance: 35.8
click at [658, 163] on input "14,887,480.00" at bounding box center [797, 178] width 410 height 31
type input "14,887,479.00"
click at [866, 224] on button "Apply Squeeze" at bounding box center [904, 242] width 200 height 37
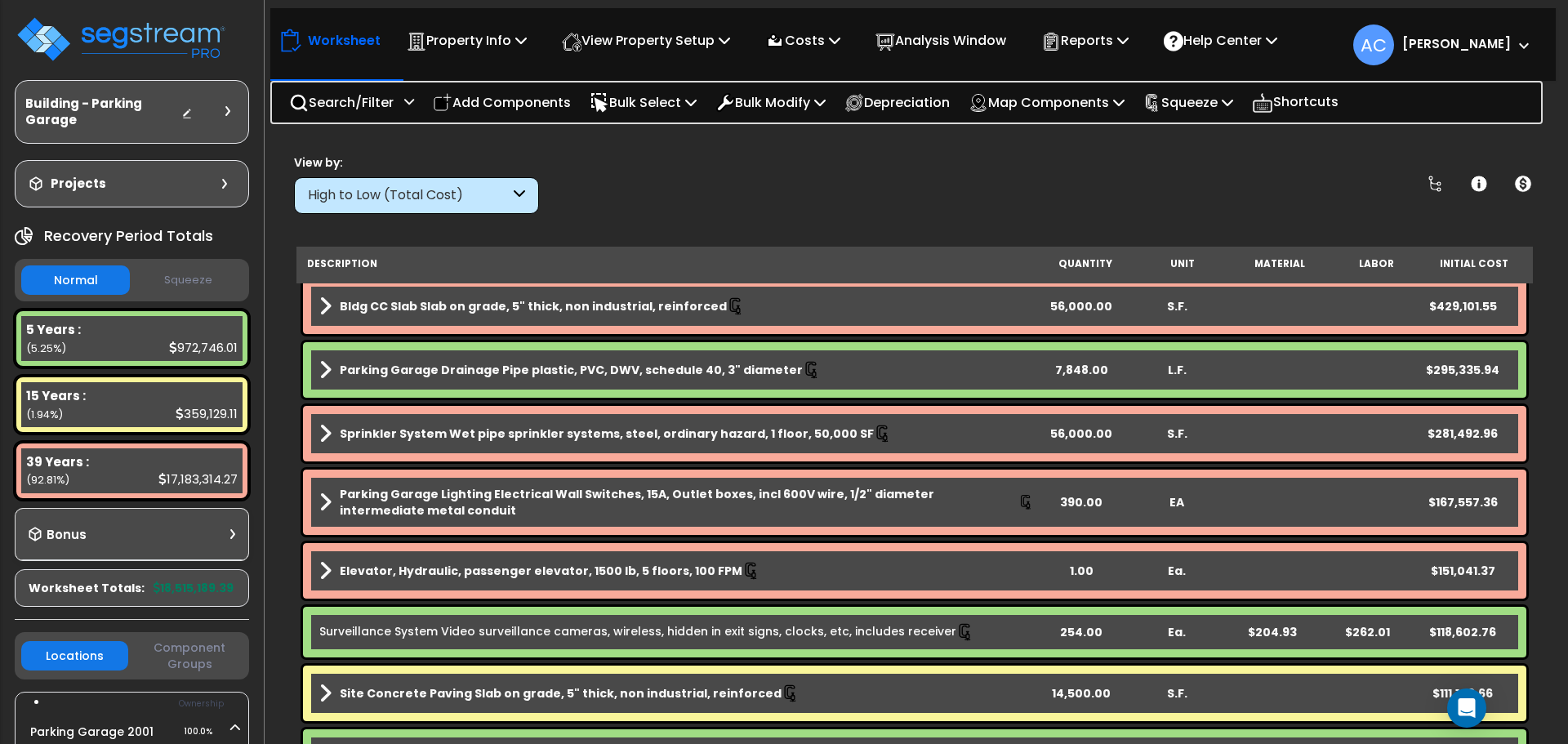
scroll to position [817, 0]
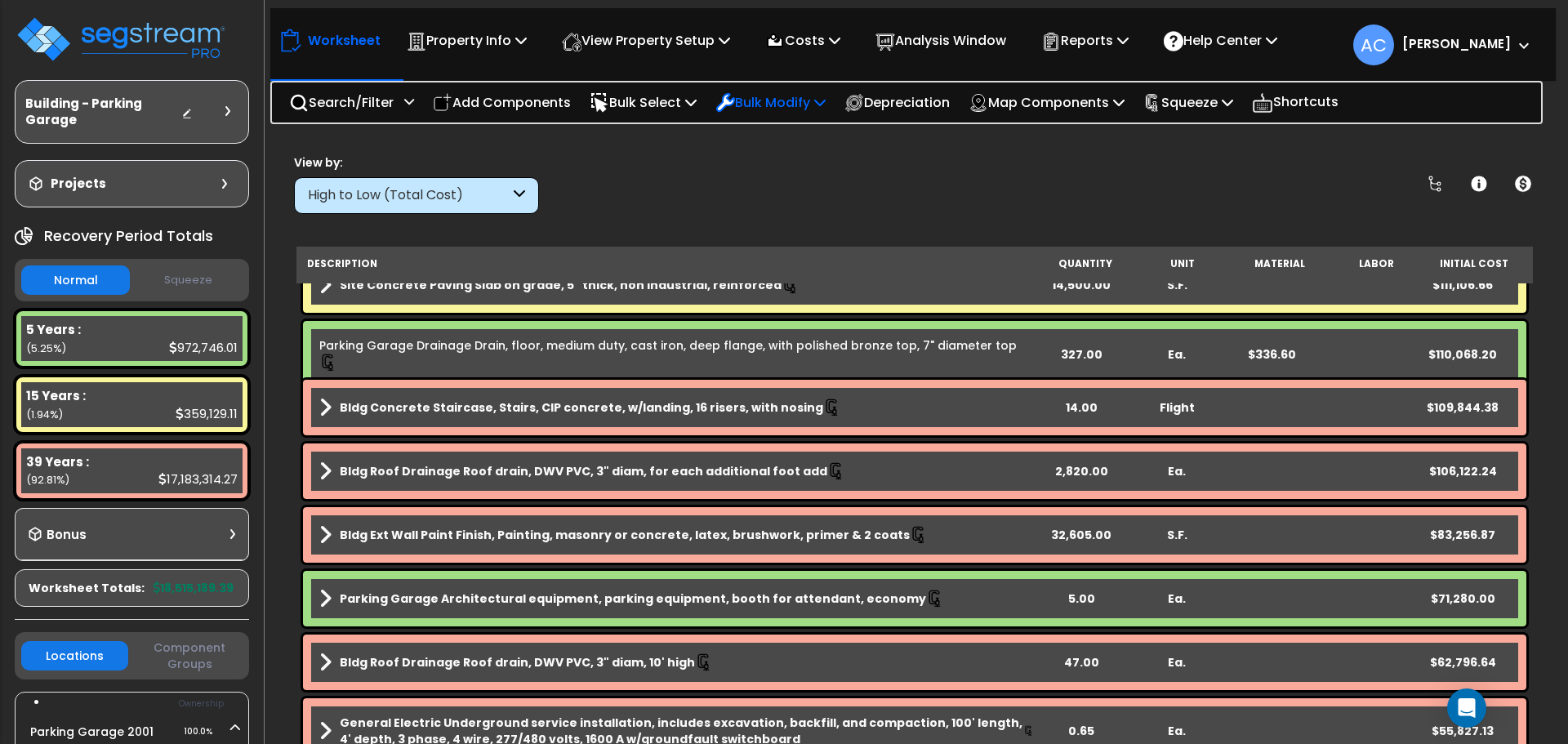
click at [771, 102] on p "Bulk Modify" at bounding box center [771, 103] width 110 height 22
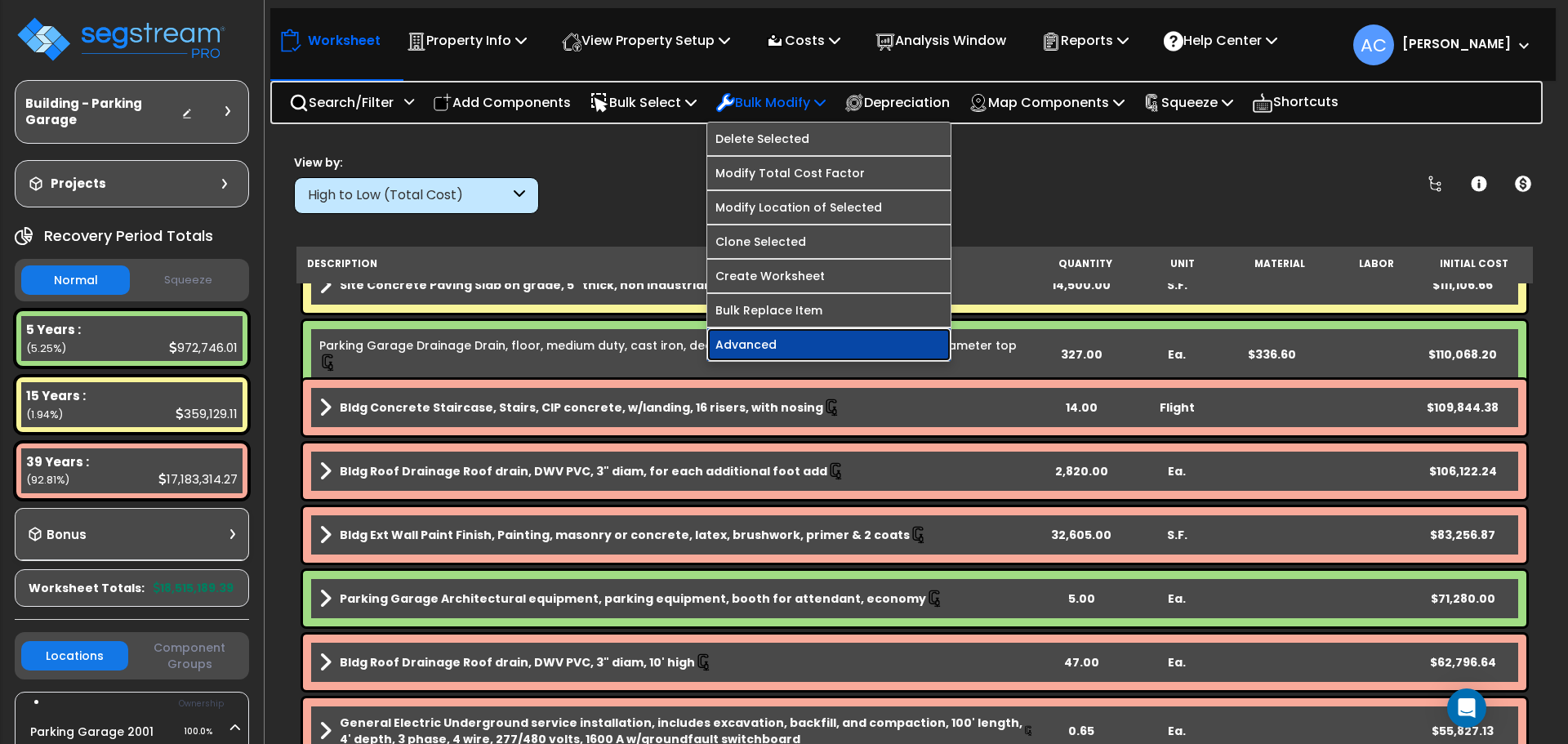
click at [775, 333] on link "Advanced" at bounding box center [829, 345] width 243 height 33
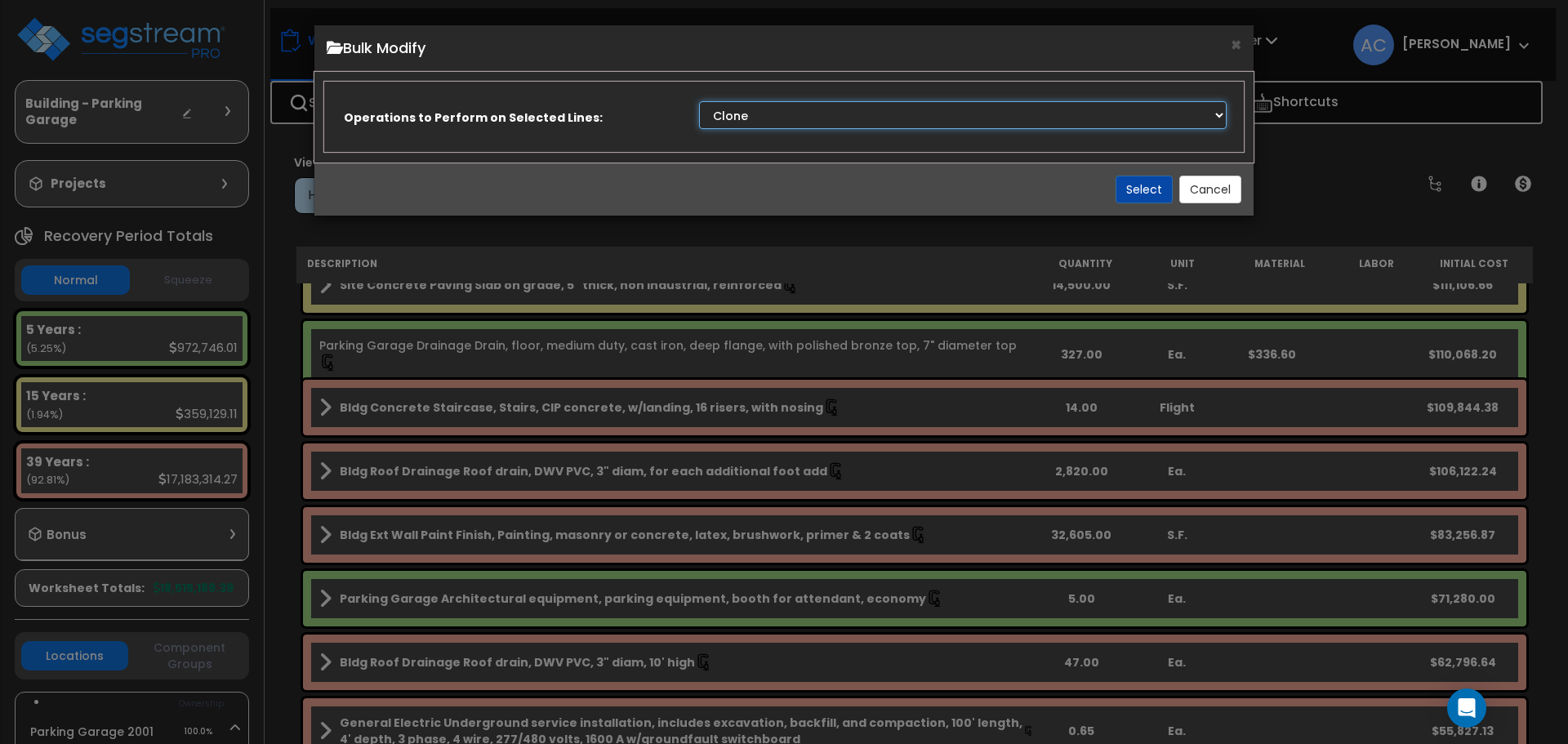
click at [778, 119] on select "Clone Delete Delete Zero Quantities Modify Component Group Modify Recovery Peri…" at bounding box center [963, 115] width 527 height 28
select select "deleteZeroQuantities"
click at [699, 101] on select "Clone Delete Delete Zero Quantities Modify Component Group Modify Recovery Peri…" at bounding box center [963, 115] width 527 height 28
click at [1135, 188] on button "Select" at bounding box center [1145, 189] width 58 height 28
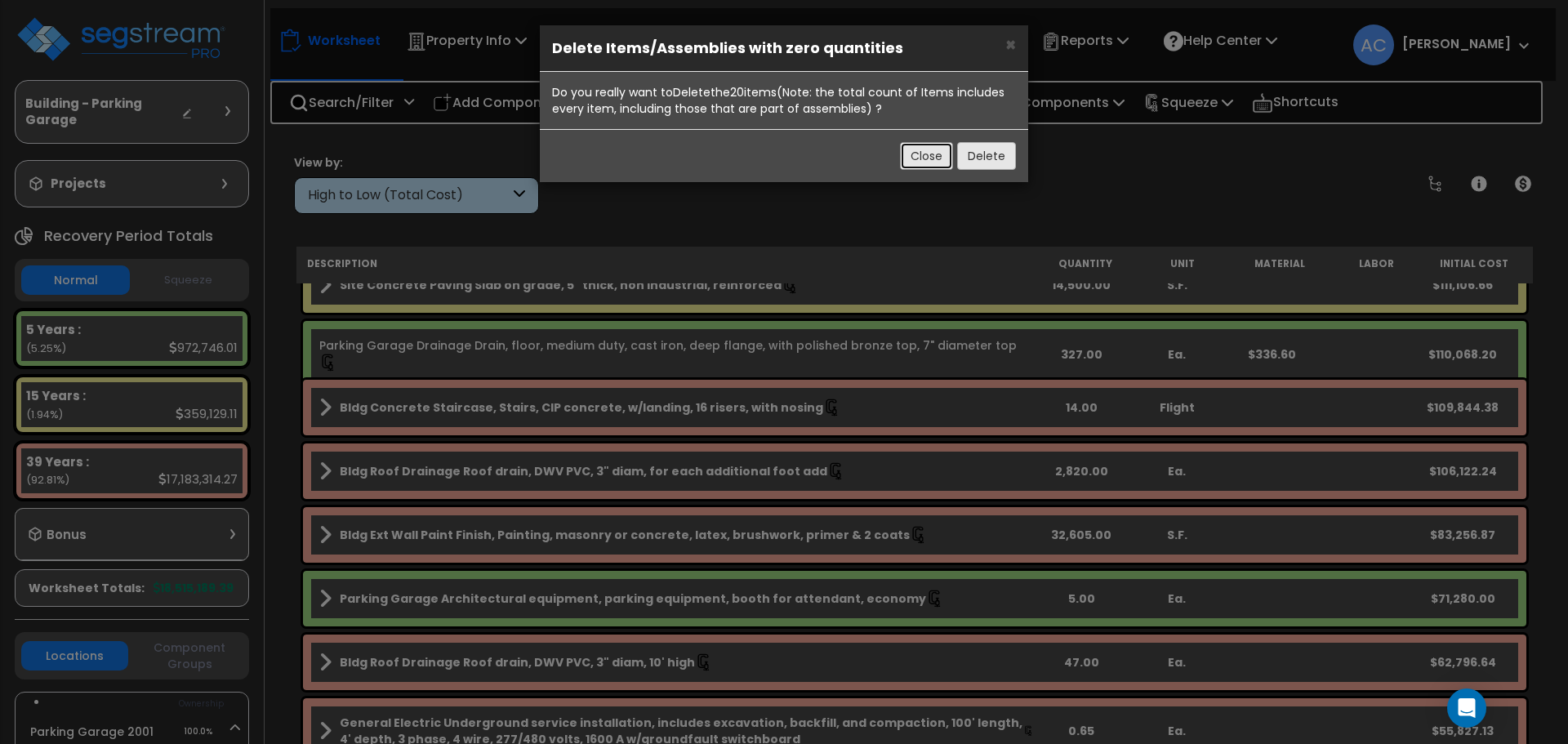
drag, startPoint x: 942, startPoint y: 161, endPoint x: 1015, endPoint y: 159, distance: 73.0
click at [1015, 159] on div "Close Delete" at bounding box center [784, 155] width 488 height 53
click at [993, 159] on button "Delete" at bounding box center [986, 156] width 58 height 28
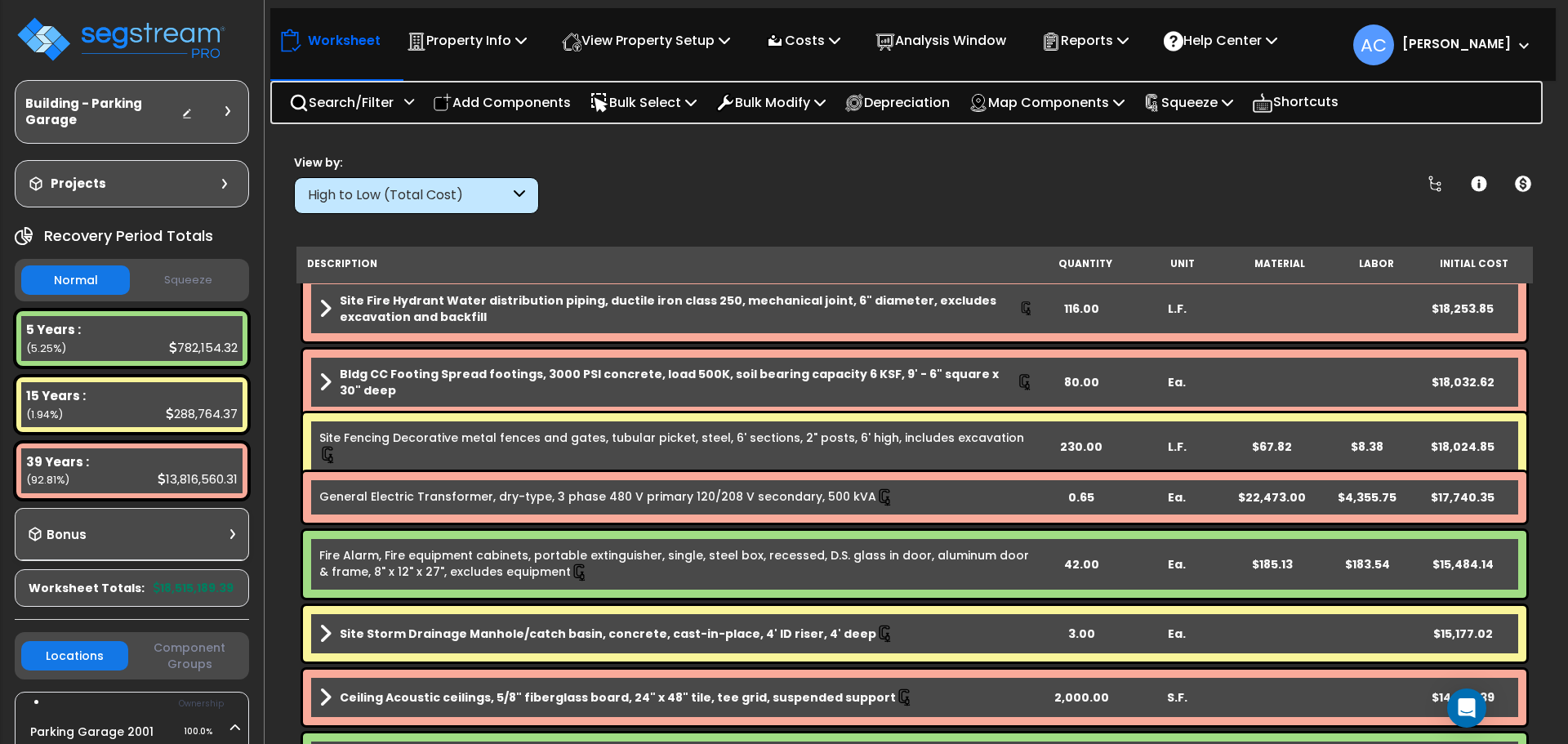
scroll to position [2288, 0]
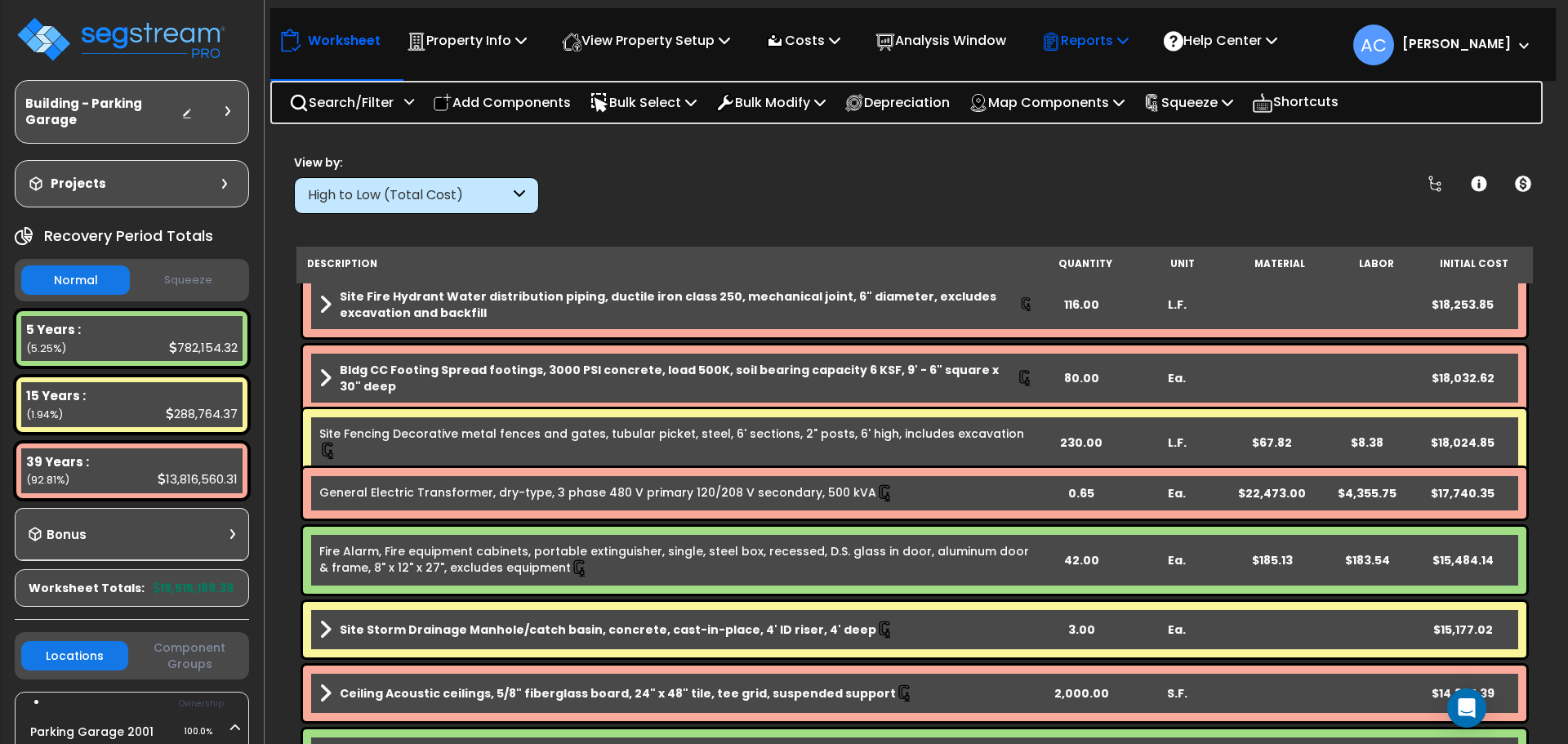
click at [1106, 48] on p "Reports" at bounding box center [1085, 41] width 87 height 22
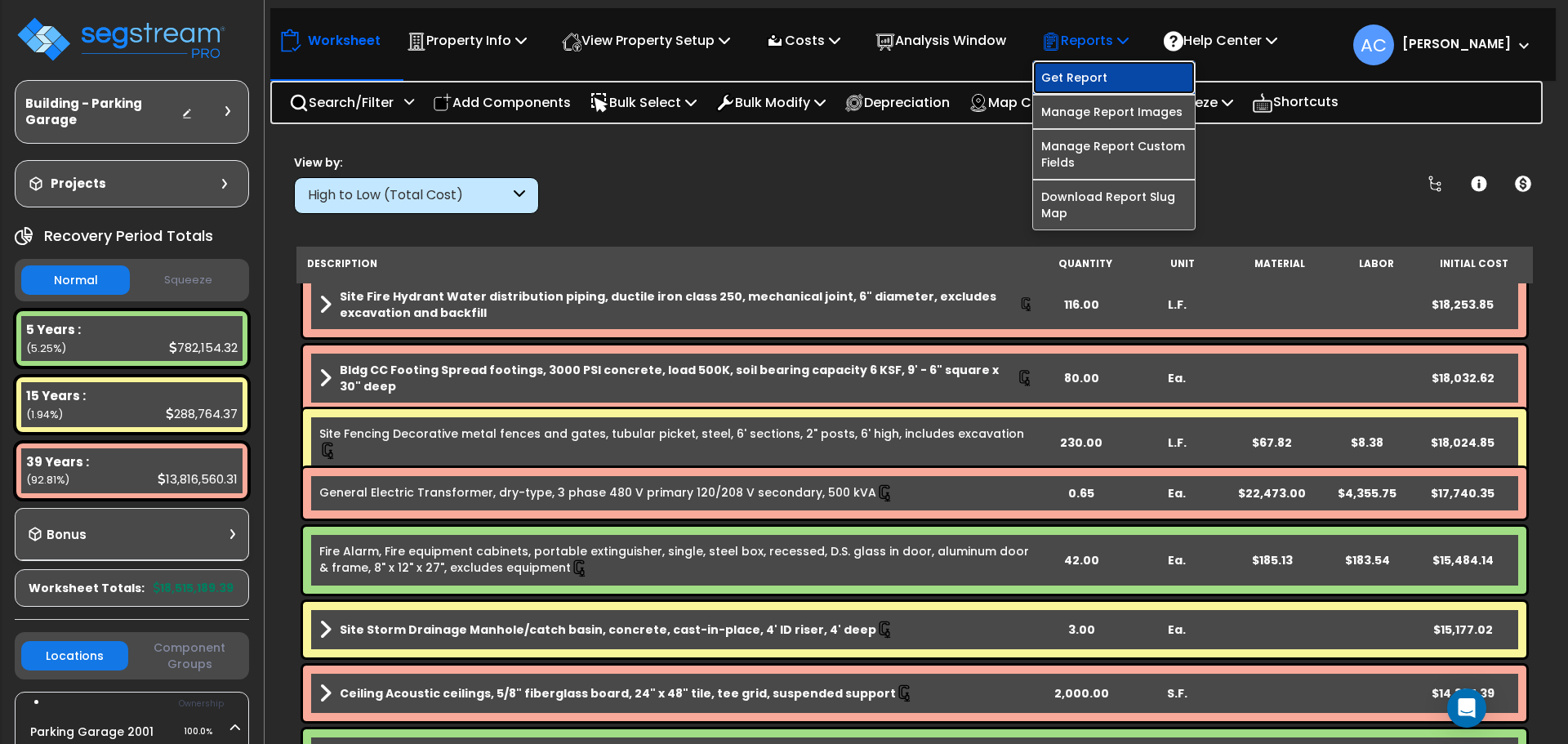
click at [1107, 68] on link "Get Report" at bounding box center [1114, 77] width 162 height 33
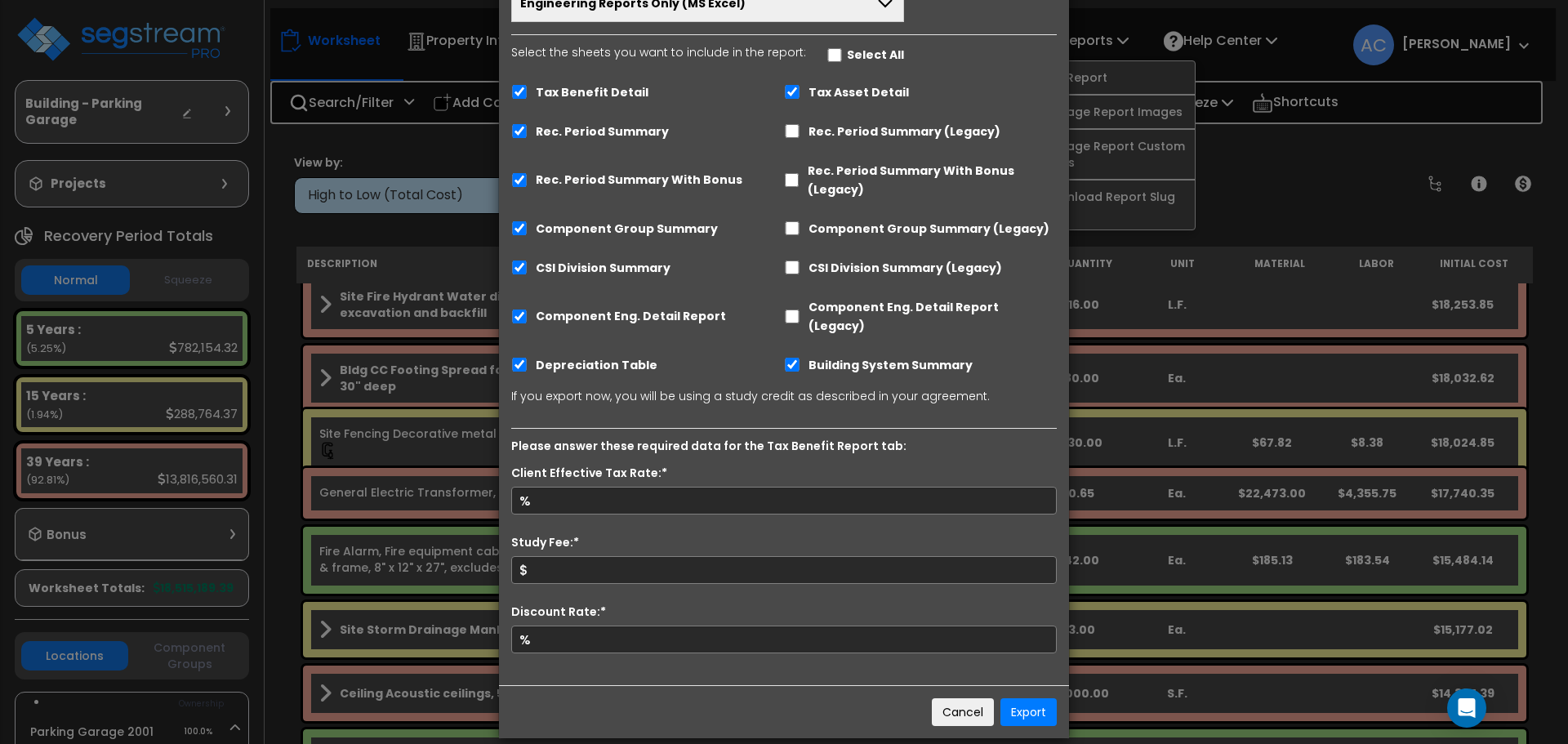
scroll to position [116, 0]
click at [604, 86] on label "Tax Benefit Detail" at bounding box center [591, 92] width 112 height 19
click at [527, 86] on input "Tax Benefit Detail" at bounding box center [520, 91] width 17 height 14
checkbox input "false"
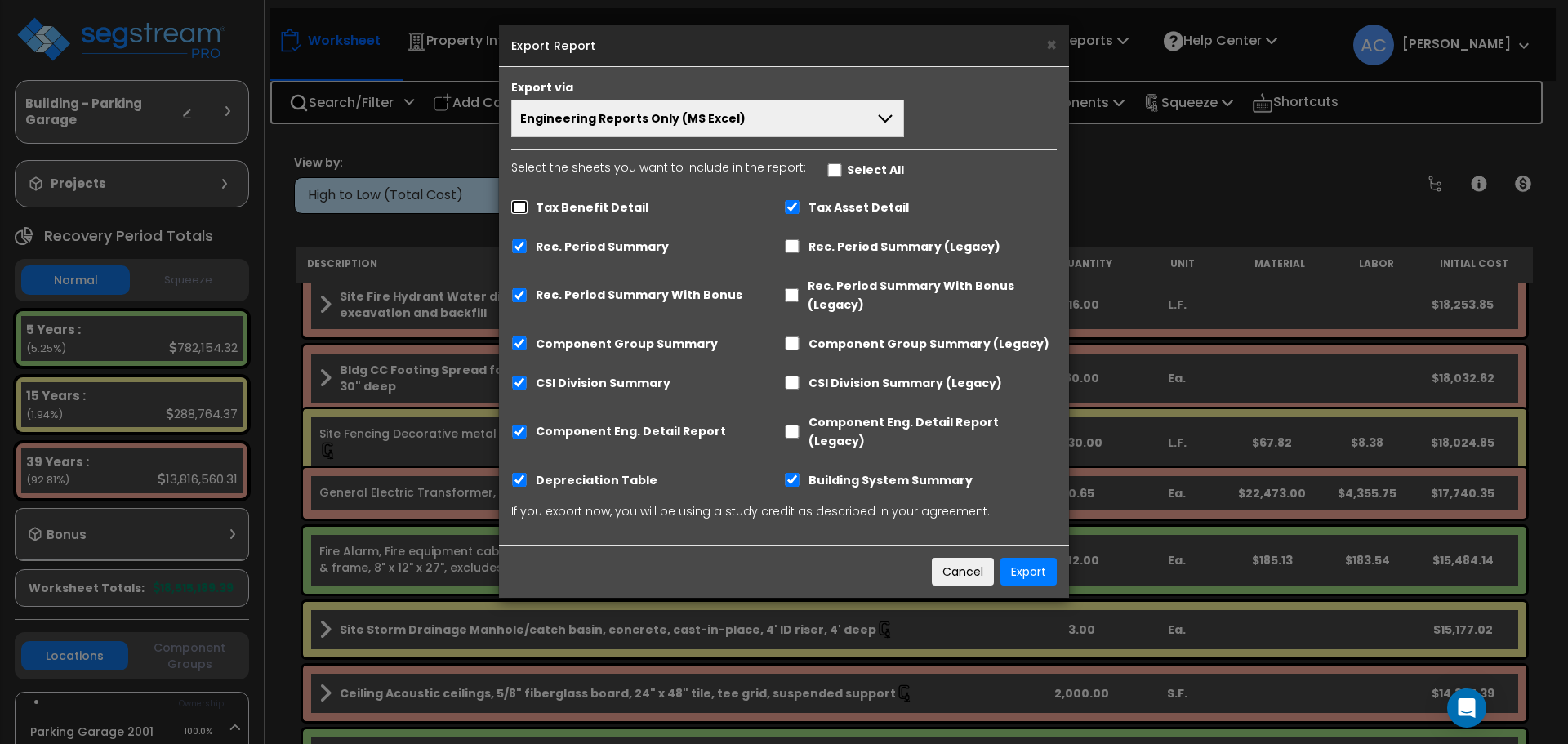
scroll to position [0, 0]
click at [1023, 558] on button "Export" at bounding box center [1029, 572] width 57 height 28
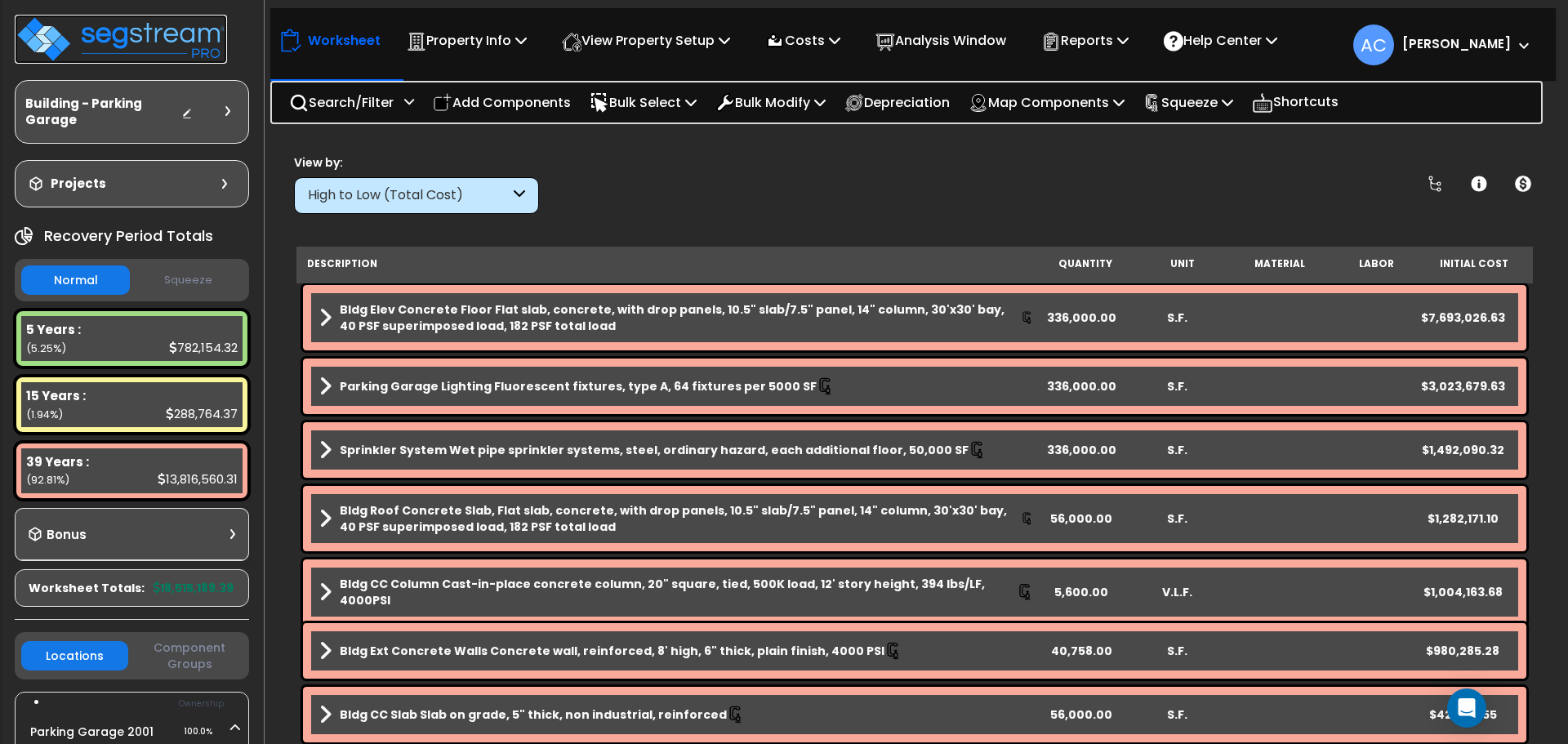
click at [162, 51] on img at bounding box center [121, 39] width 213 height 49
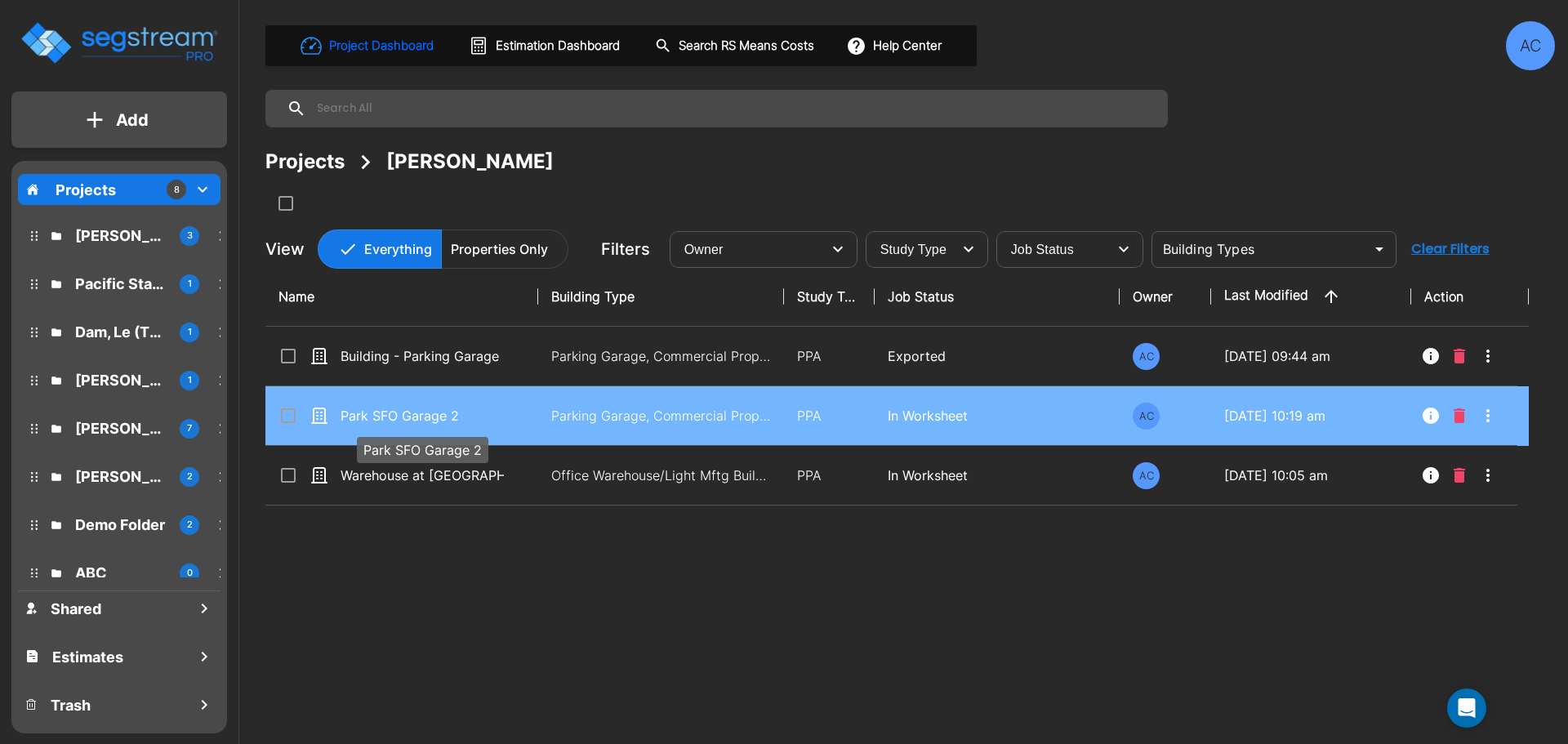
click at [446, 423] on p "Park SFO Garage 2" at bounding box center [422, 415] width 163 height 20
checkbox input "true"
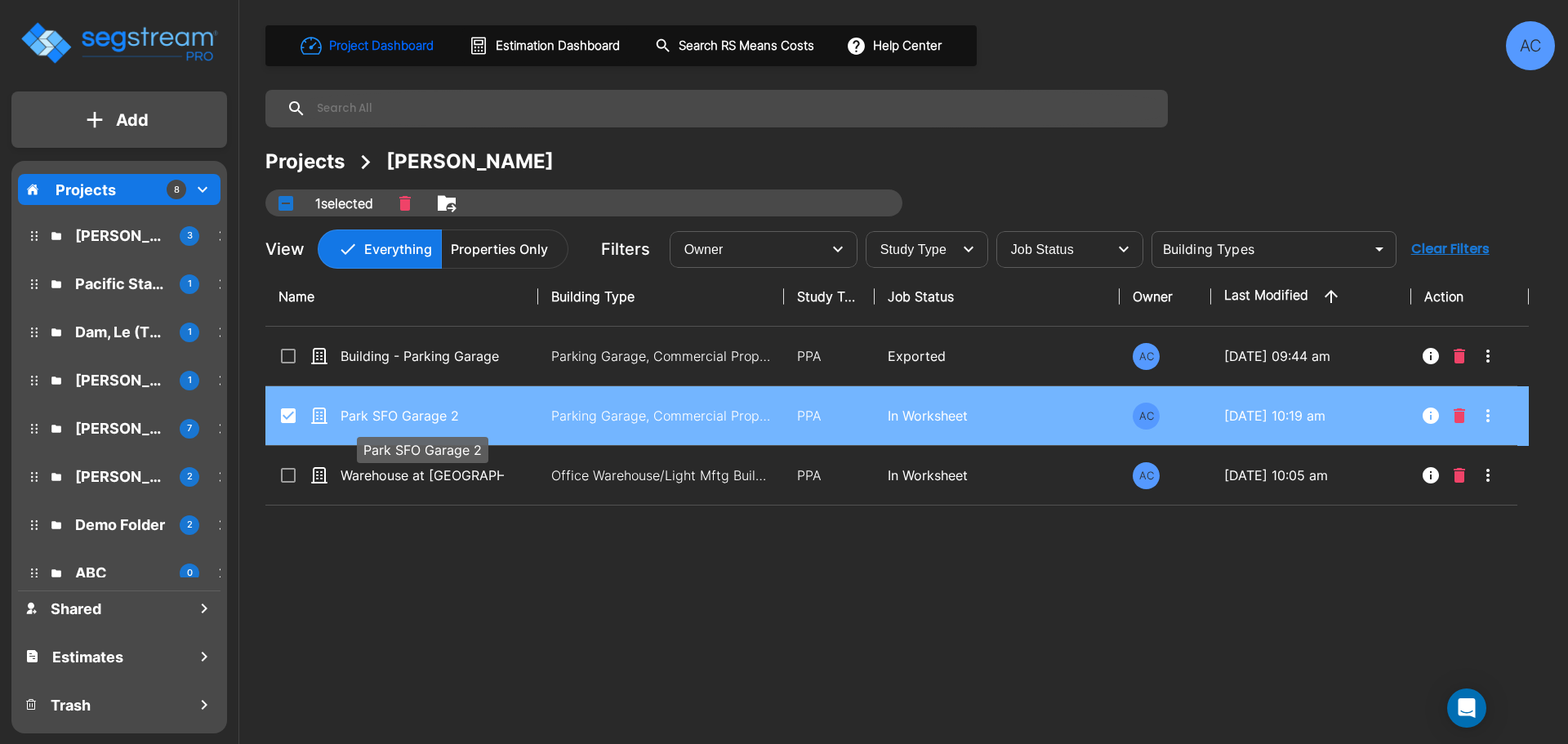
click at [446, 423] on p "Park SFO Garage 2" at bounding box center [422, 415] width 163 height 20
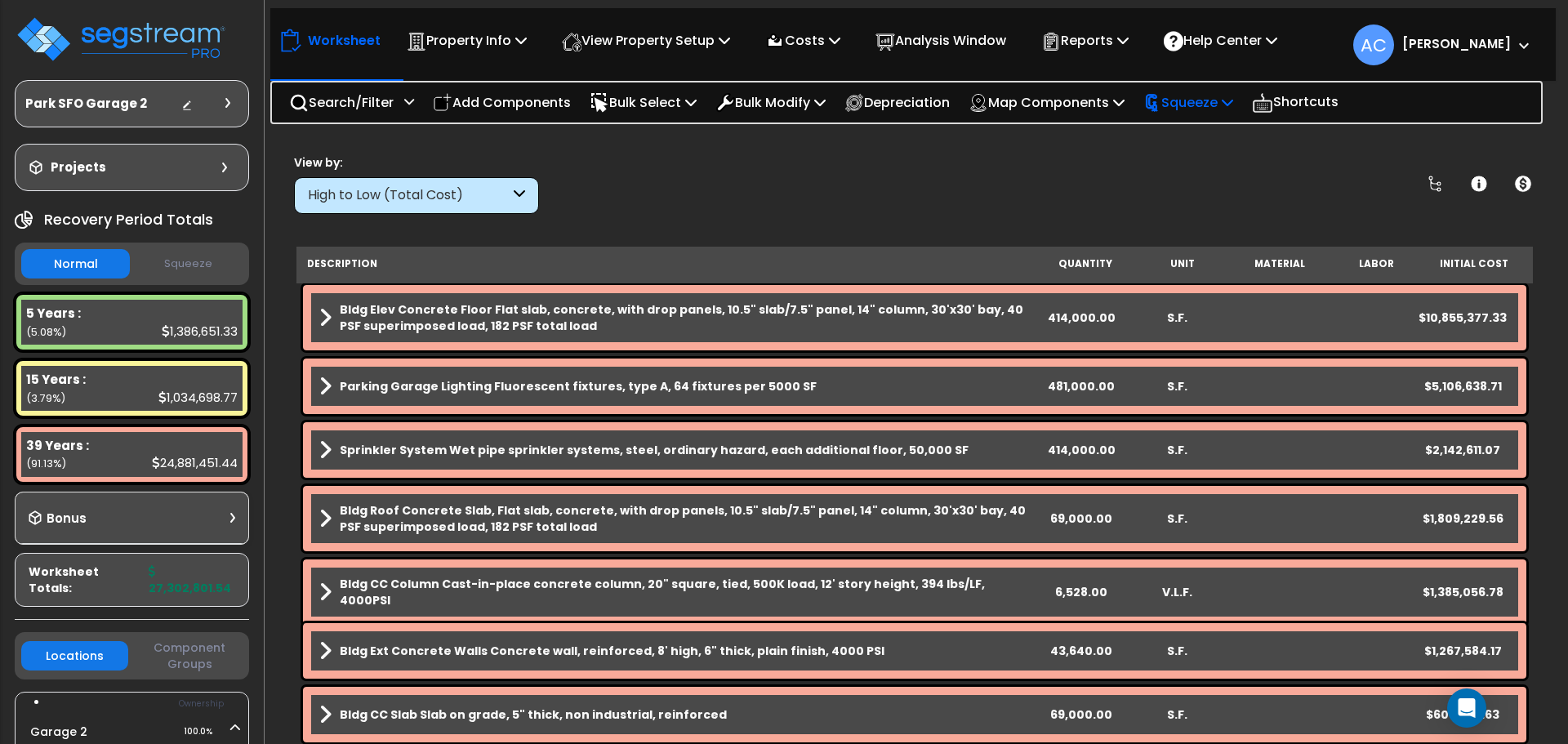
click at [1229, 98] on p "Squeeze" at bounding box center [1188, 103] width 90 height 22
click at [1213, 139] on link "Squeeze" at bounding box center [1216, 138] width 162 height 33
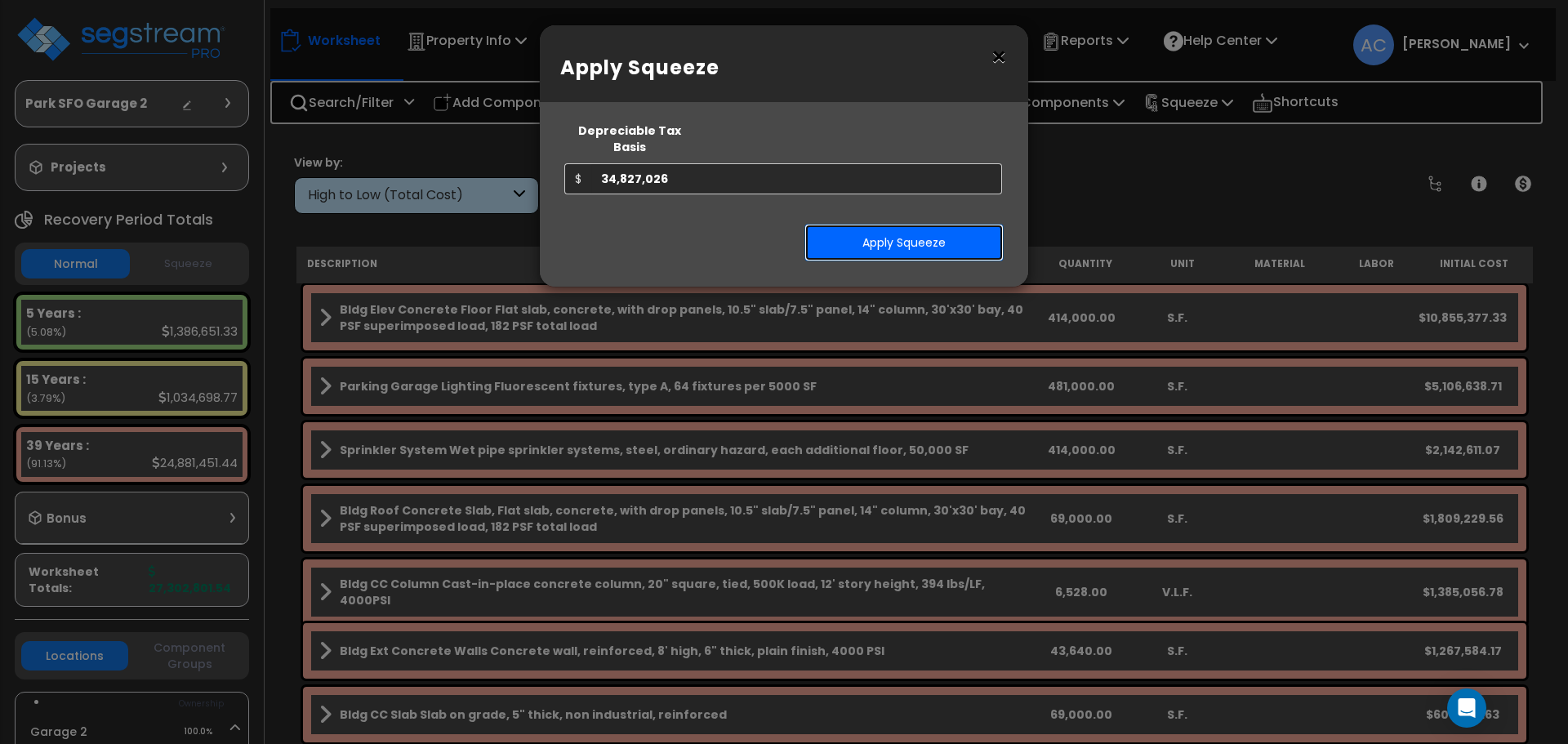
click at [886, 230] on button "Apply Squeeze" at bounding box center [904, 242] width 200 height 37
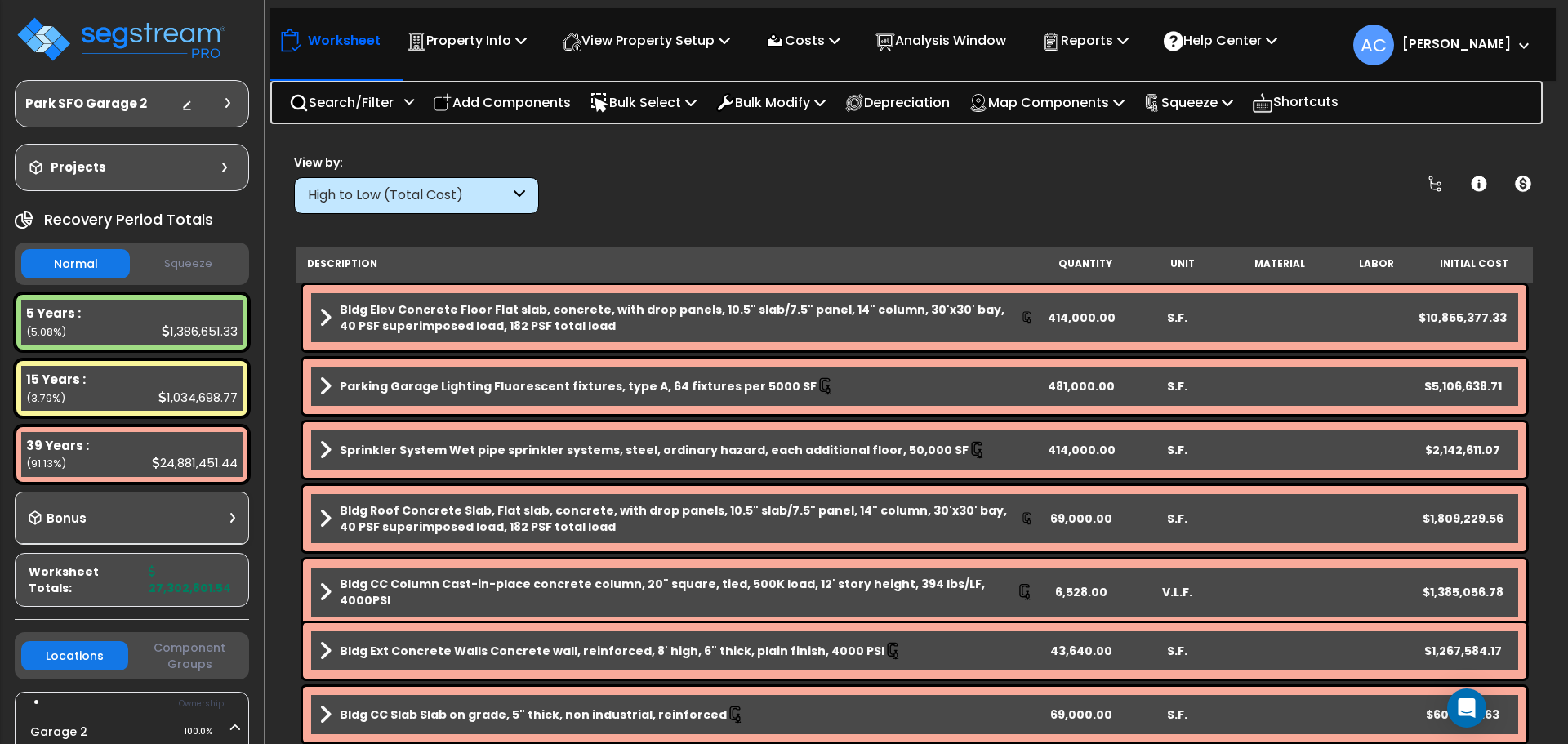
click at [494, 197] on div "High to Low (Total Cost)" at bounding box center [408, 196] width 201 height 19
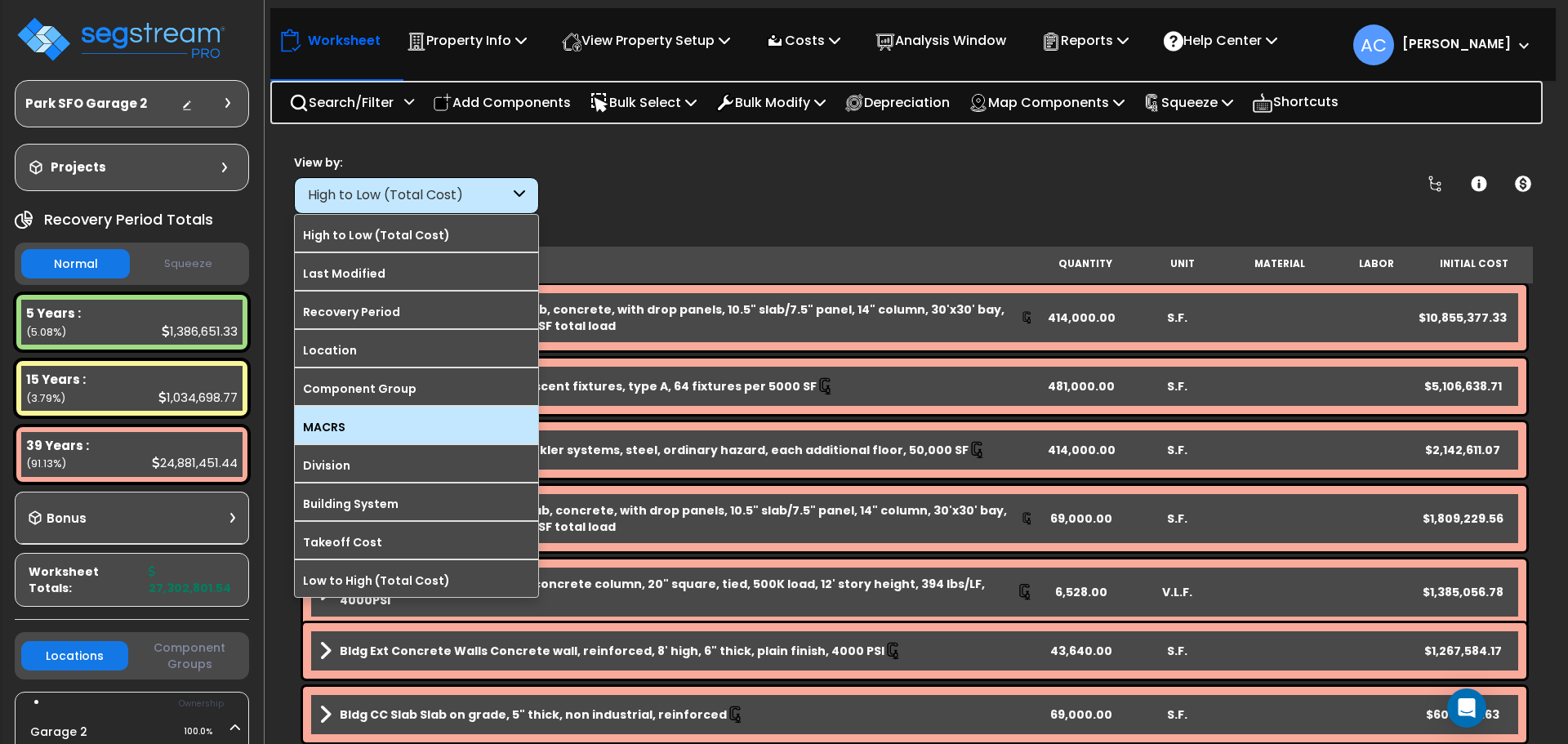
click at [382, 426] on label "MACRS" at bounding box center [417, 427] width 243 height 24
click at [0, 0] on input "MACRS" at bounding box center [0, 0] width 0 height 0
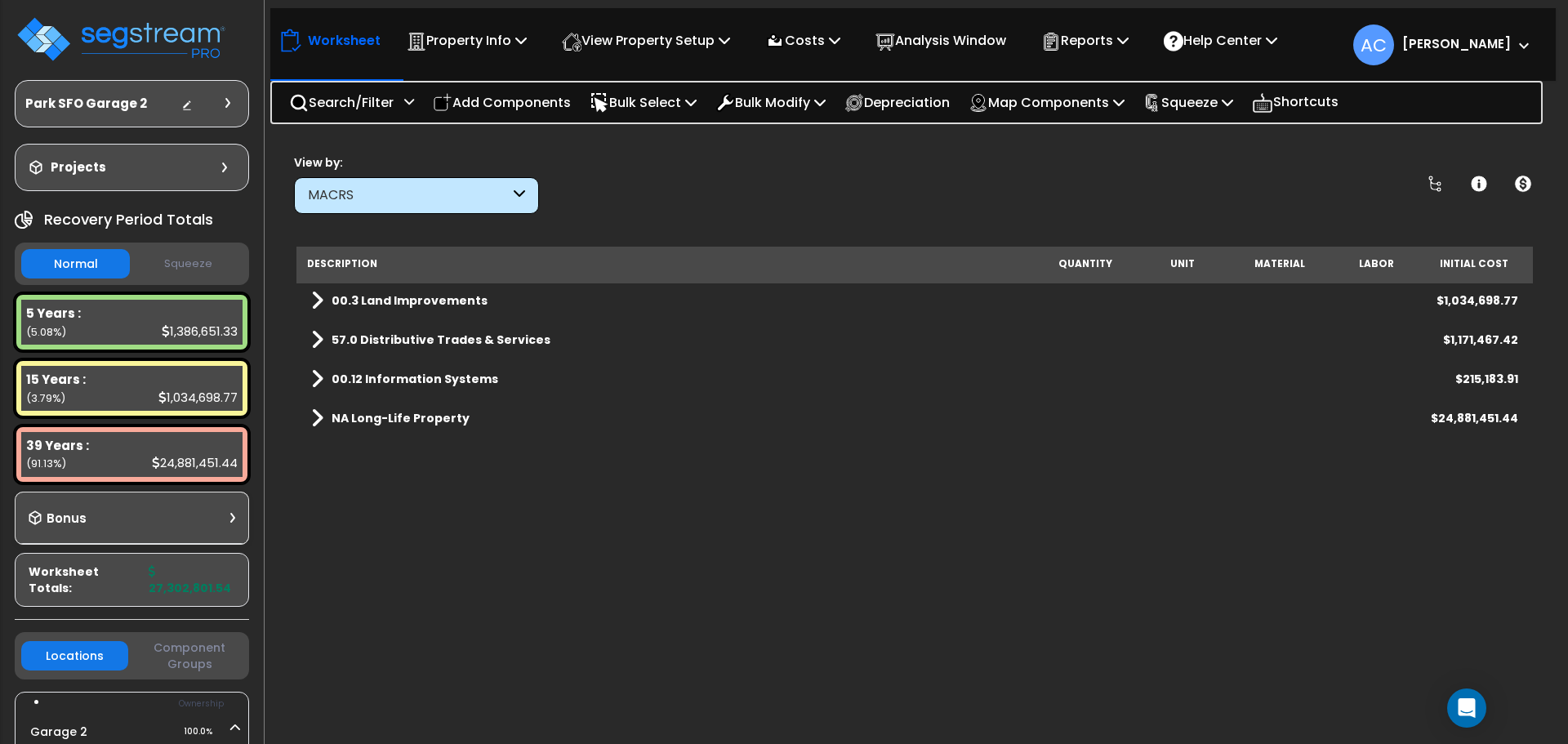
click at [314, 295] on span at bounding box center [317, 300] width 12 height 23
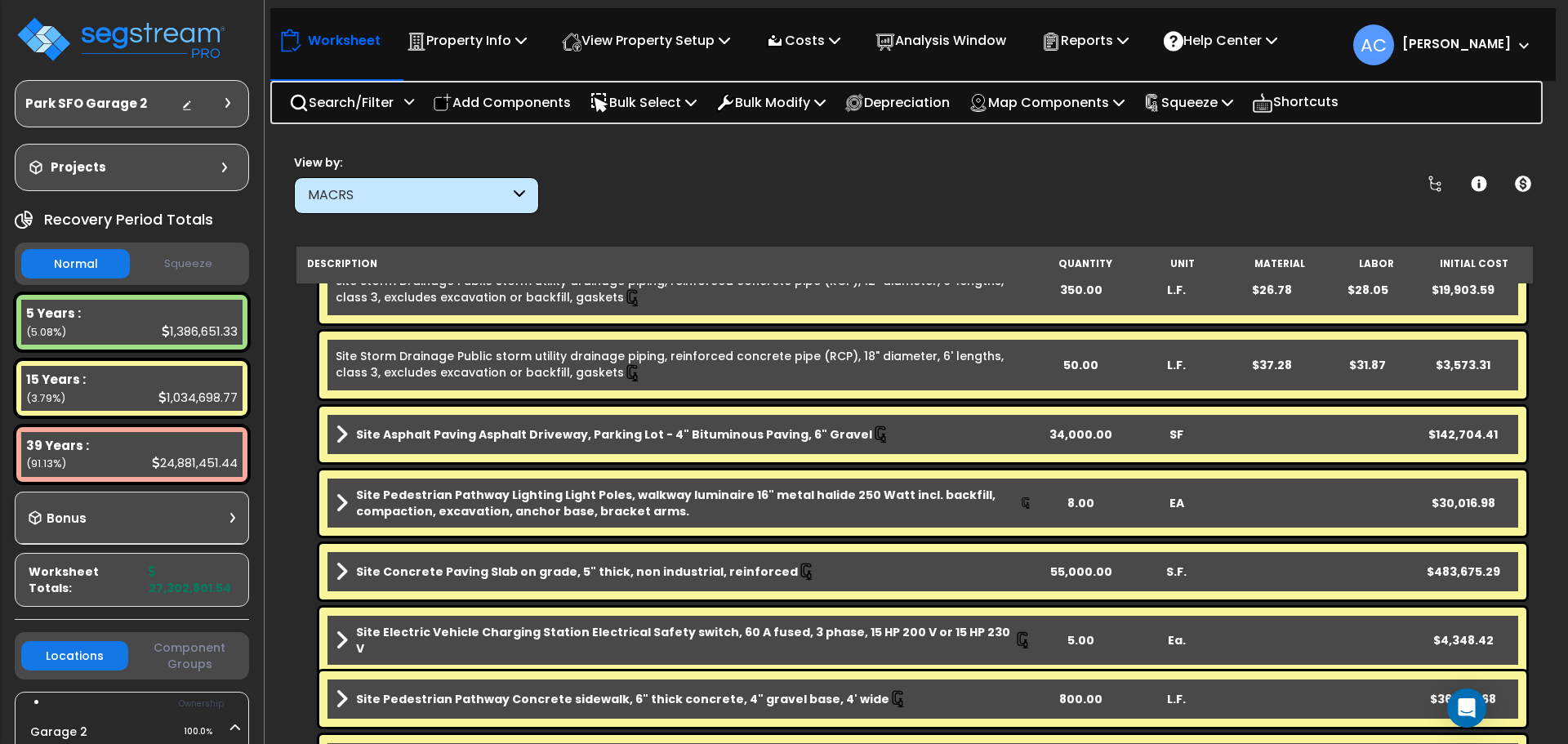
scroll to position [1389, 0]
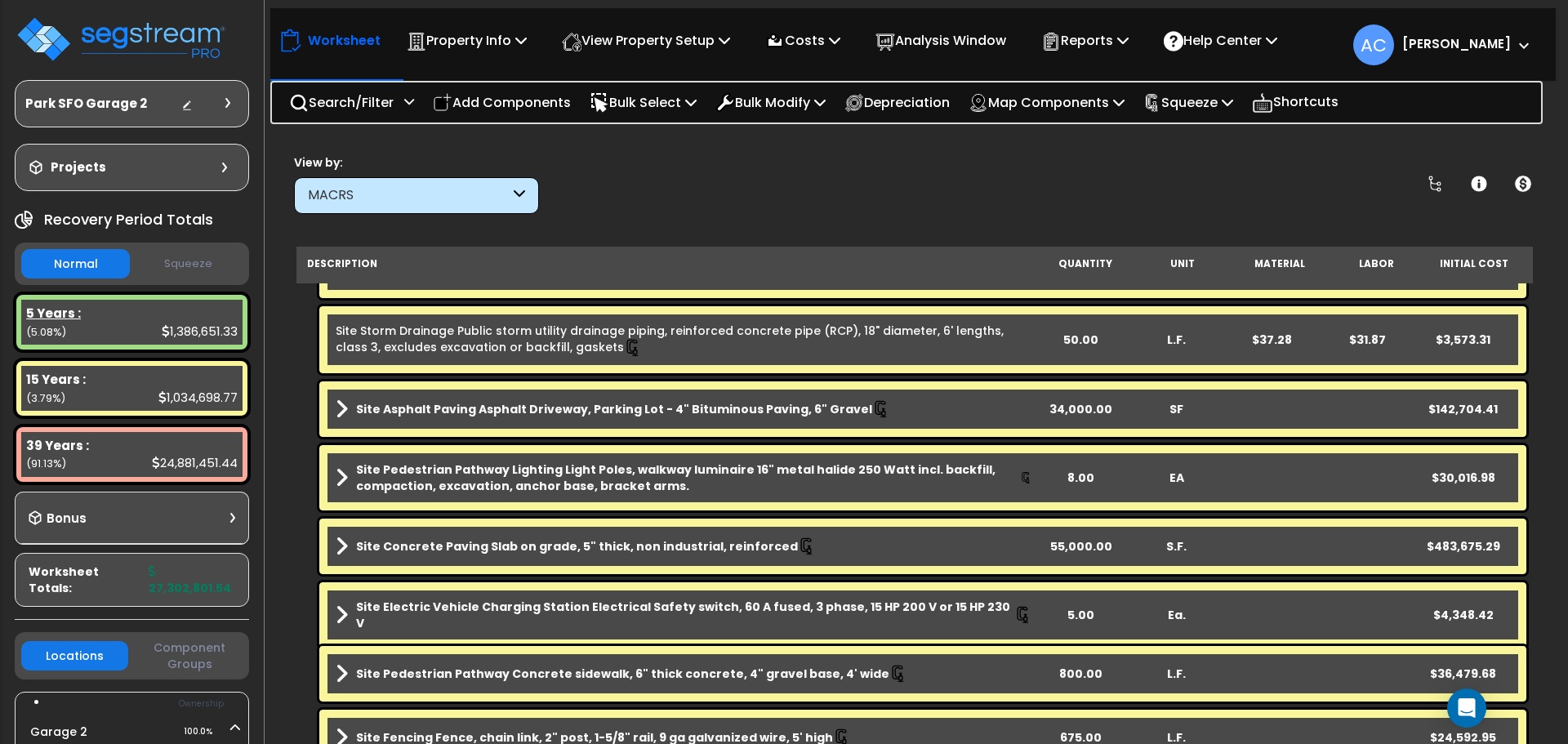
click at [154, 316] on div "5 Years :" at bounding box center [132, 313] width 212 height 17
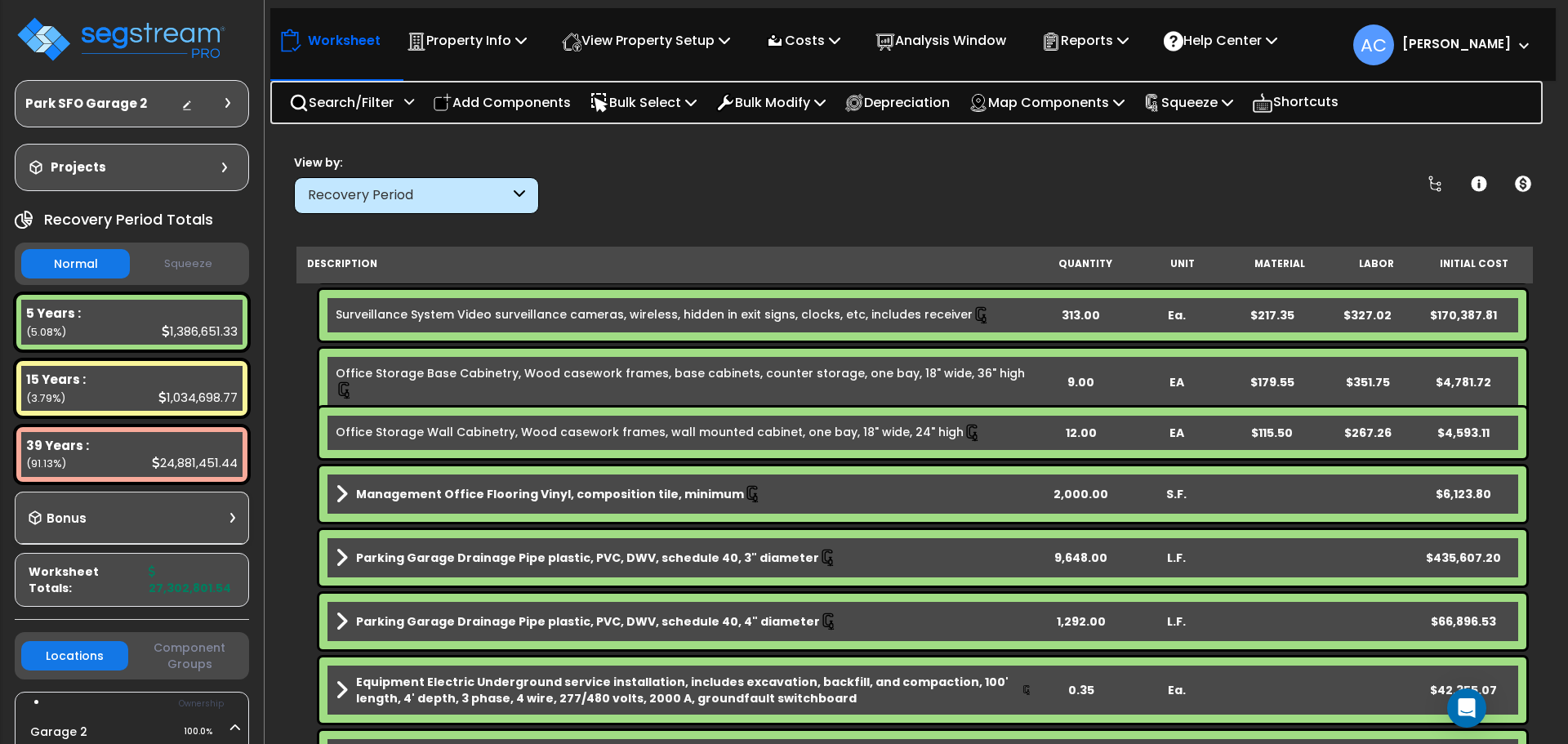
click at [1085, 316] on div "313.00" at bounding box center [1081, 316] width 94 height 17
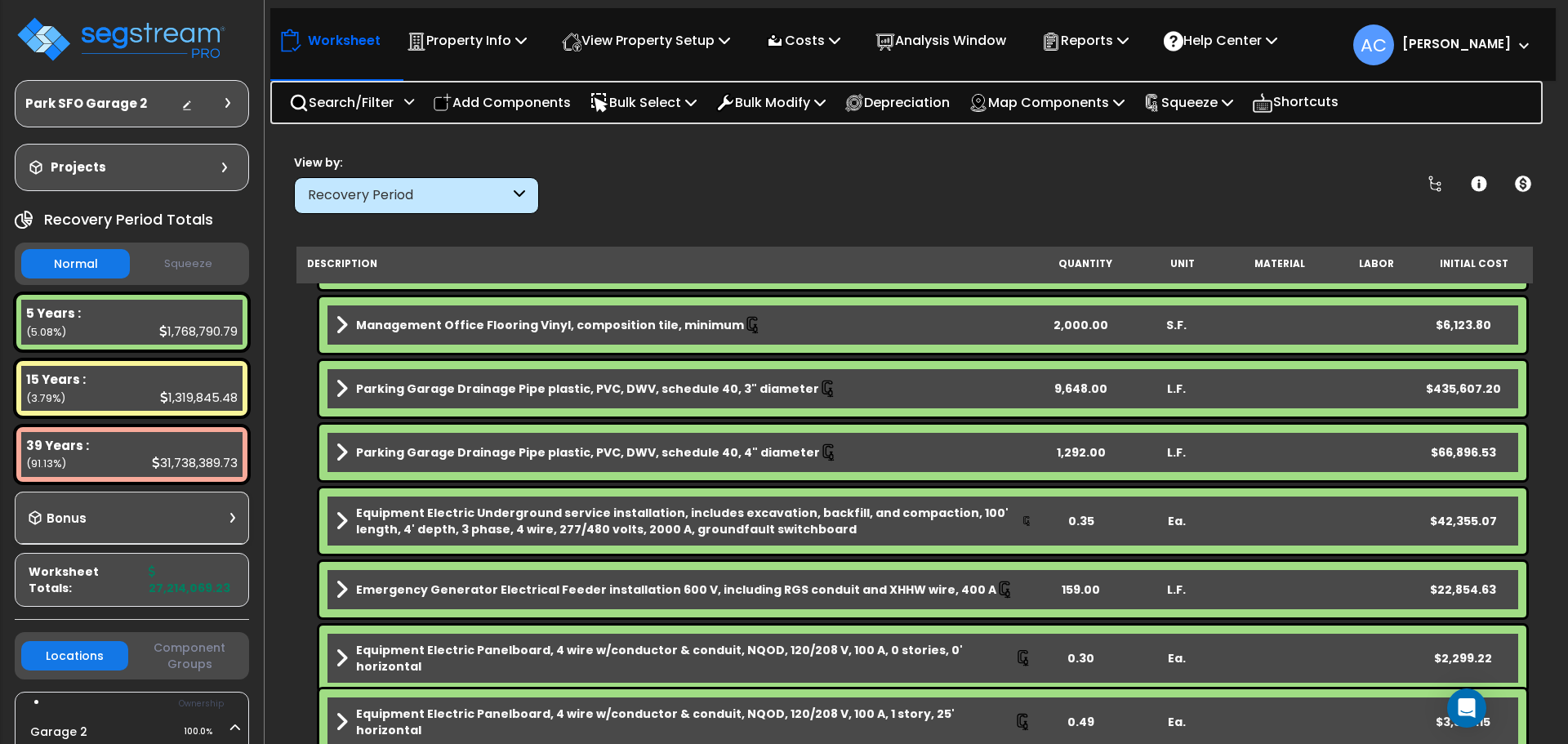
scroll to position [1552, 0]
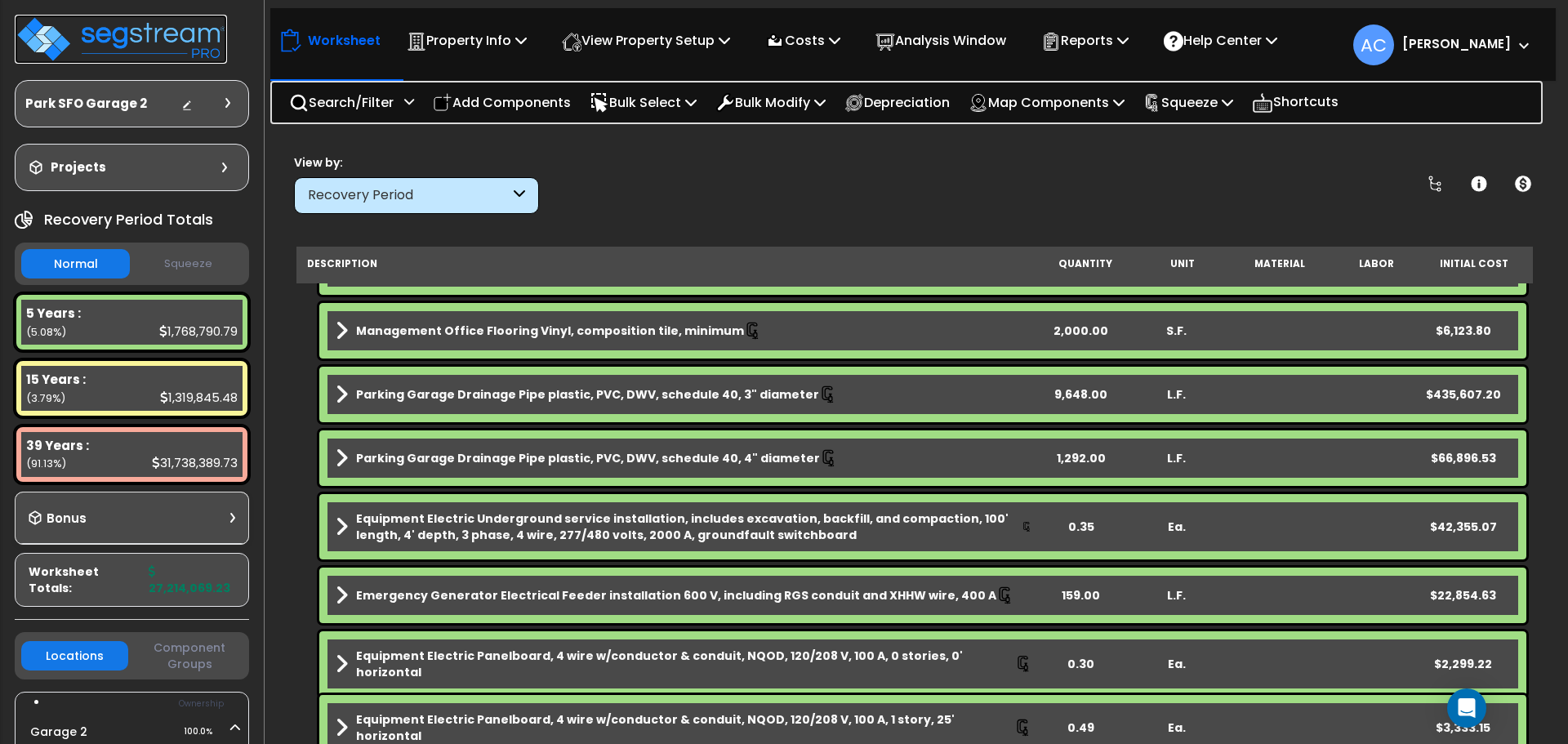
click at [176, 33] on img at bounding box center [121, 39] width 213 height 49
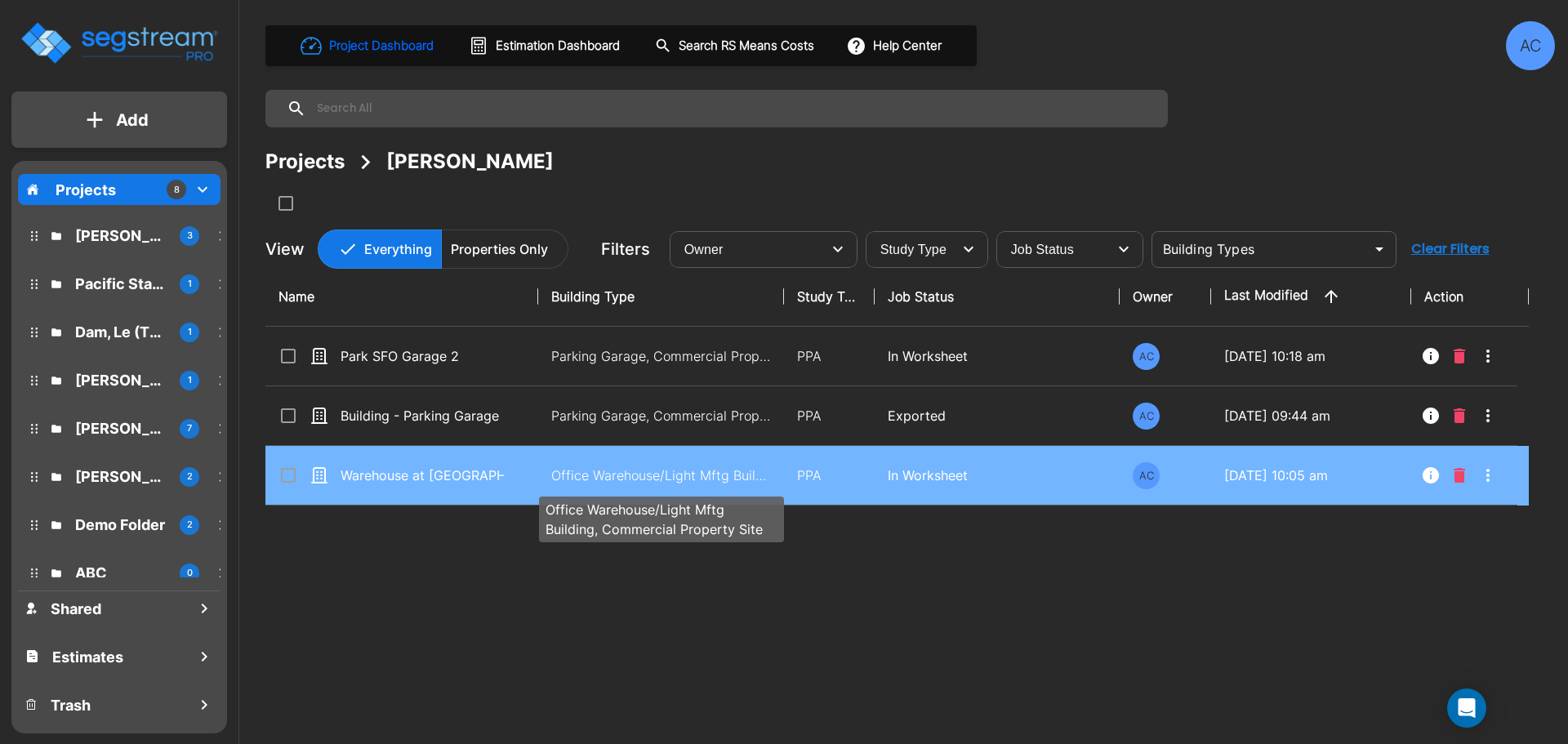
click at [721, 479] on p "Office Warehouse/Light Mftg Building, Commercial Property Site" at bounding box center [662, 475] width 221 height 20
checkbox input "true"
click at [721, 479] on p "Office Warehouse/Light Mftg Building, Commercial Property Site" at bounding box center [662, 475] width 221 height 20
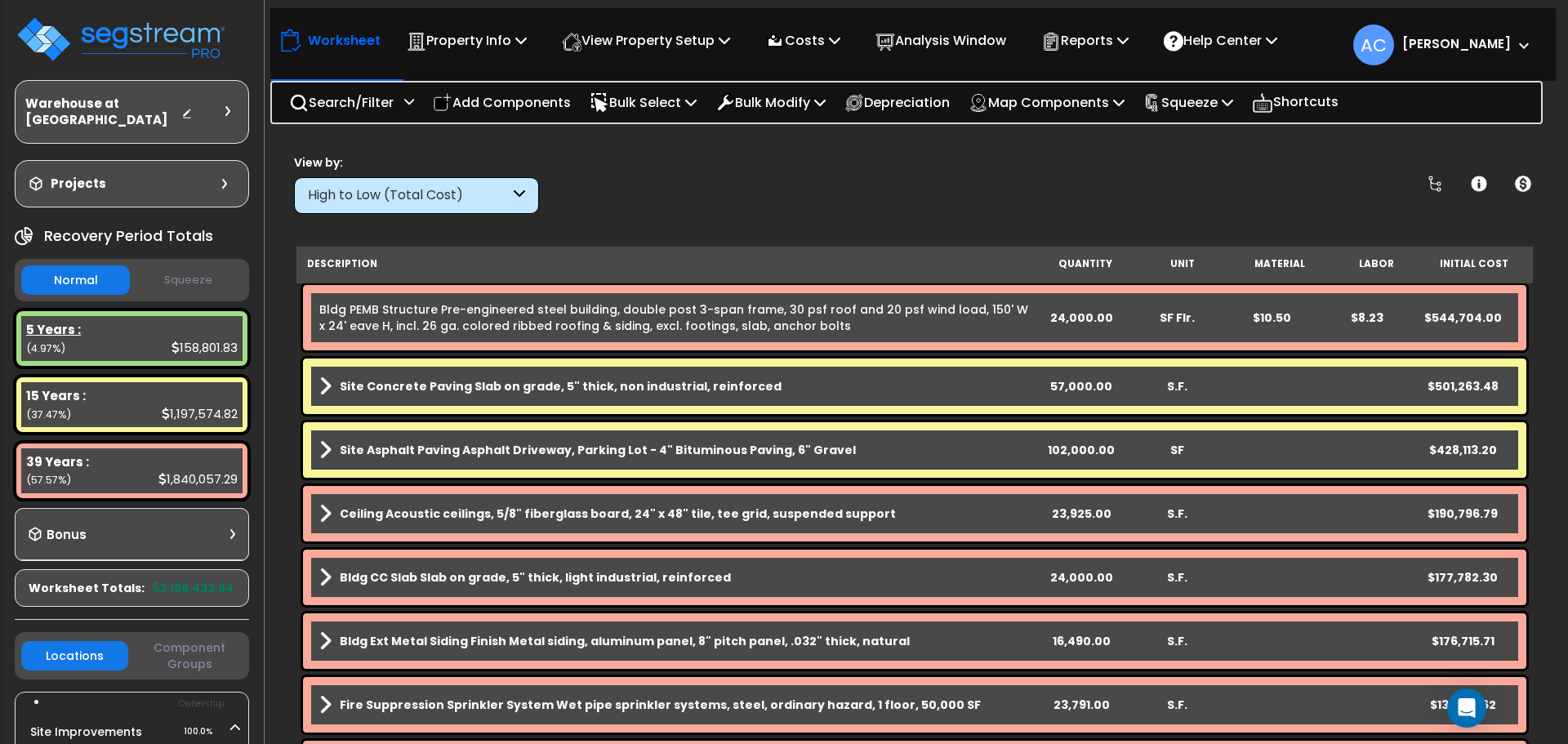
click at [166, 323] on div "5 Years : 158,801.83 (4.97%)" at bounding box center [132, 338] width 221 height 45
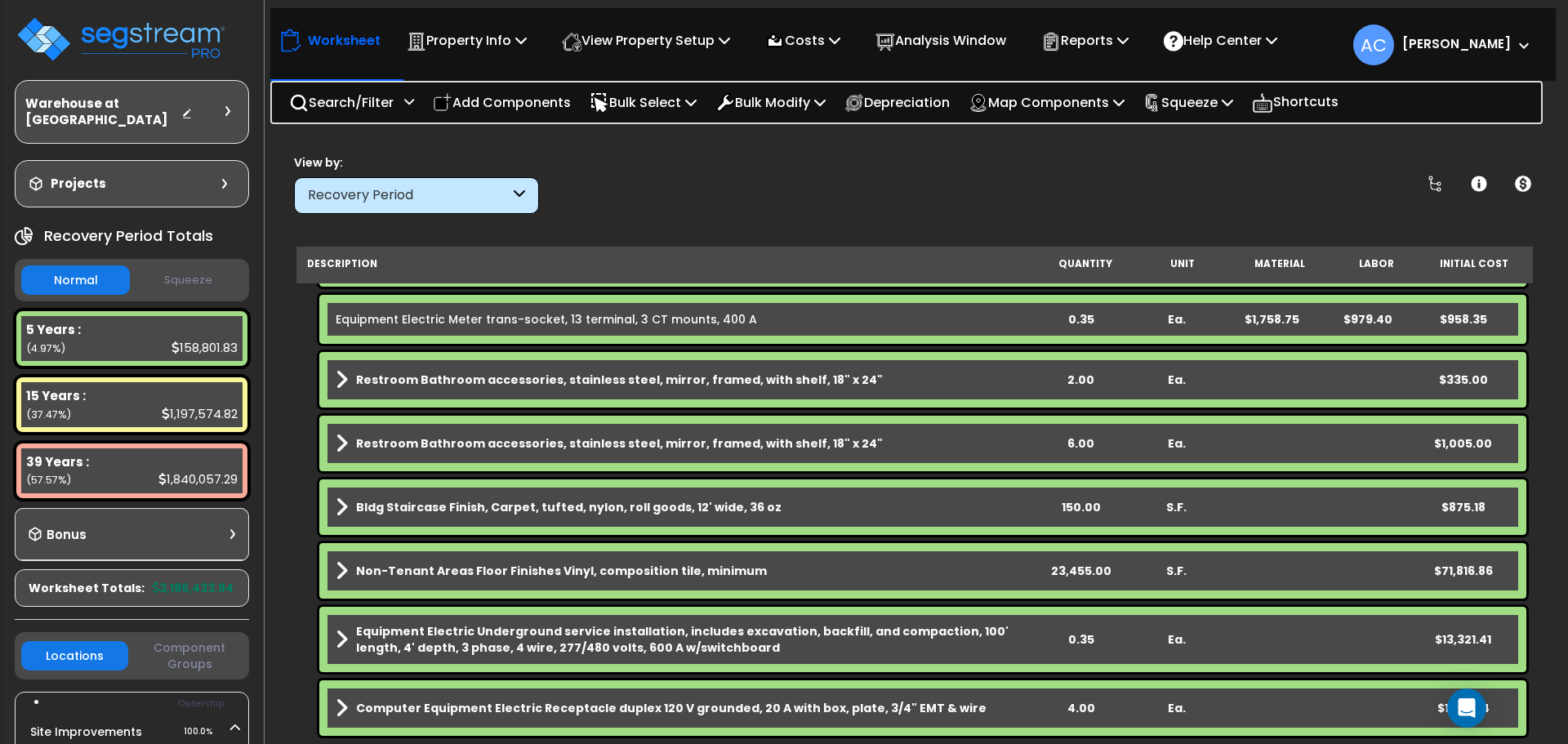
scroll to position [801, 0]
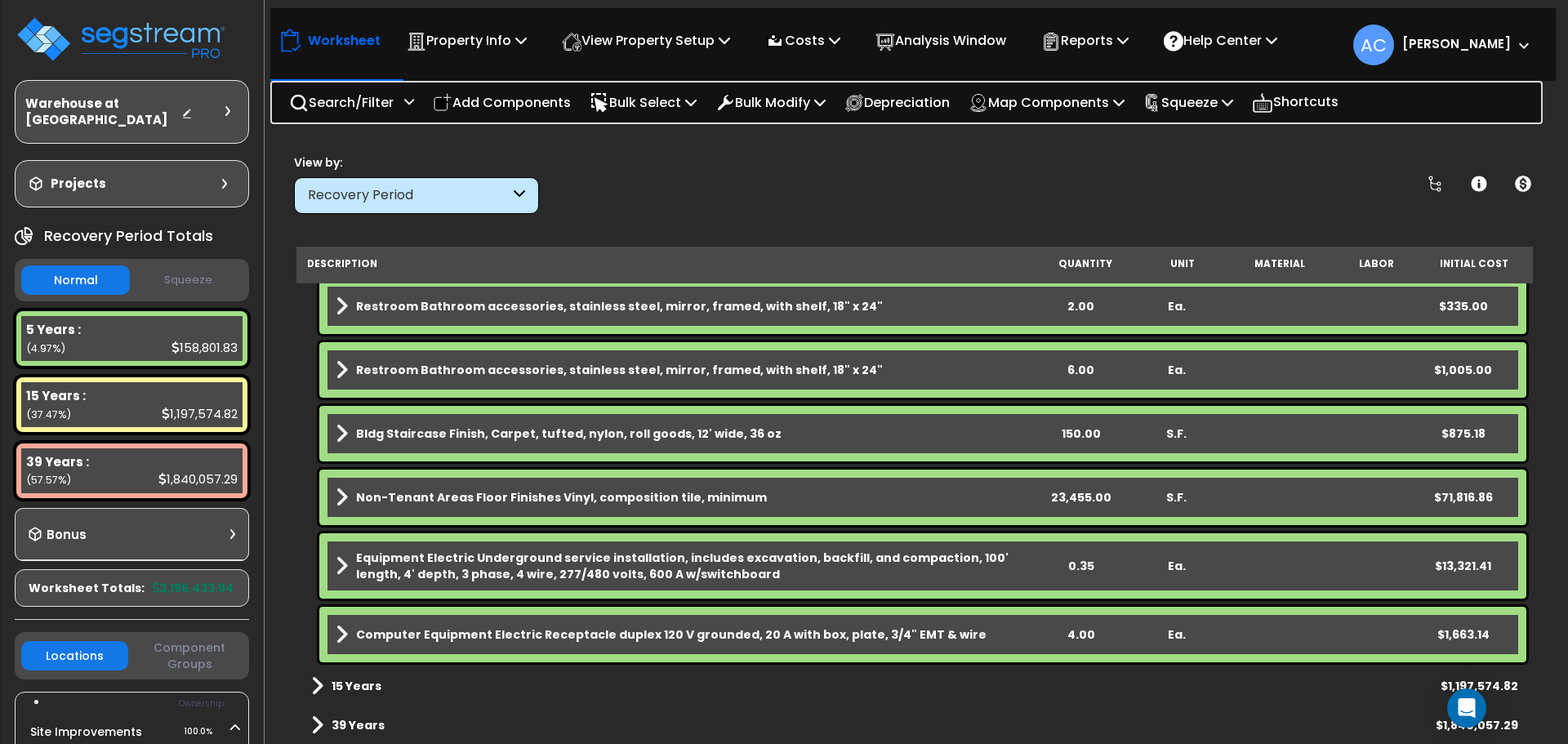
click at [1070, 498] on div "23,455.00" at bounding box center [1081, 498] width 94 height 17
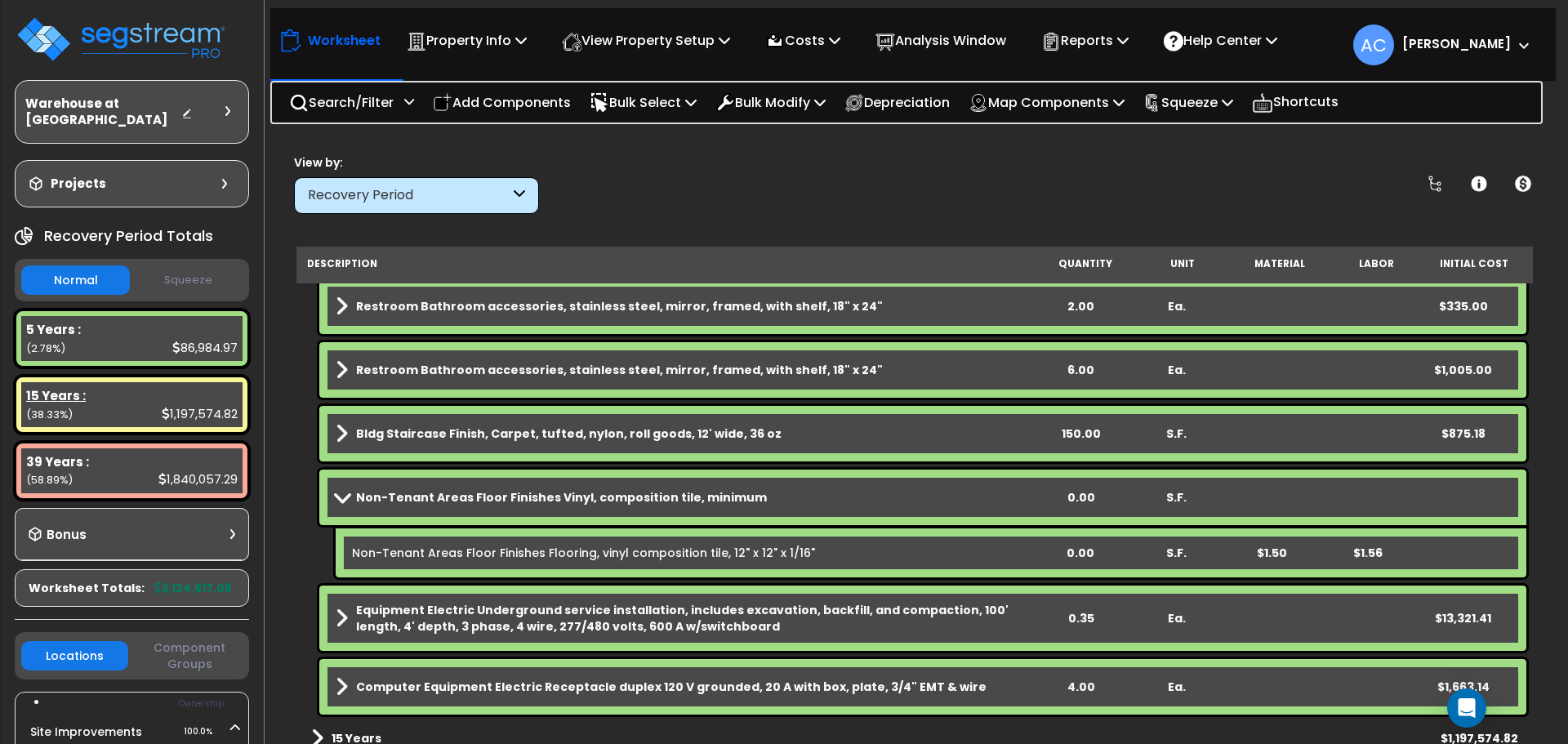
click at [133, 392] on div "15 Years : 1,197,574.82 (38.33%)" at bounding box center [132, 405] width 221 height 45
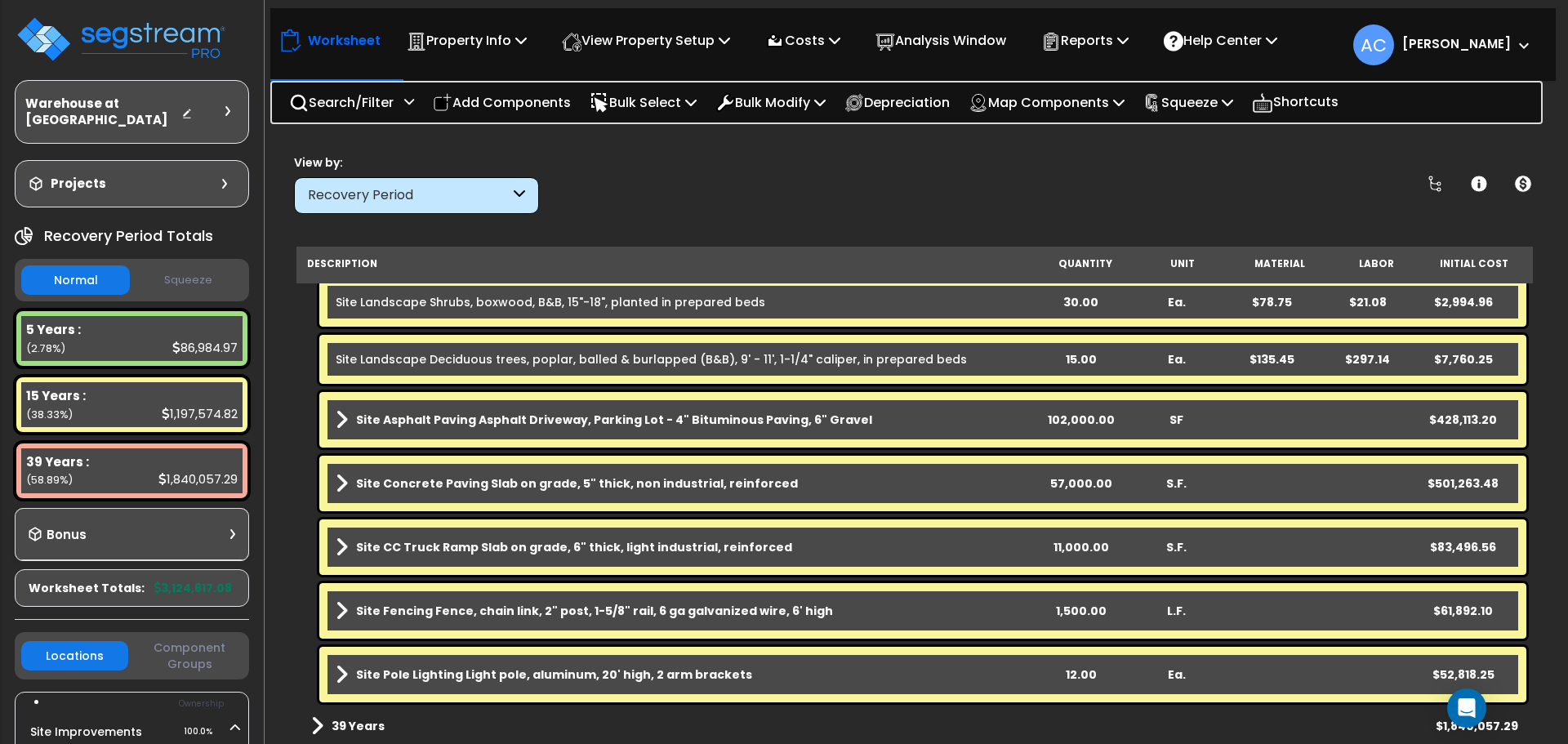
scroll to position [577, 0]
click at [566, 489] on b "Site Concrete Paving Slab on grade, 5" thick, non industrial, reinforced" at bounding box center [577, 483] width 442 height 17
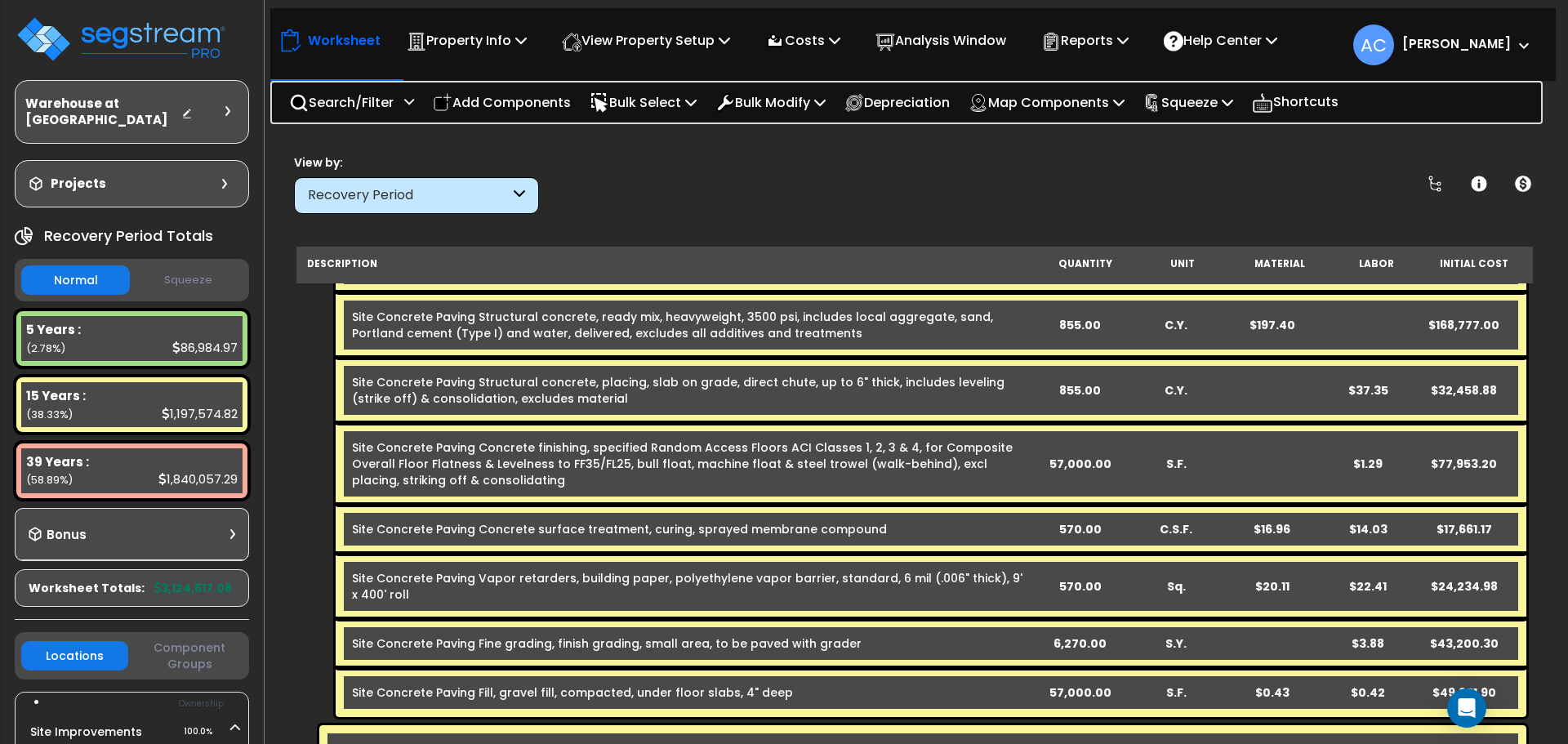
scroll to position [985, 0]
